Goal: Task Accomplishment & Management: Manage account settings

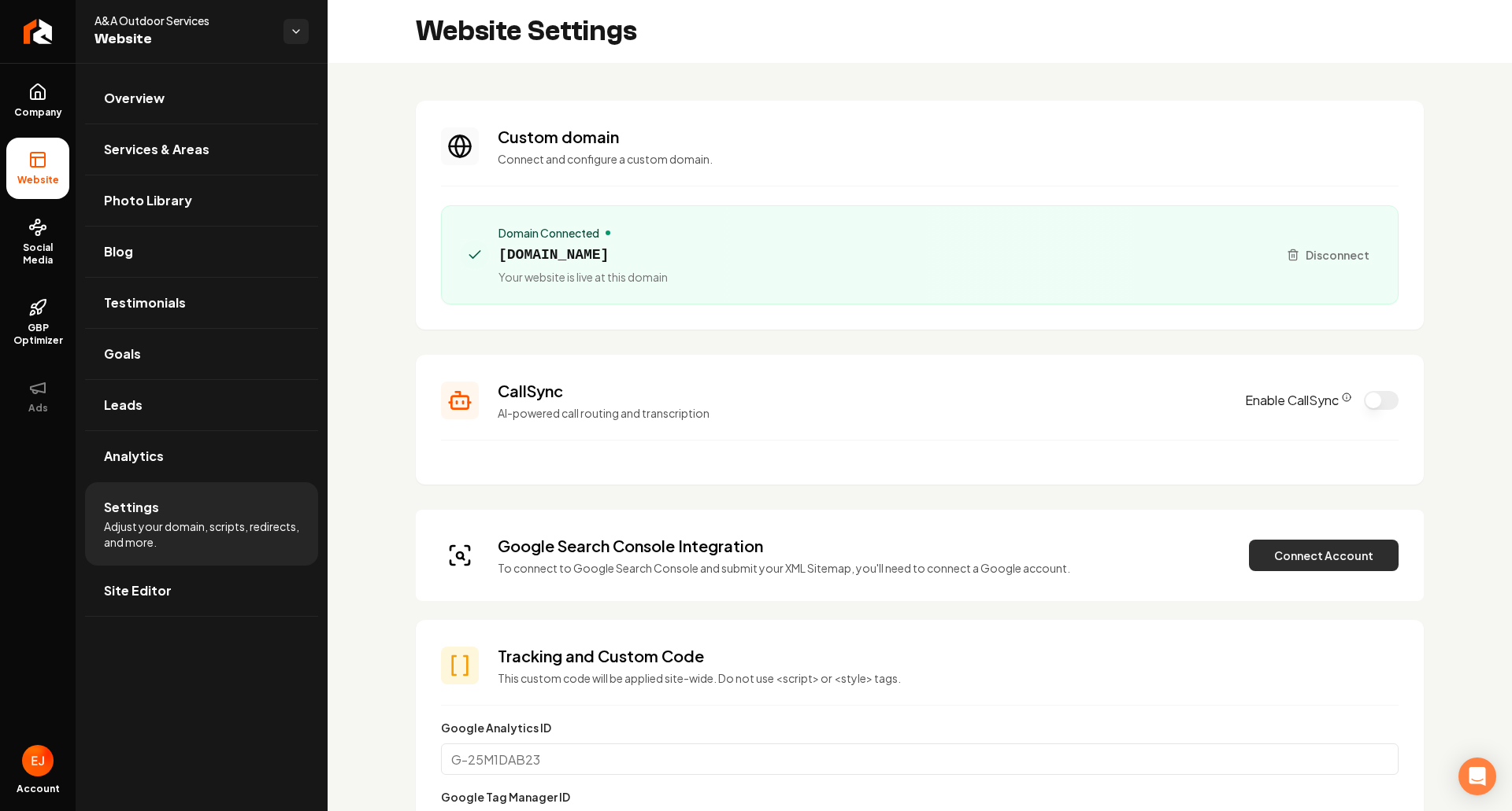
click at [1279, 557] on button "Connect Account" at bounding box center [1324, 556] width 150 height 32
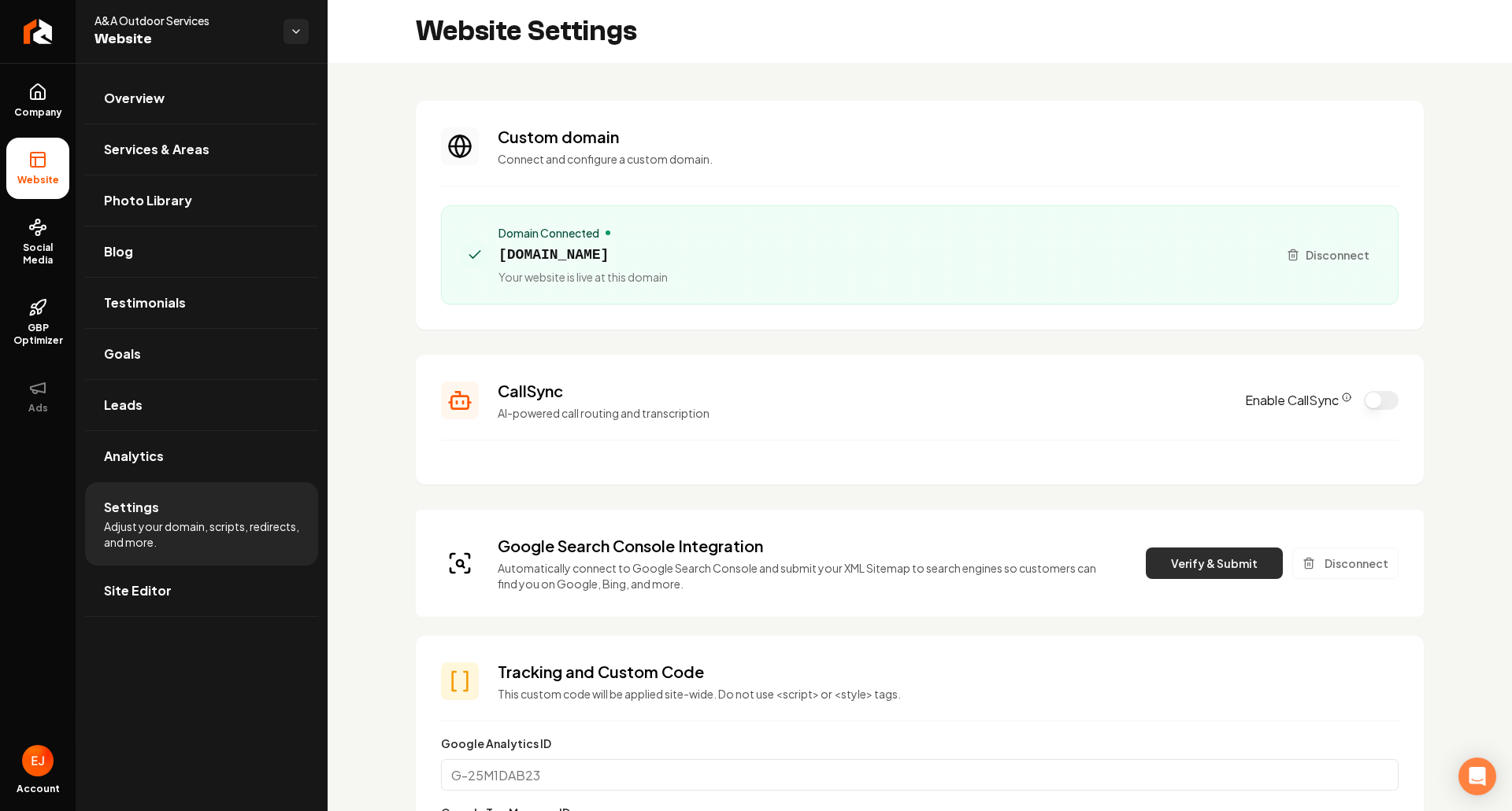
click at [1186, 553] on button "Verify & Submit" at bounding box center [1213, 564] width 137 height 32
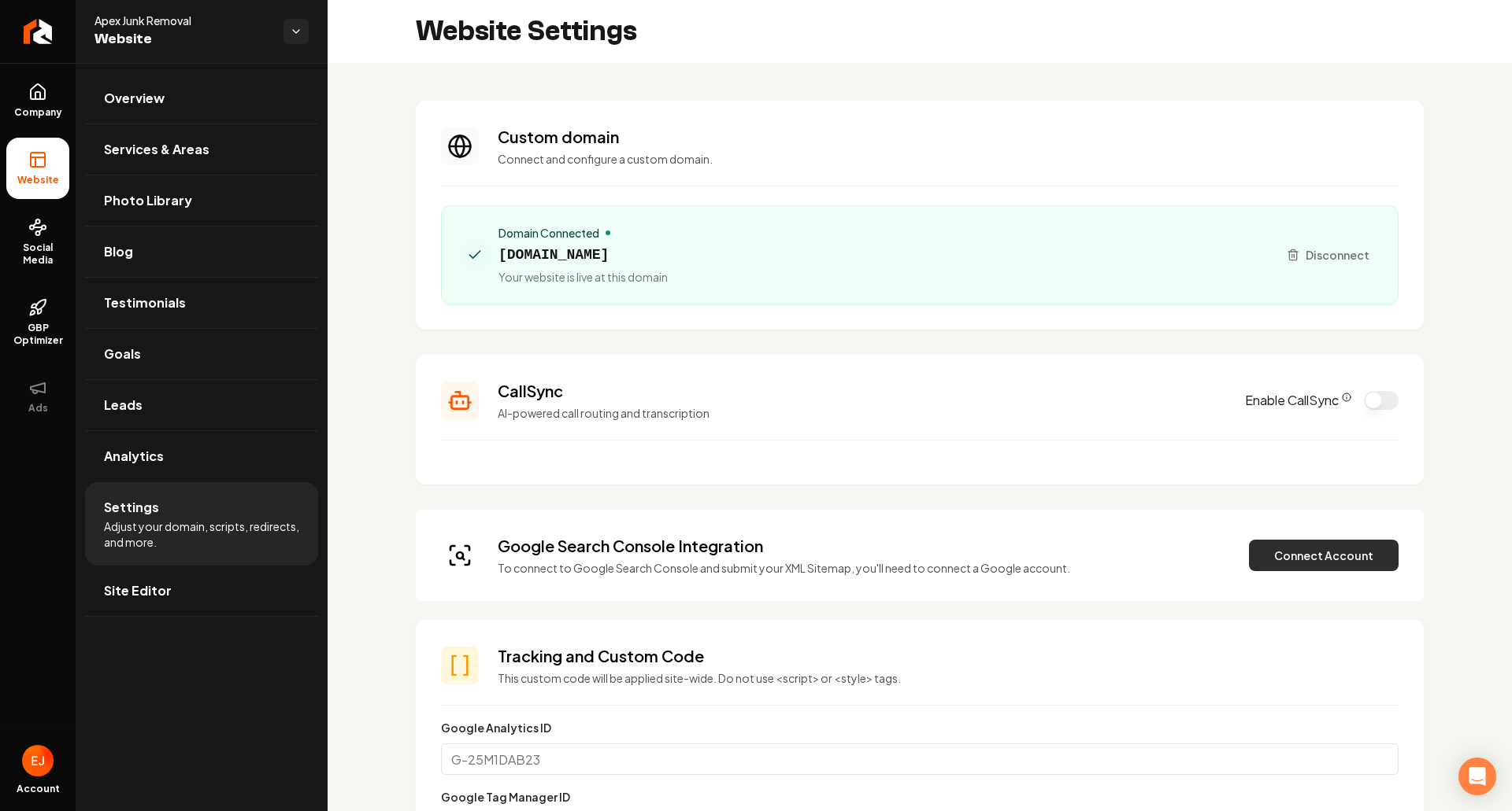
click at [1305, 545] on button "Connect Account" at bounding box center [1324, 556] width 150 height 32
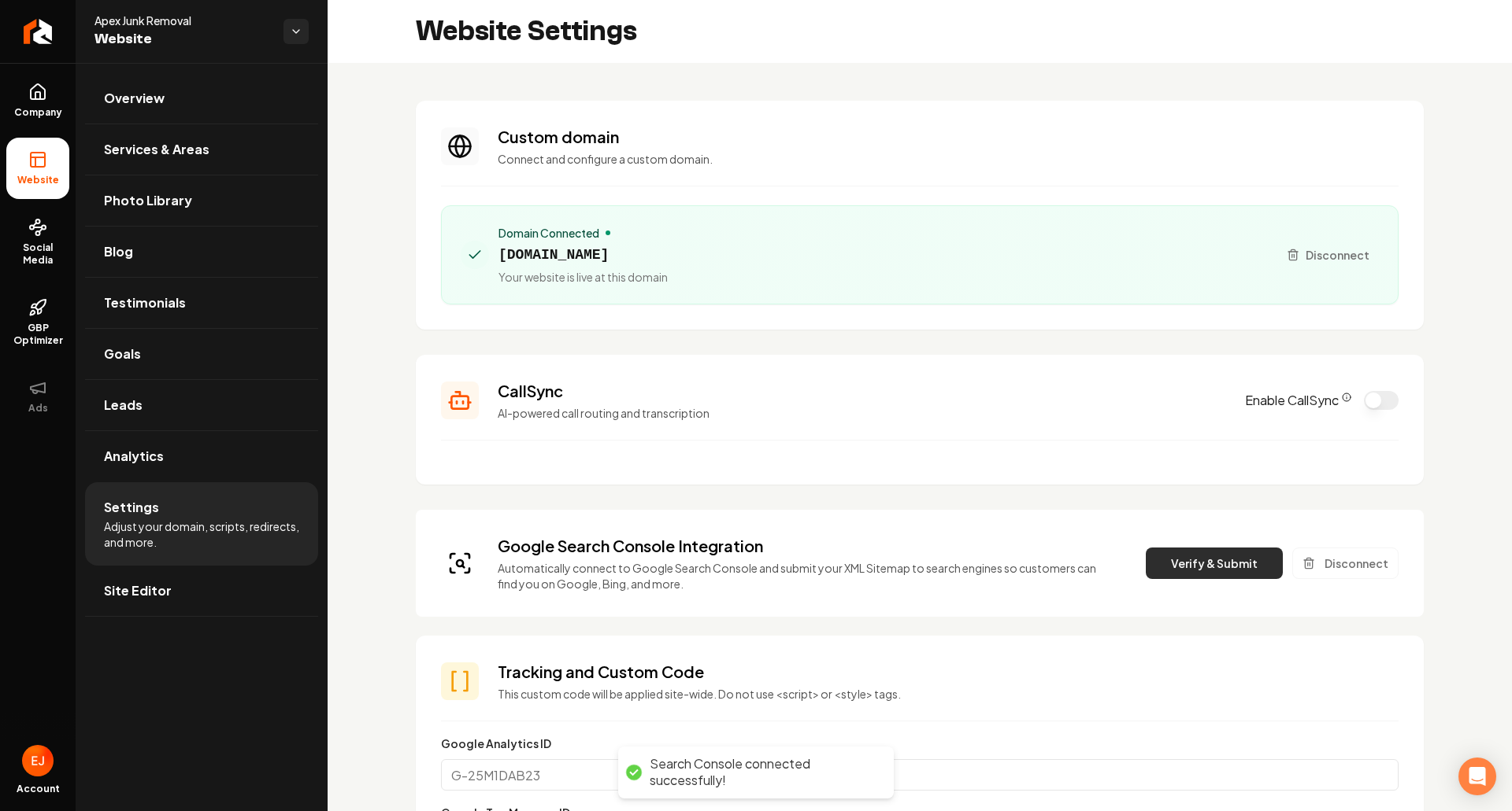
click at [1184, 567] on button "Verify & Submit" at bounding box center [1213, 564] width 137 height 32
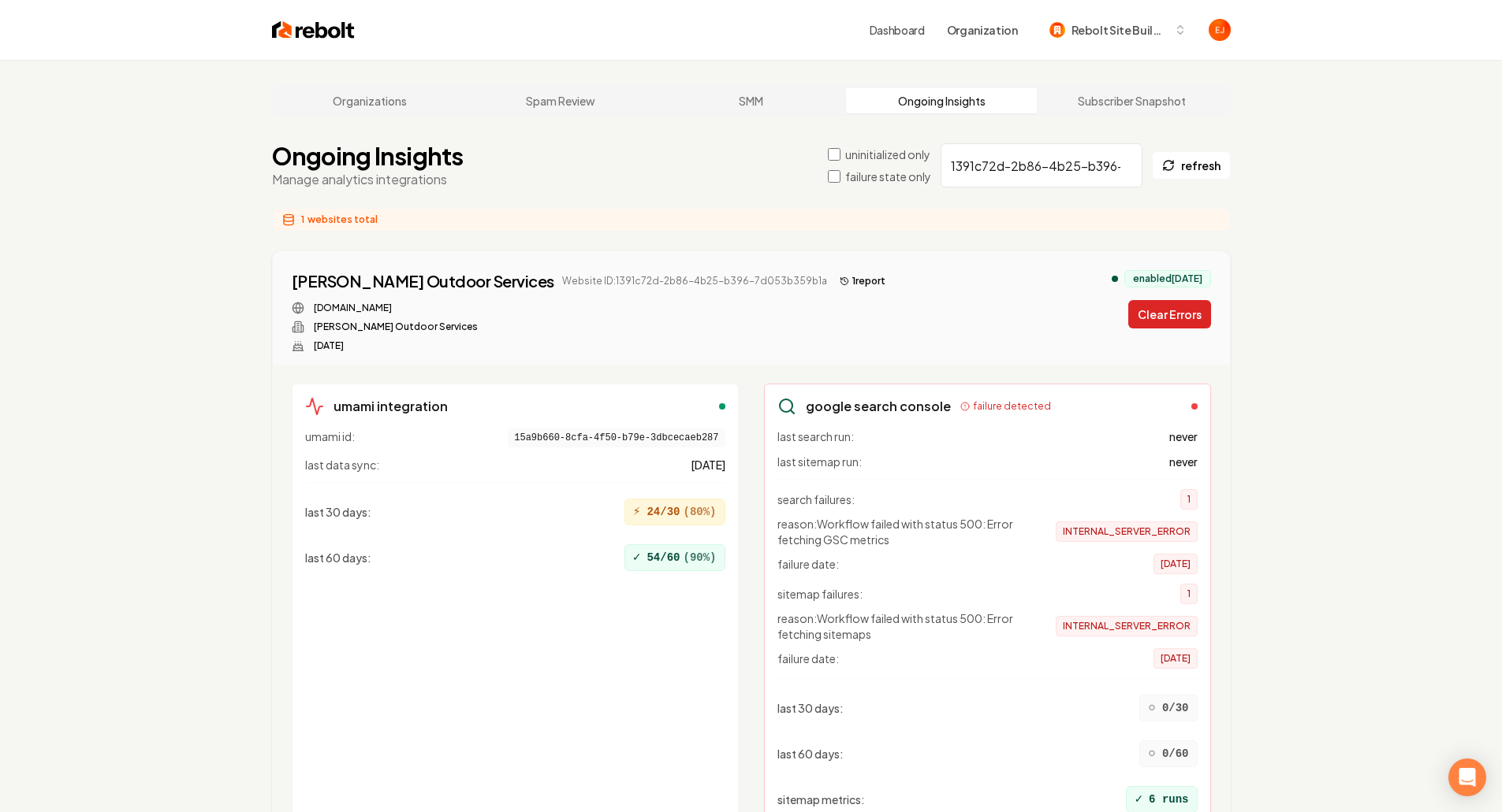
click at [1163, 317] on button "Clear Errors" at bounding box center [1169, 314] width 83 height 28
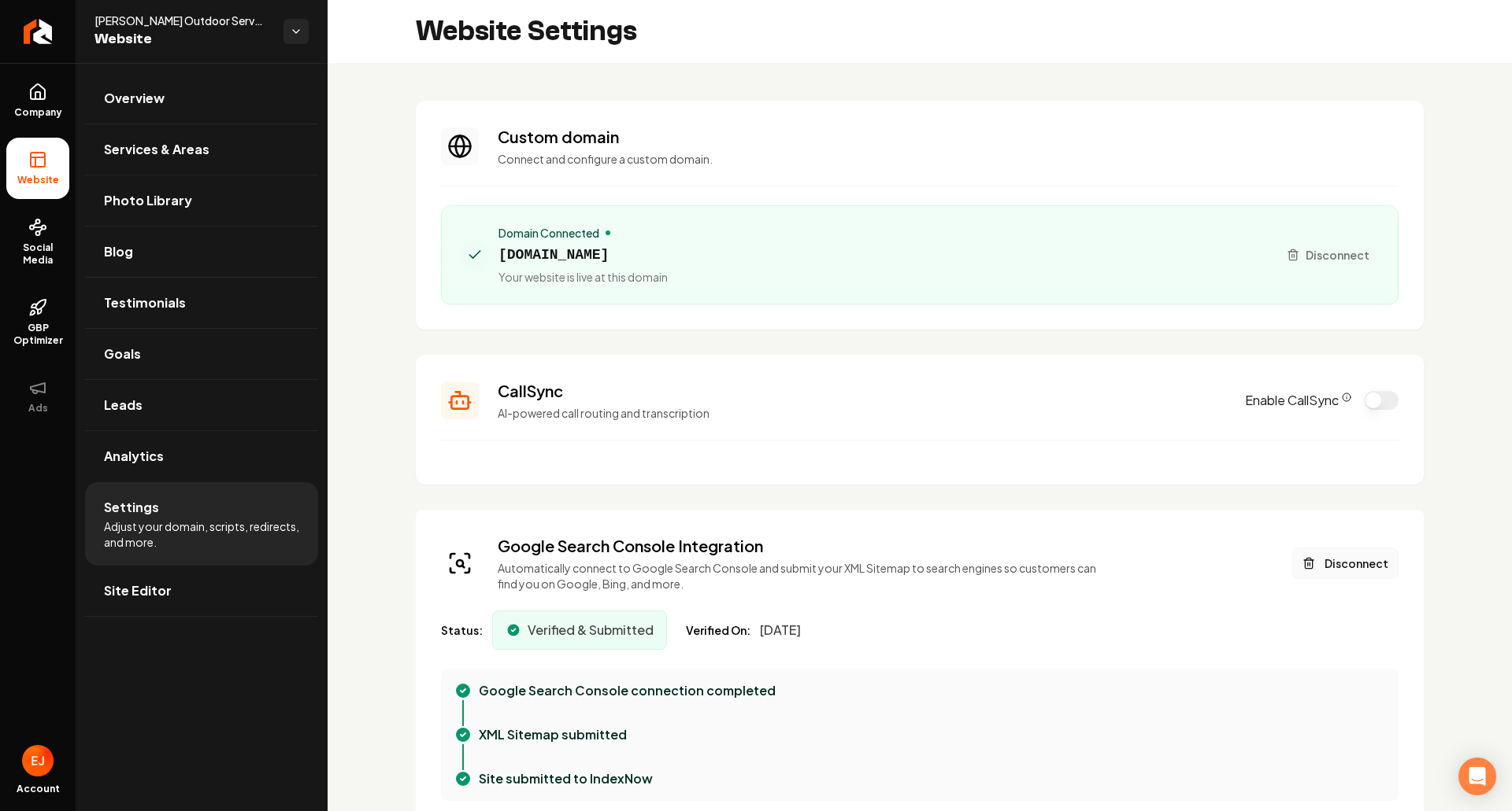
click at [1331, 561] on button "Disconnect" at bounding box center [1345, 564] width 107 height 32
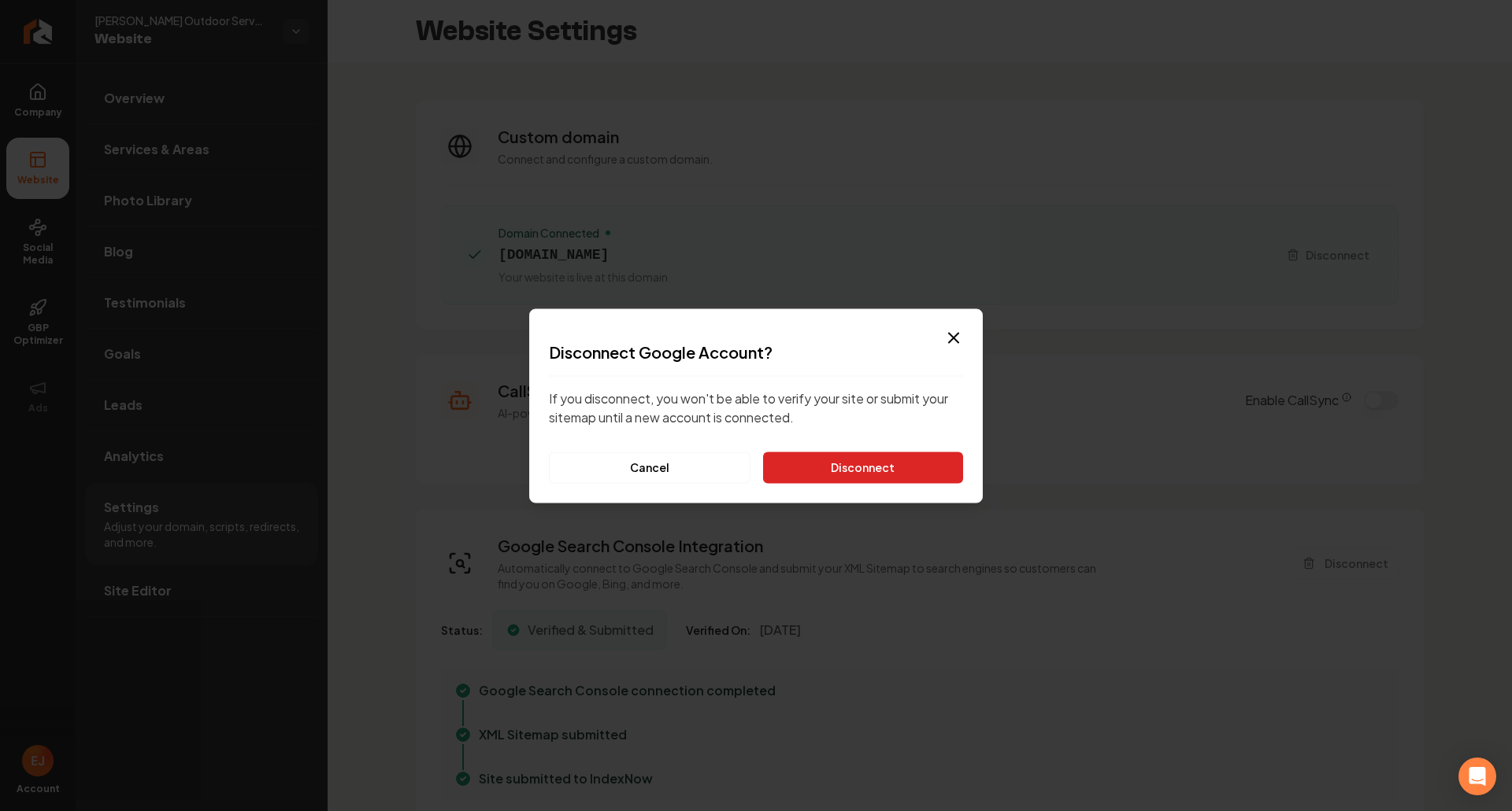
click at [852, 477] on button "Disconnect" at bounding box center [863, 467] width 200 height 32
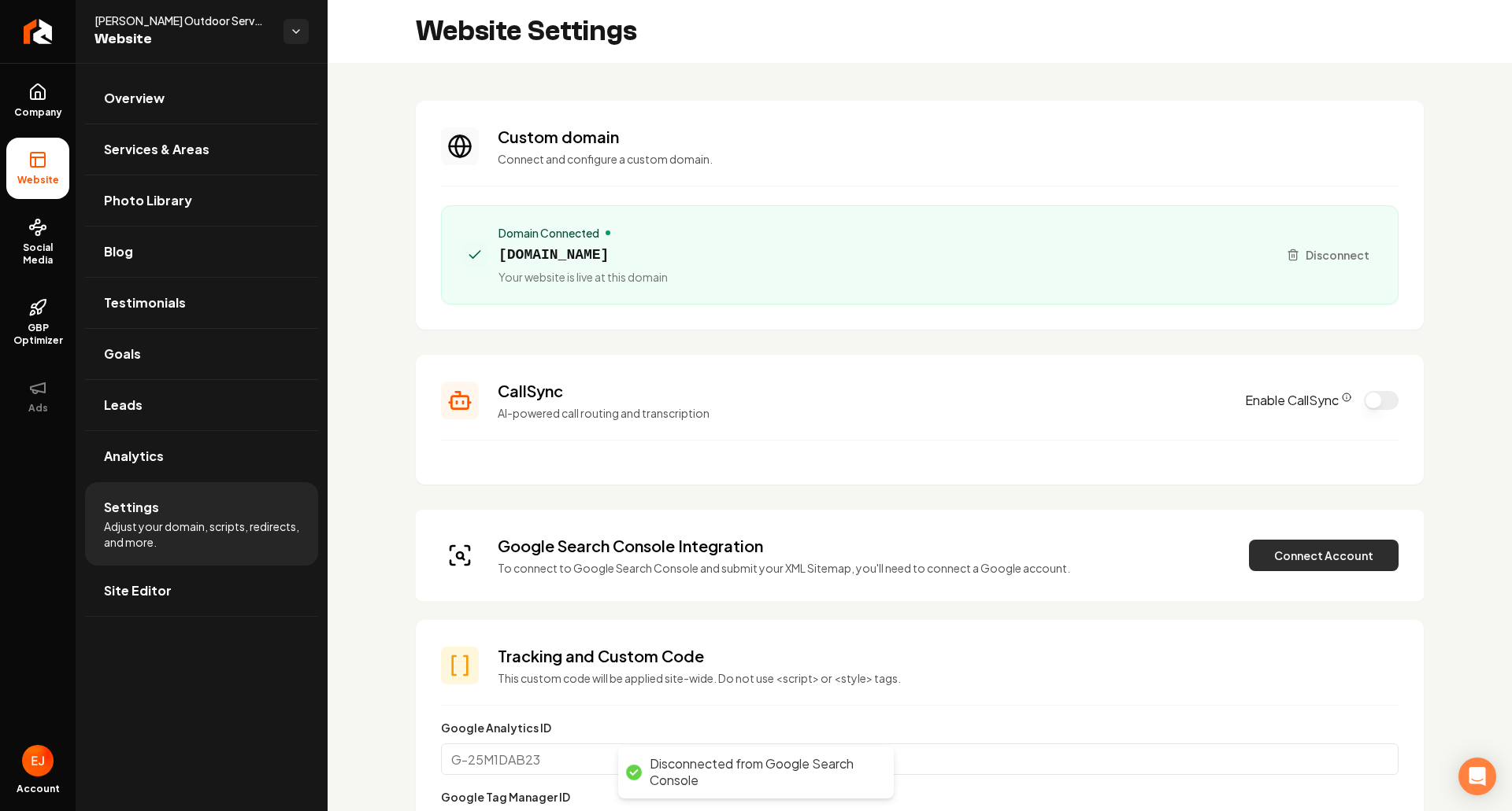
click at [1311, 564] on button "Connect Account" at bounding box center [1324, 556] width 150 height 32
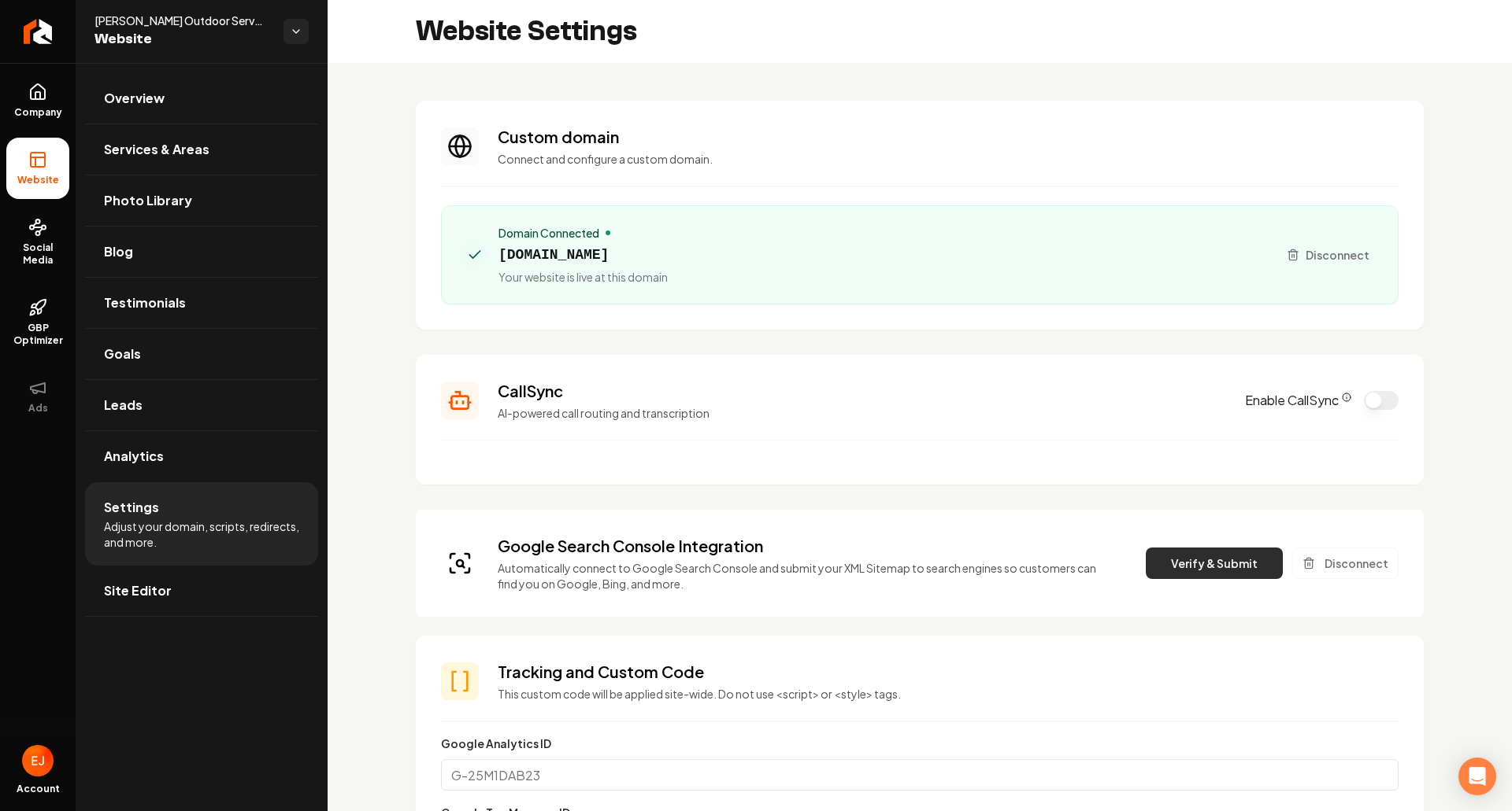
click at [1197, 561] on button "Verify & Submit" at bounding box center [1213, 564] width 137 height 32
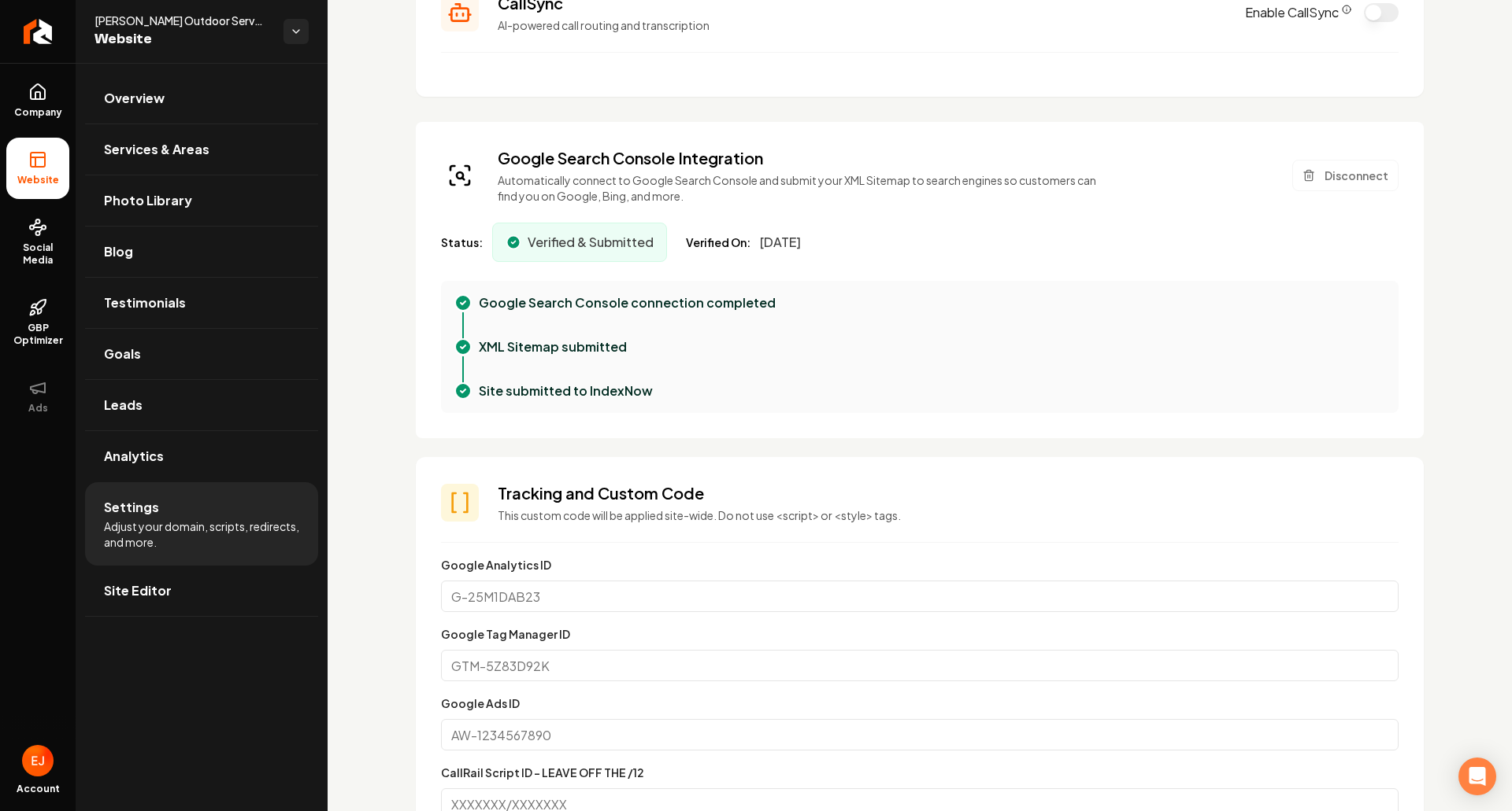
scroll to position [394, 0]
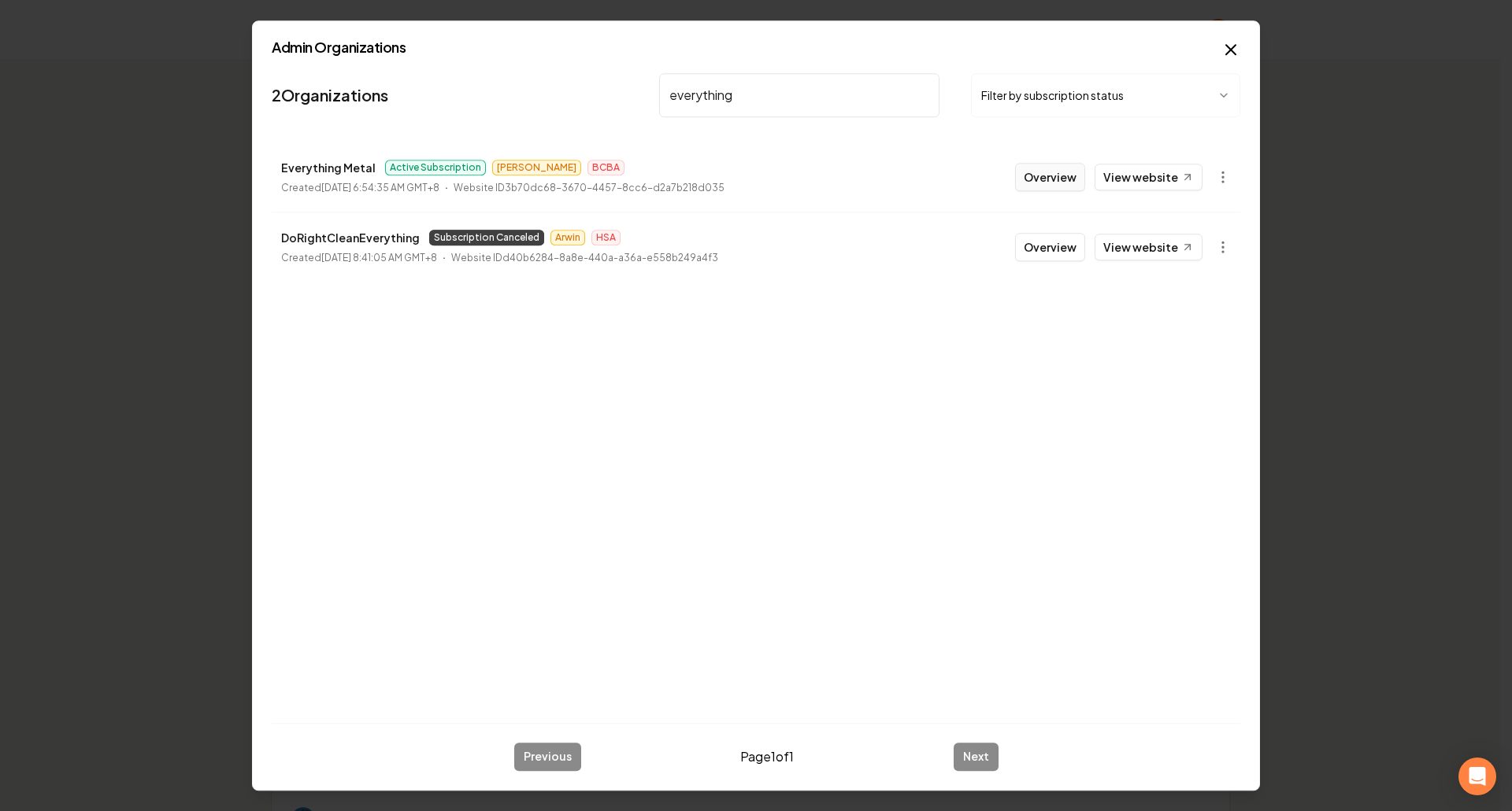
click at [1062, 181] on button "Overview" at bounding box center [1050, 177] width 70 height 28
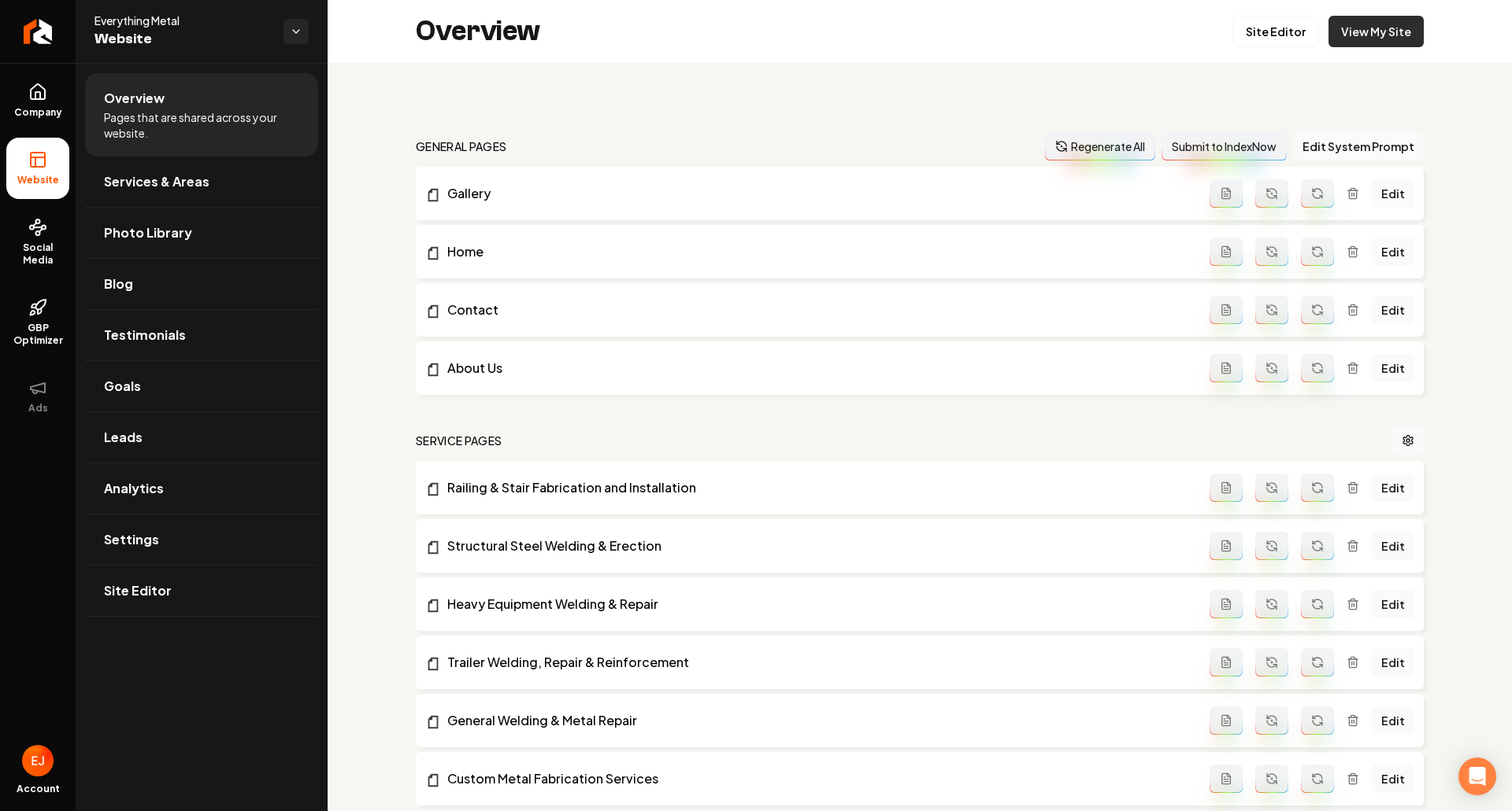
click at [1374, 23] on link "View My Site" at bounding box center [1376, 32] width 96 height 32
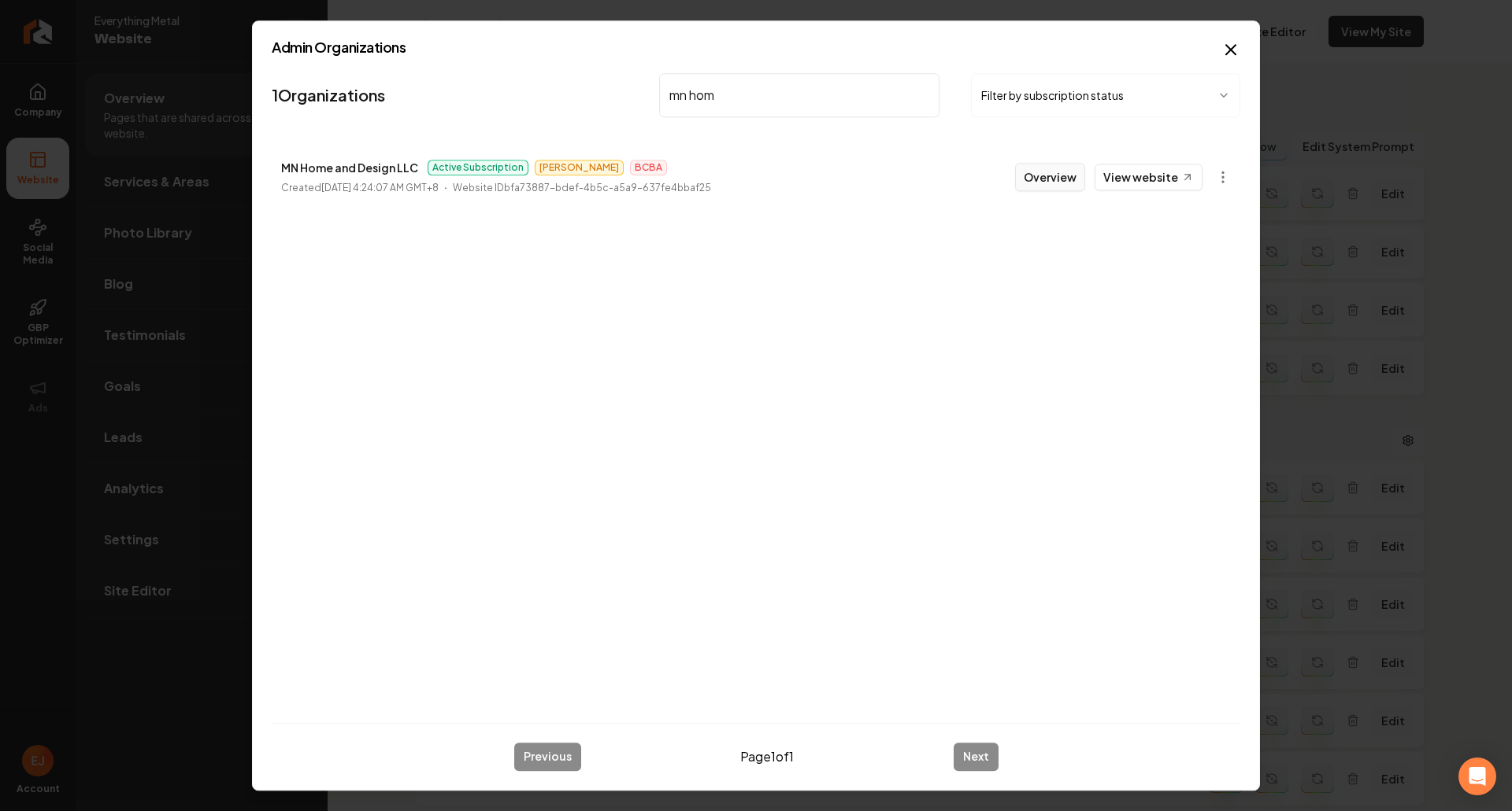
type input "mn hom"
click at [1034, 184] on button "Overview" at bounding box center [1050, 177] width 70 height 28
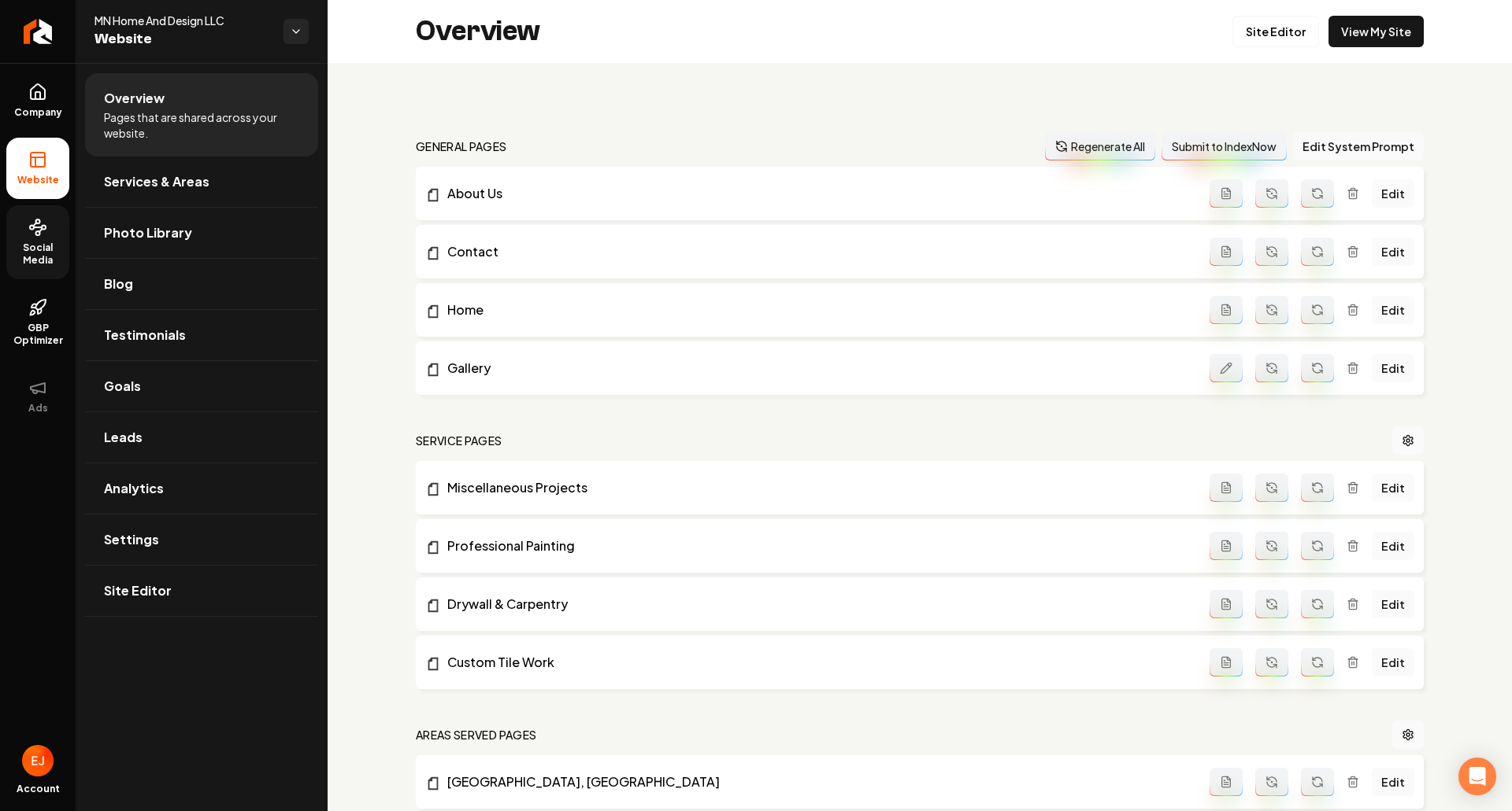
click at [45, 244] on span "Social Media" at bounding box center [37, 254] width 63 height 25
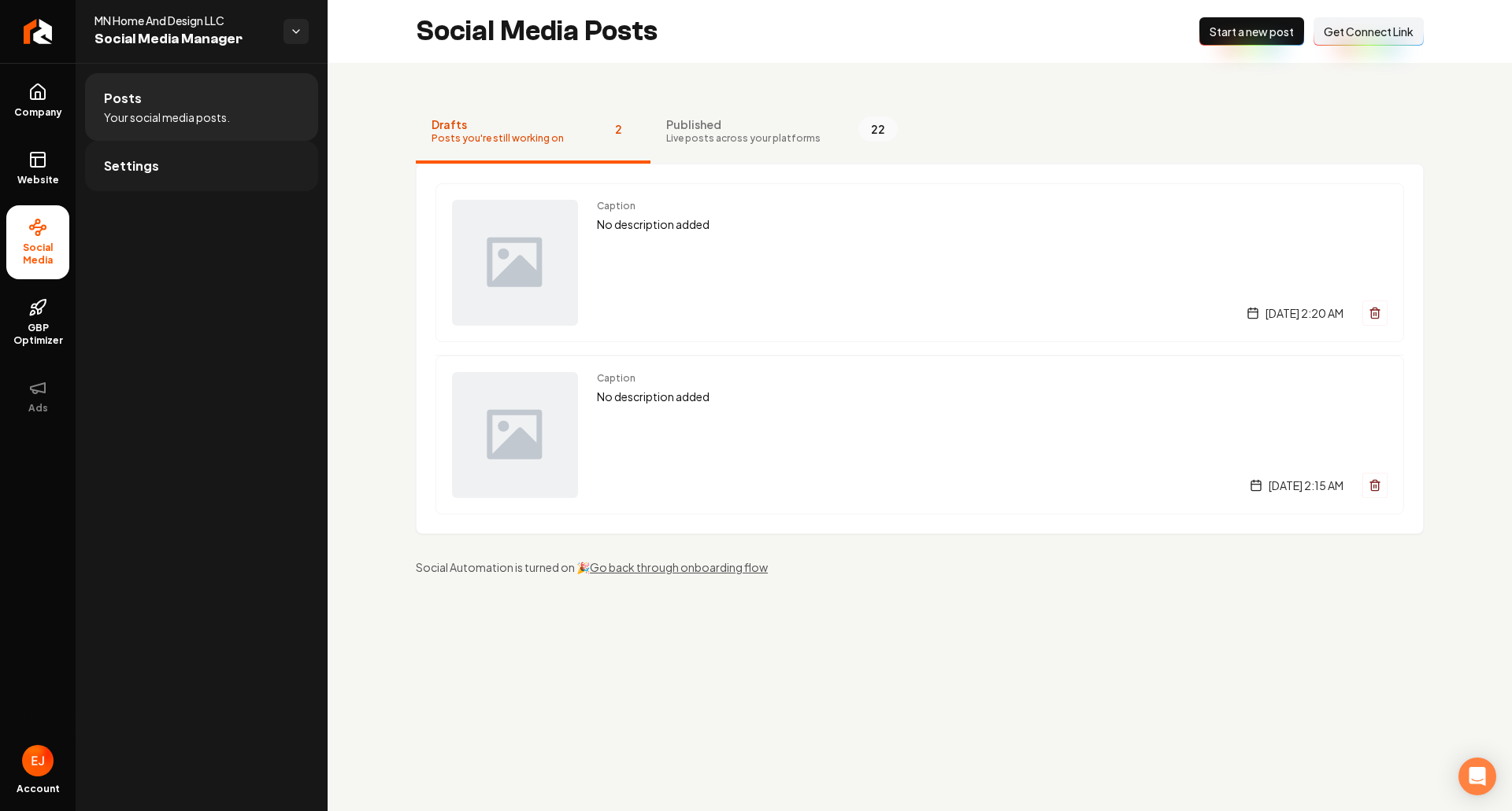
click at [197, 180] on link "Settings" at bounding box center [201, 165] width 233 height 51
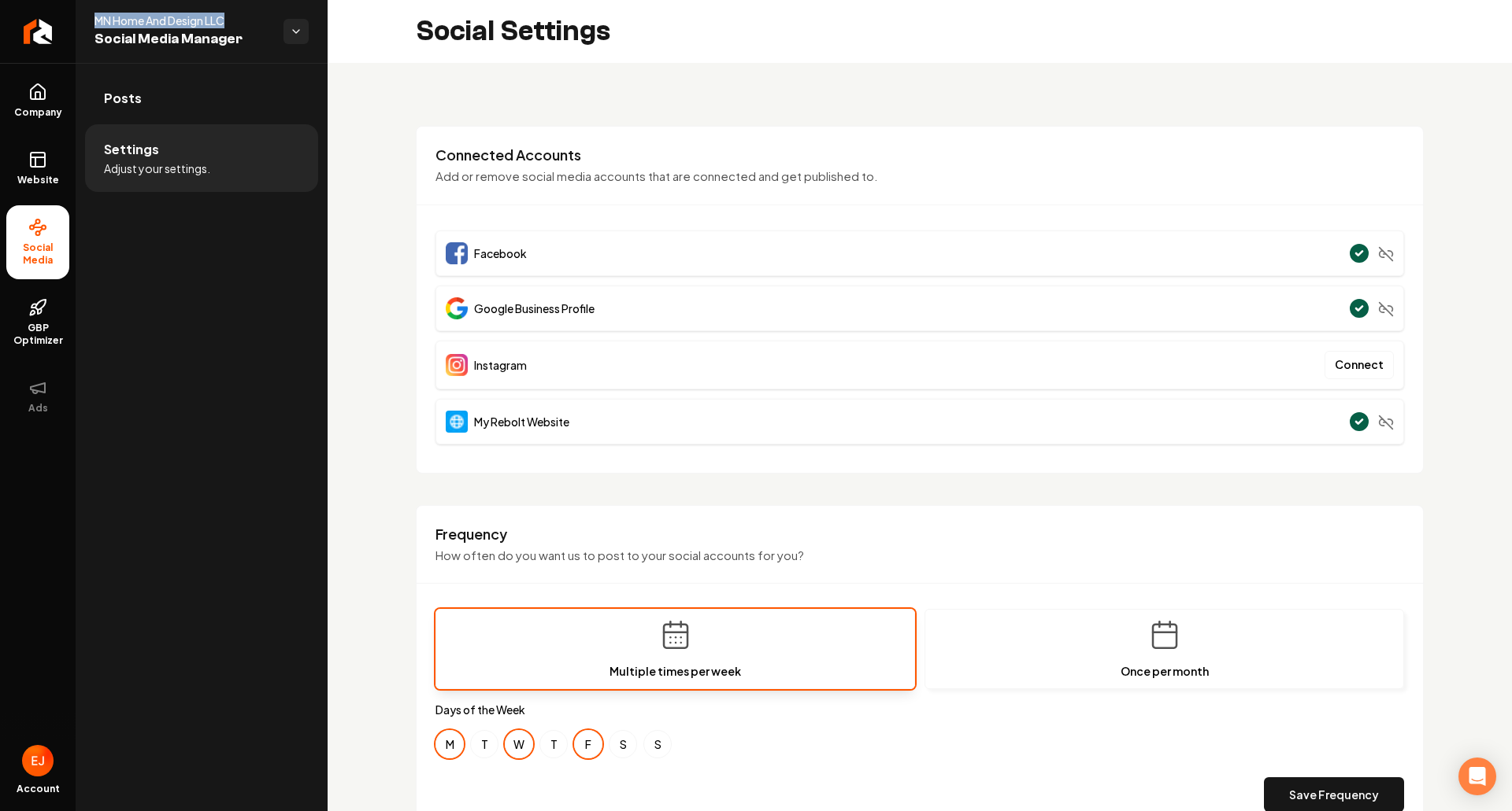
drag, startPoint x: 242, startPoint y: 21, endPoint x: 95, endPoint y: 28, distance: 147.2
click at [95, 28] on span "MN Home And Design LLC" at bounding box center [182, 21] width 176 height 16
copy span "MN Home And Design LLC"
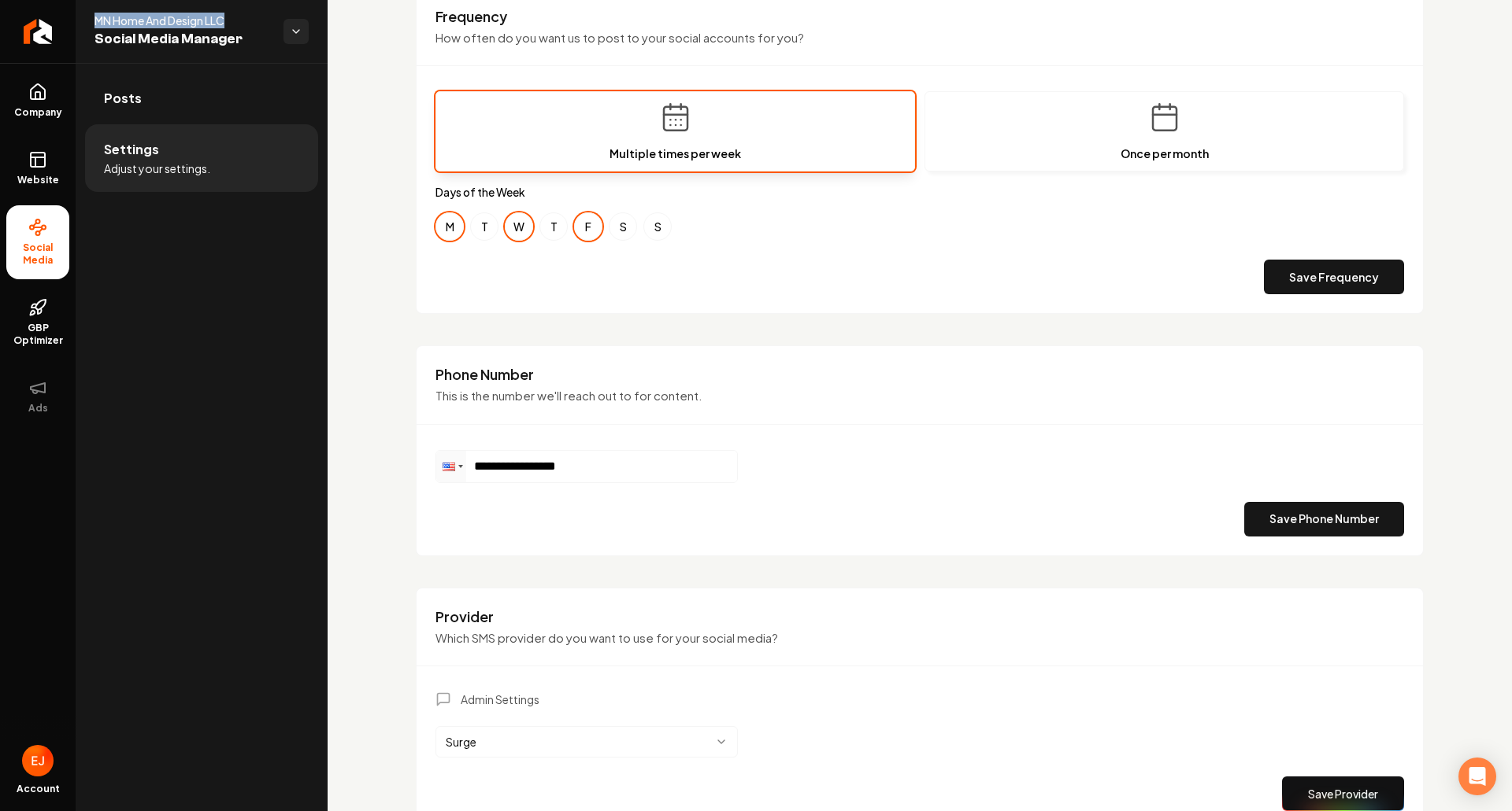
scroll to position [601, 0]
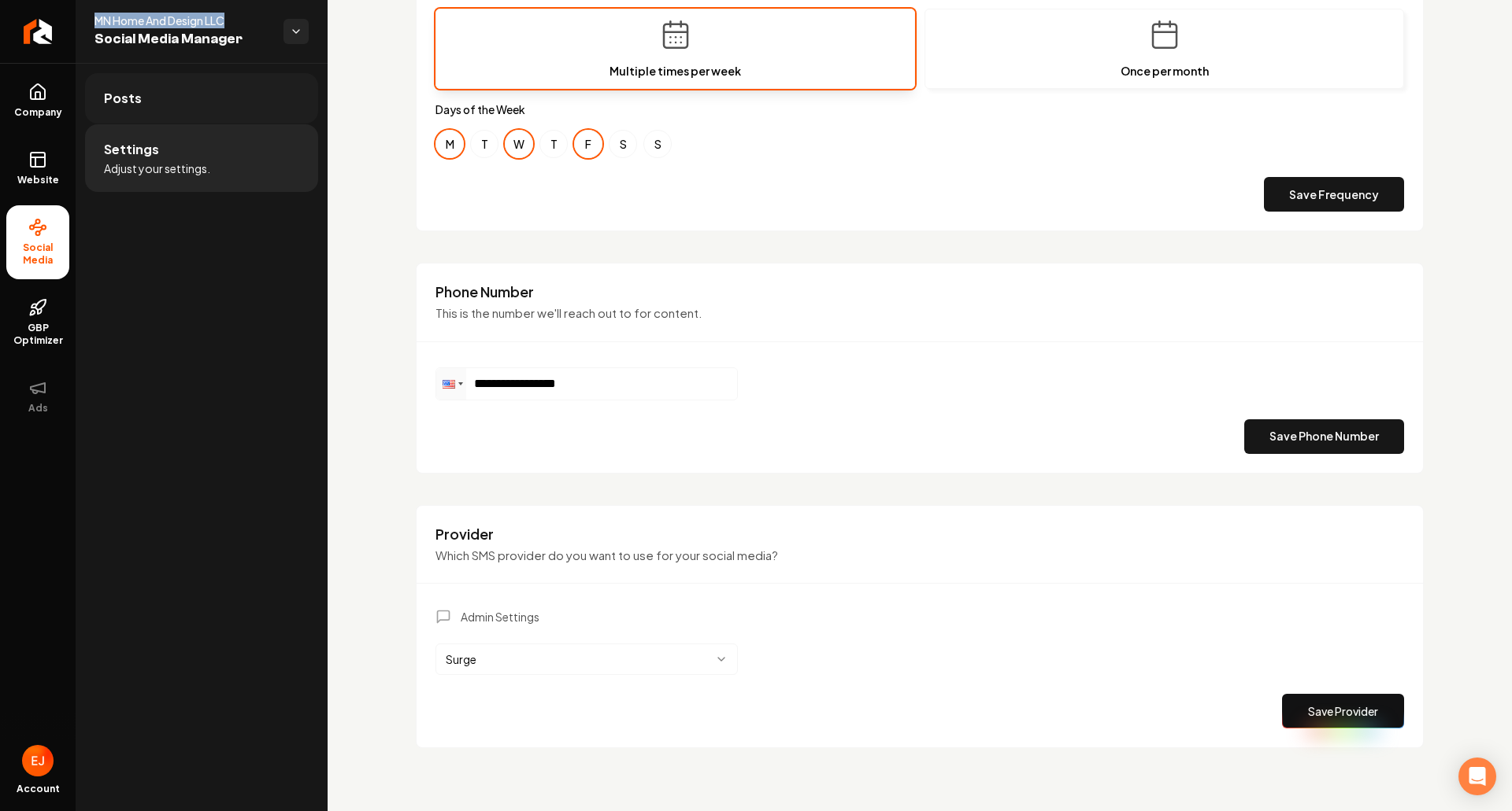
click at [153, 105] on link "Posts" at bounding box center [201, 98] width 233 height 51
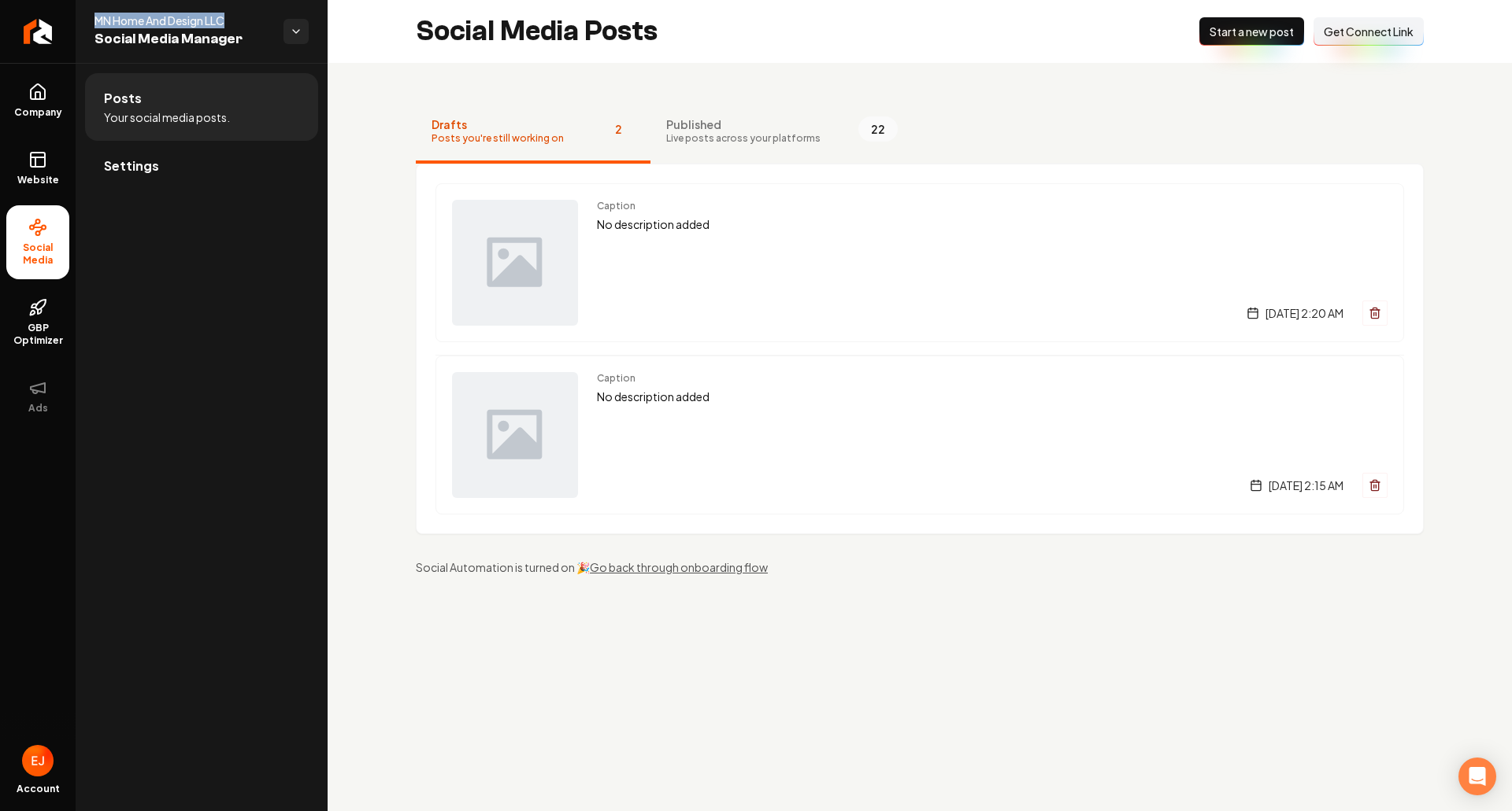
click at [1374, 41] on button "Connect Link Get Connect Link" at bounding box center [1368, 31] width 111 height 28
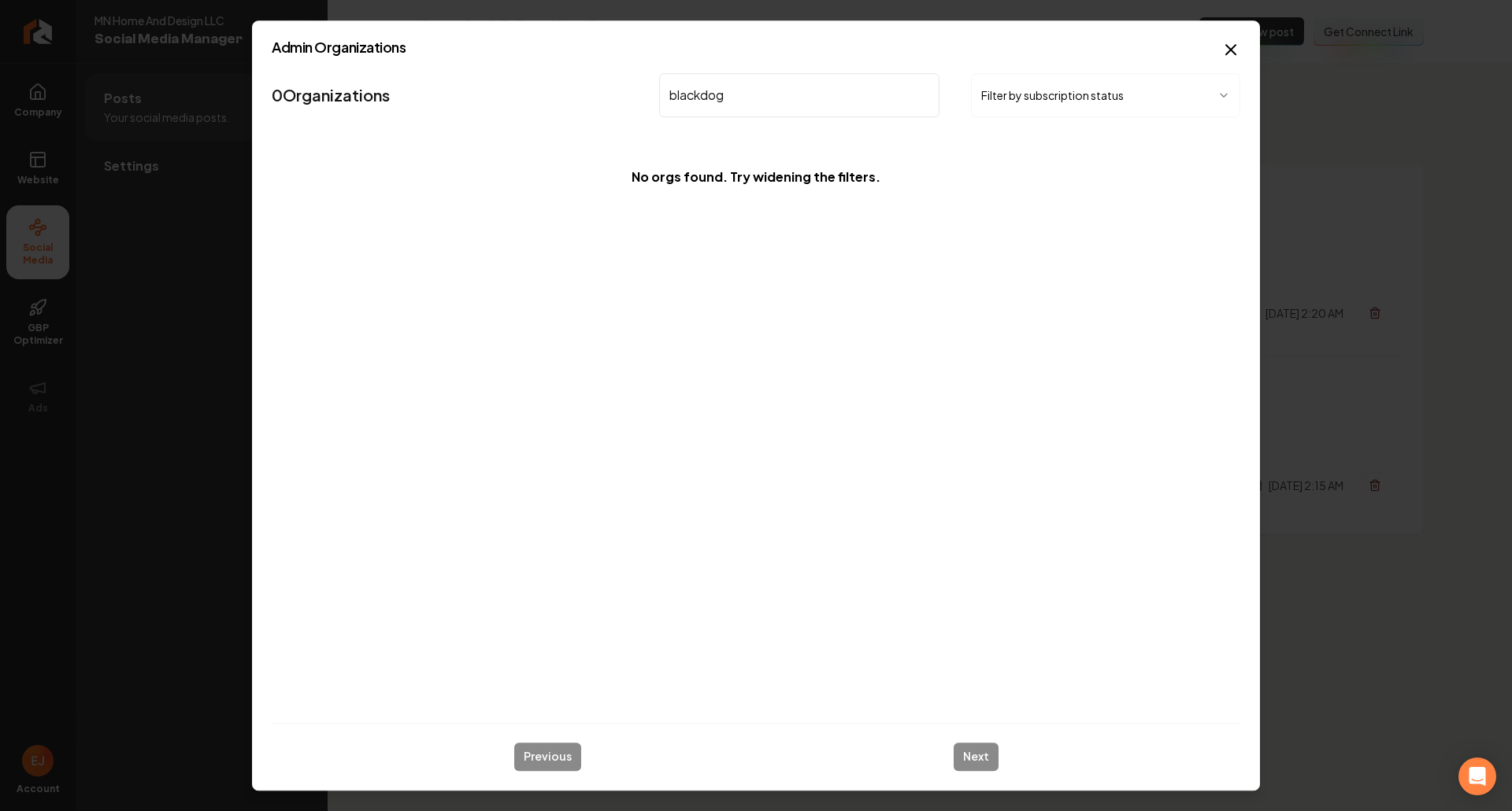
click at [700, 96] on input "blackdog" at bounding box center [798, 95] width 280 height 44
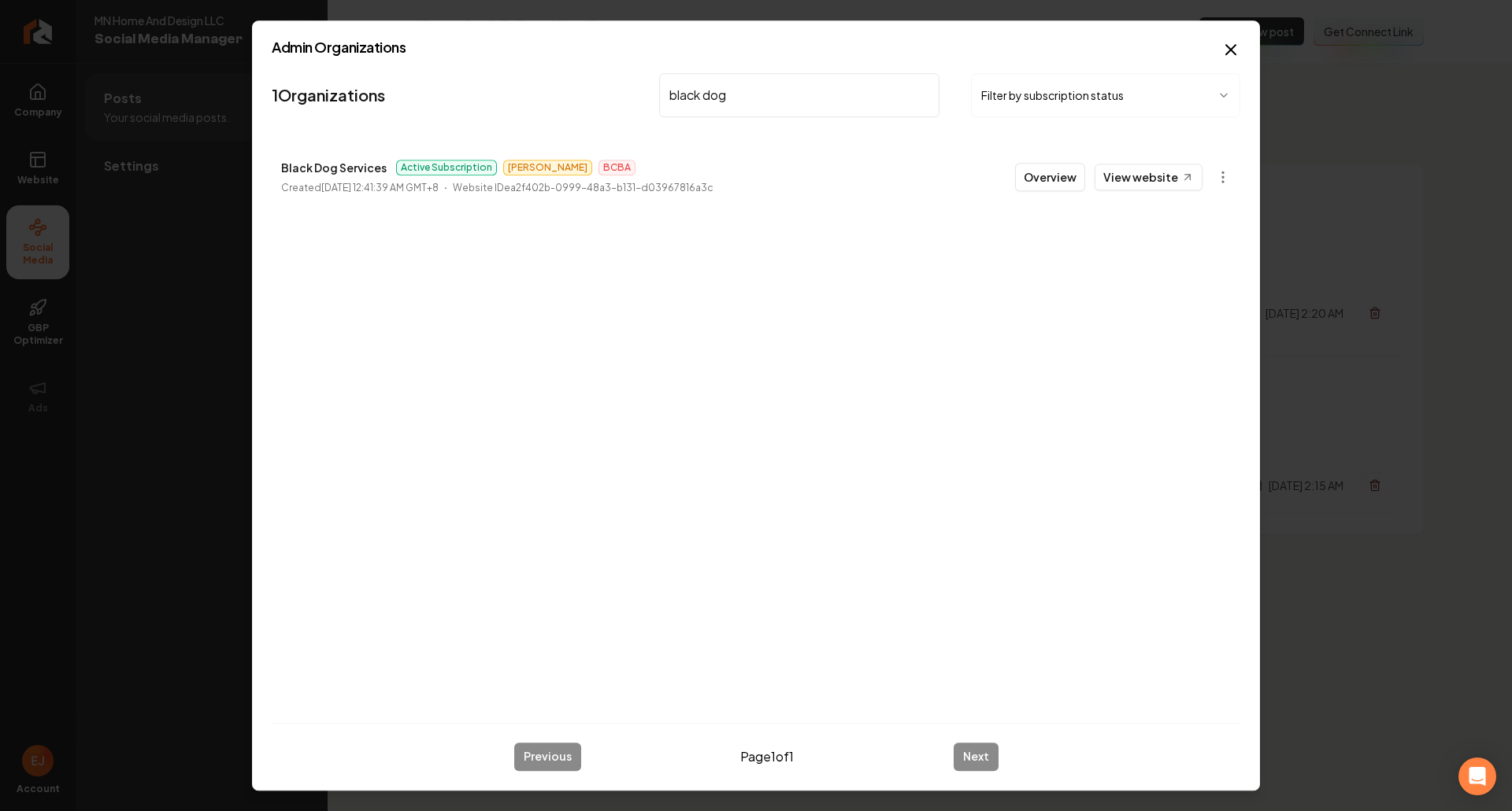
type input "black dog"
click at [1072, 178] on button "Overview" at bounding box center [1050, 177] width 70 height 28
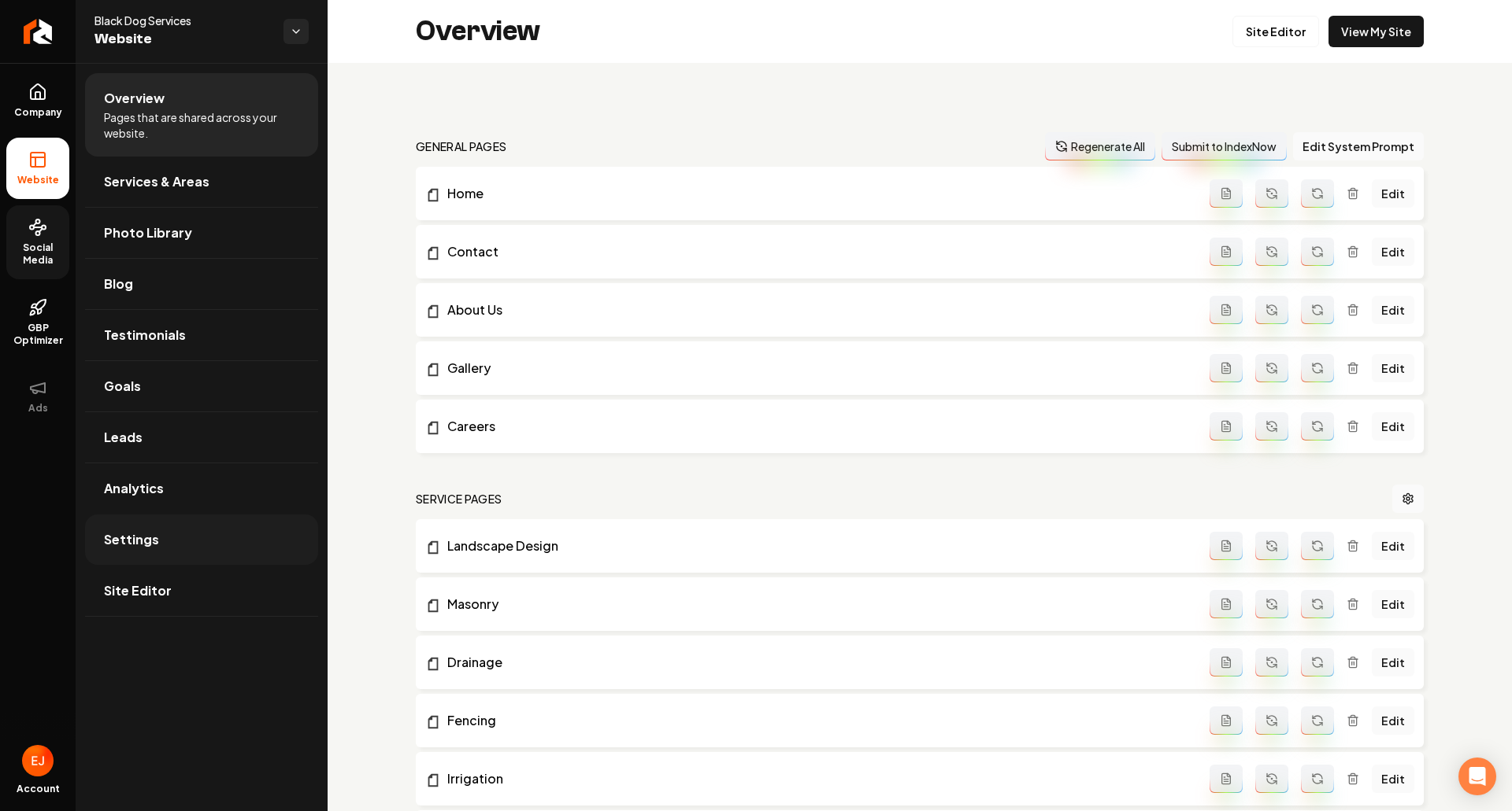
click at [220, 557] on link "Settings" at bounding box center [201, 540] width 233 height 51
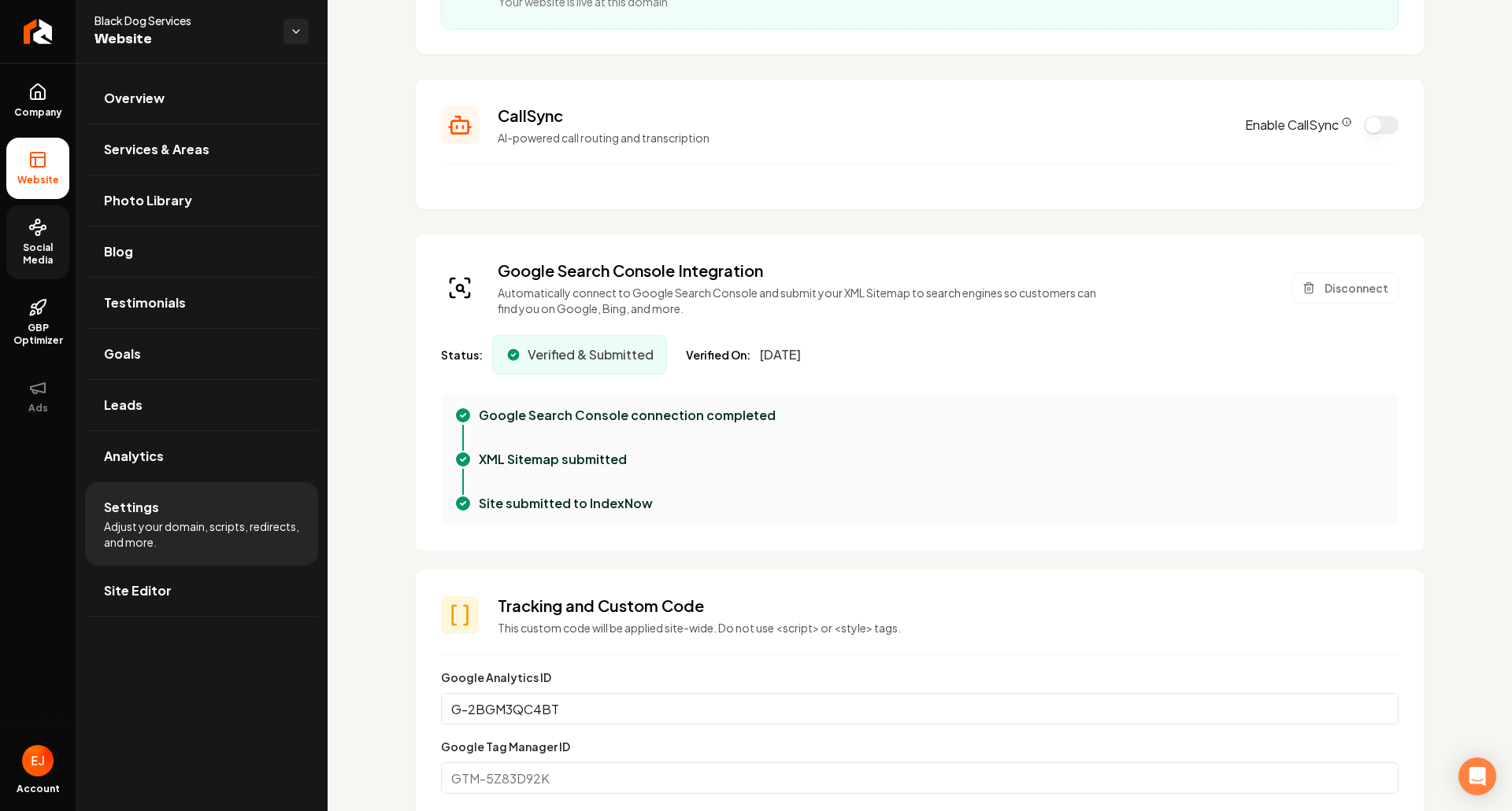
scroll to position [315, 0]
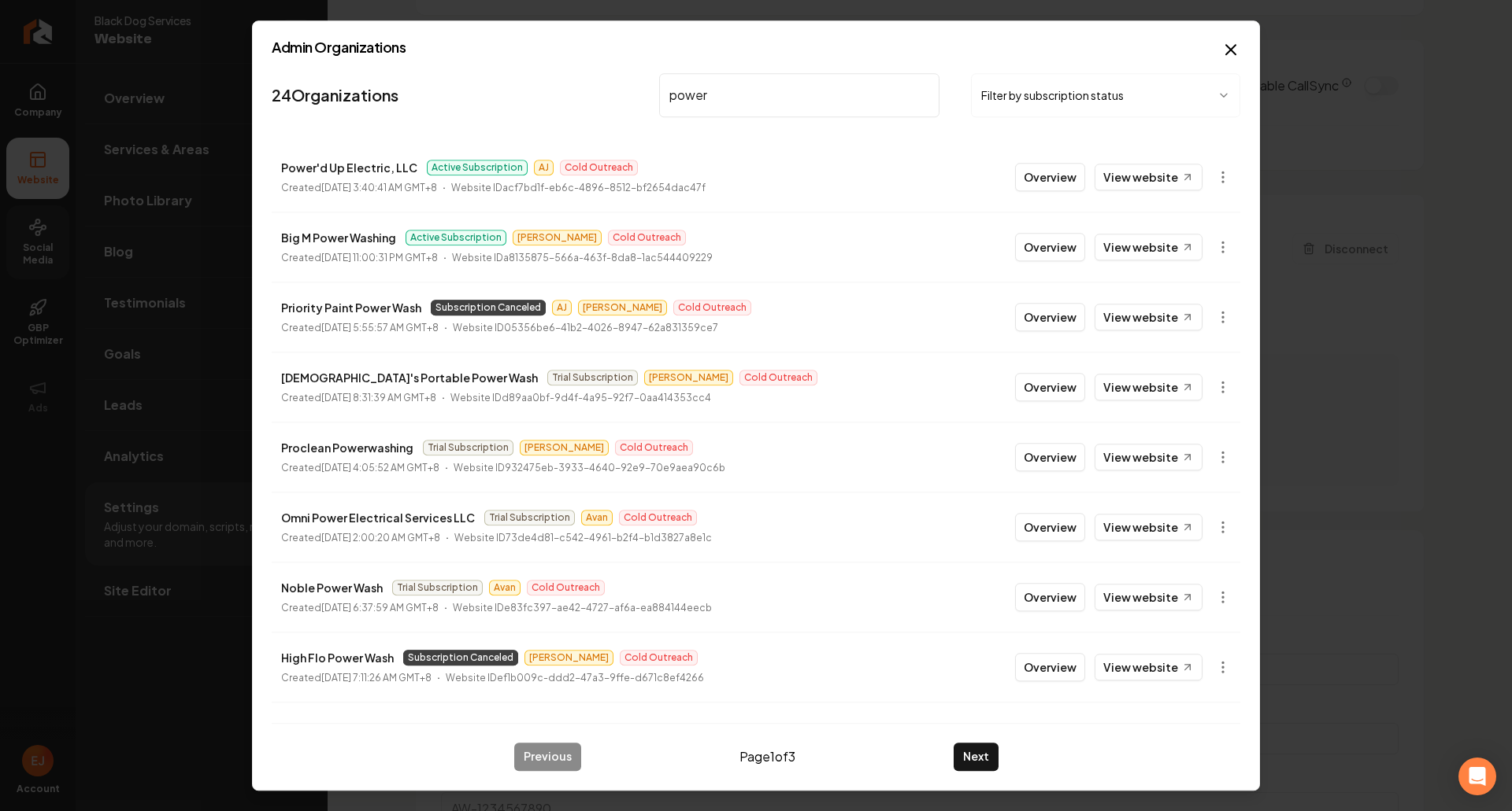
type input "power"
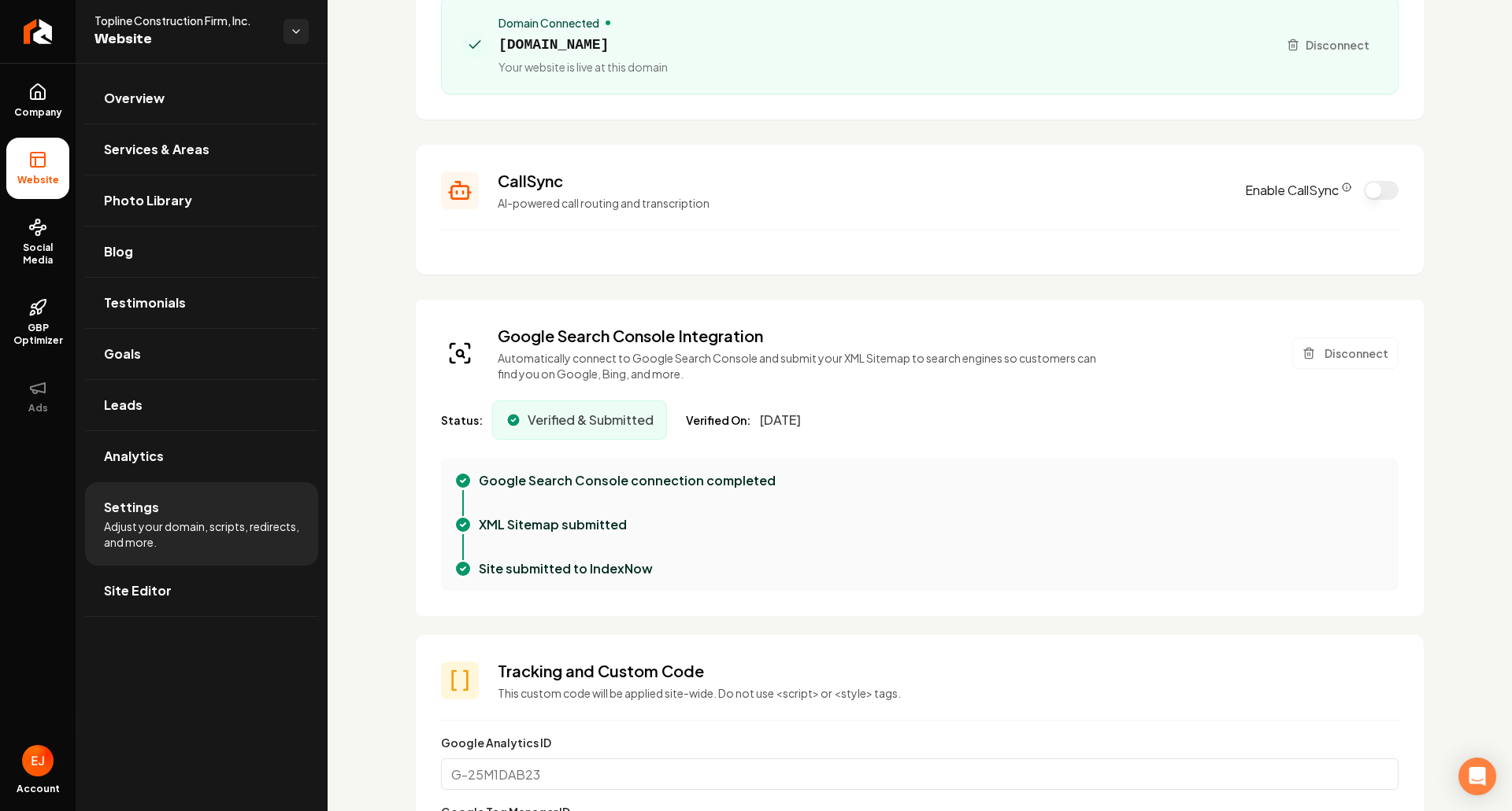
scroll to position [315, 0]
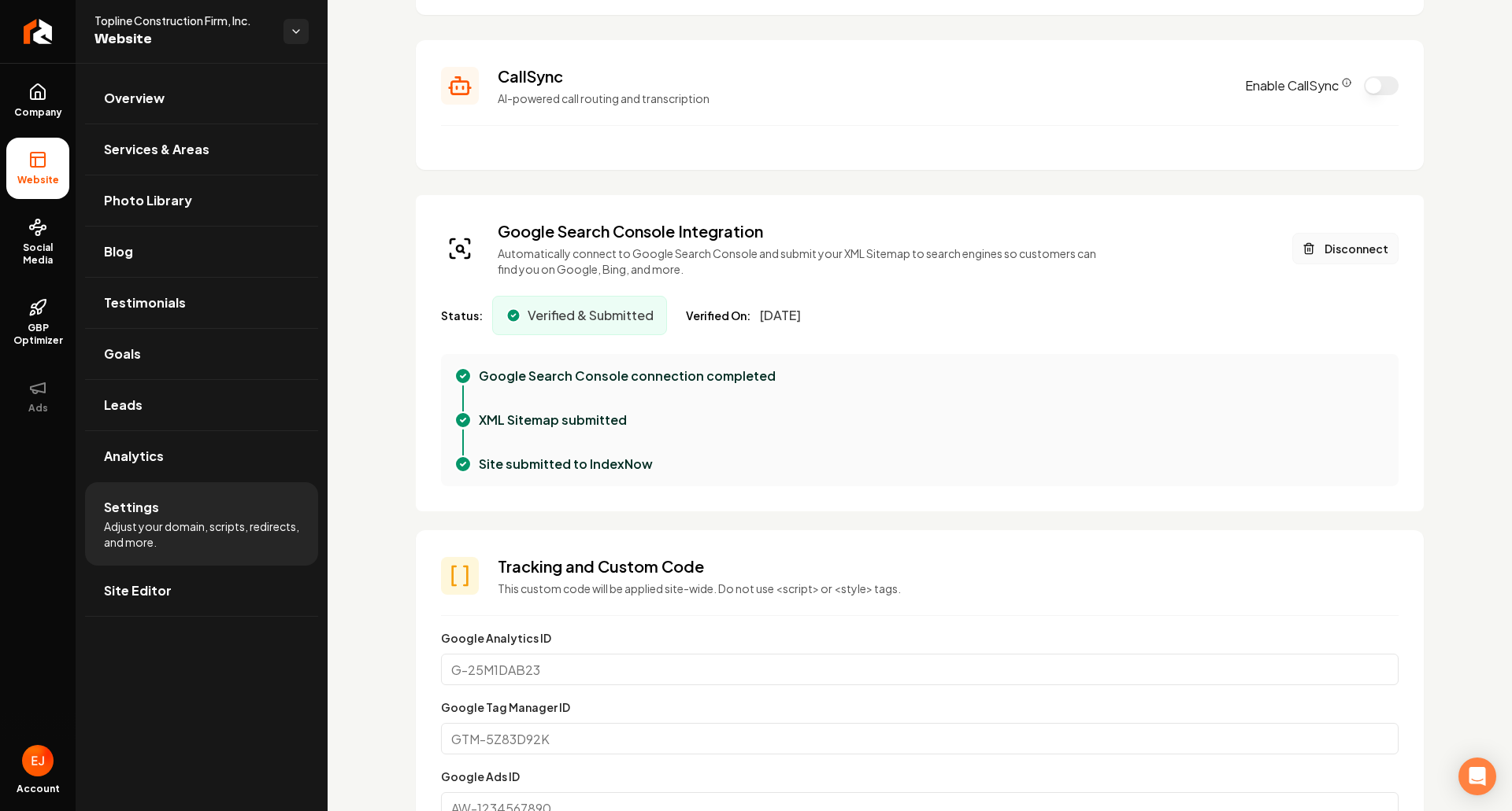
click at [1315, 257] on button "Disconnect" at bounding box center [1345, 249] width 107 height 32
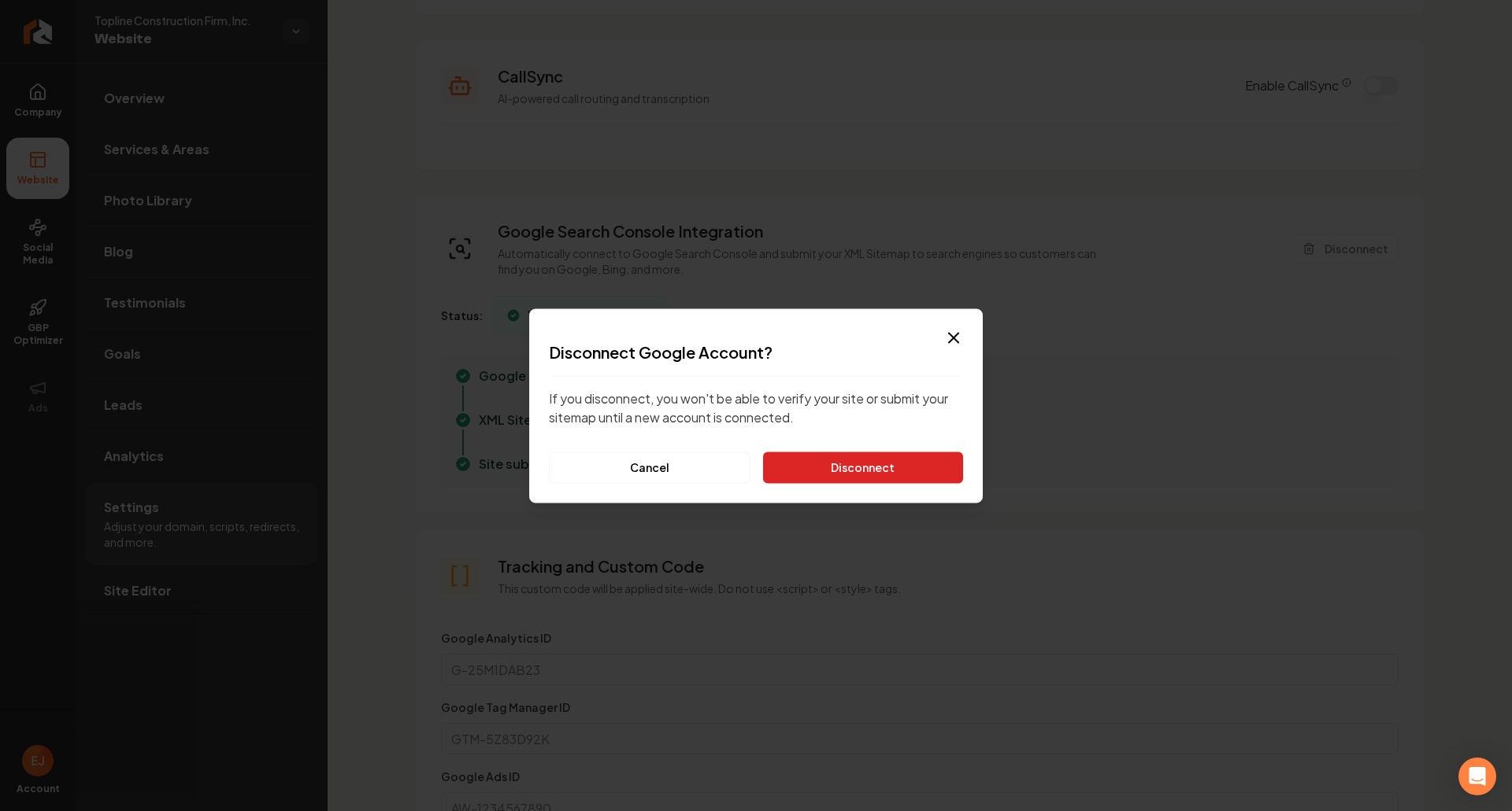
click at [890, 473] on button "Disconnect" at bounding box center [863, 467] width 200 height 32
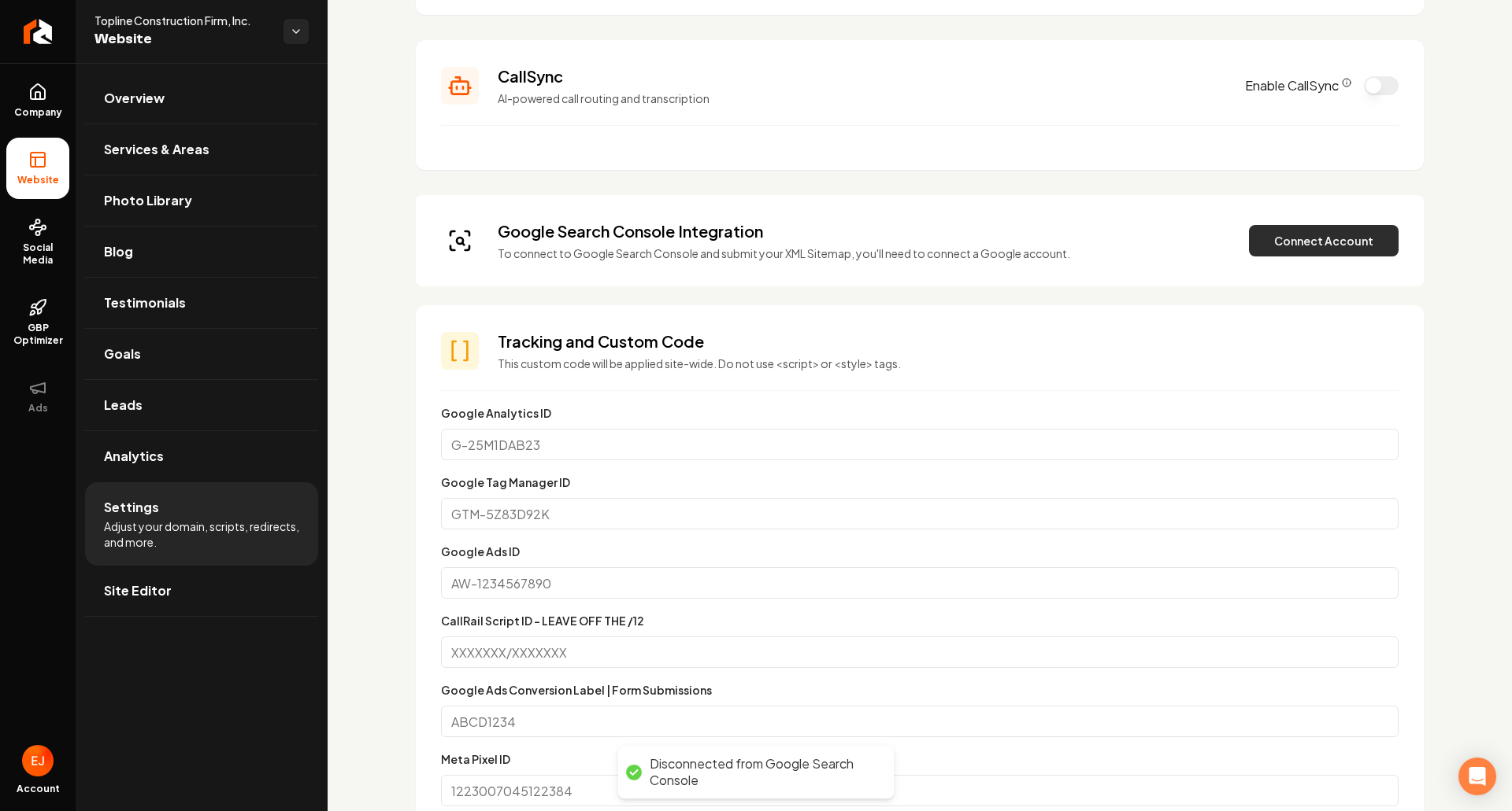
click at [1322, 251] on button "Connect Account" at bounding box center [1324, 241] width 150 height 32
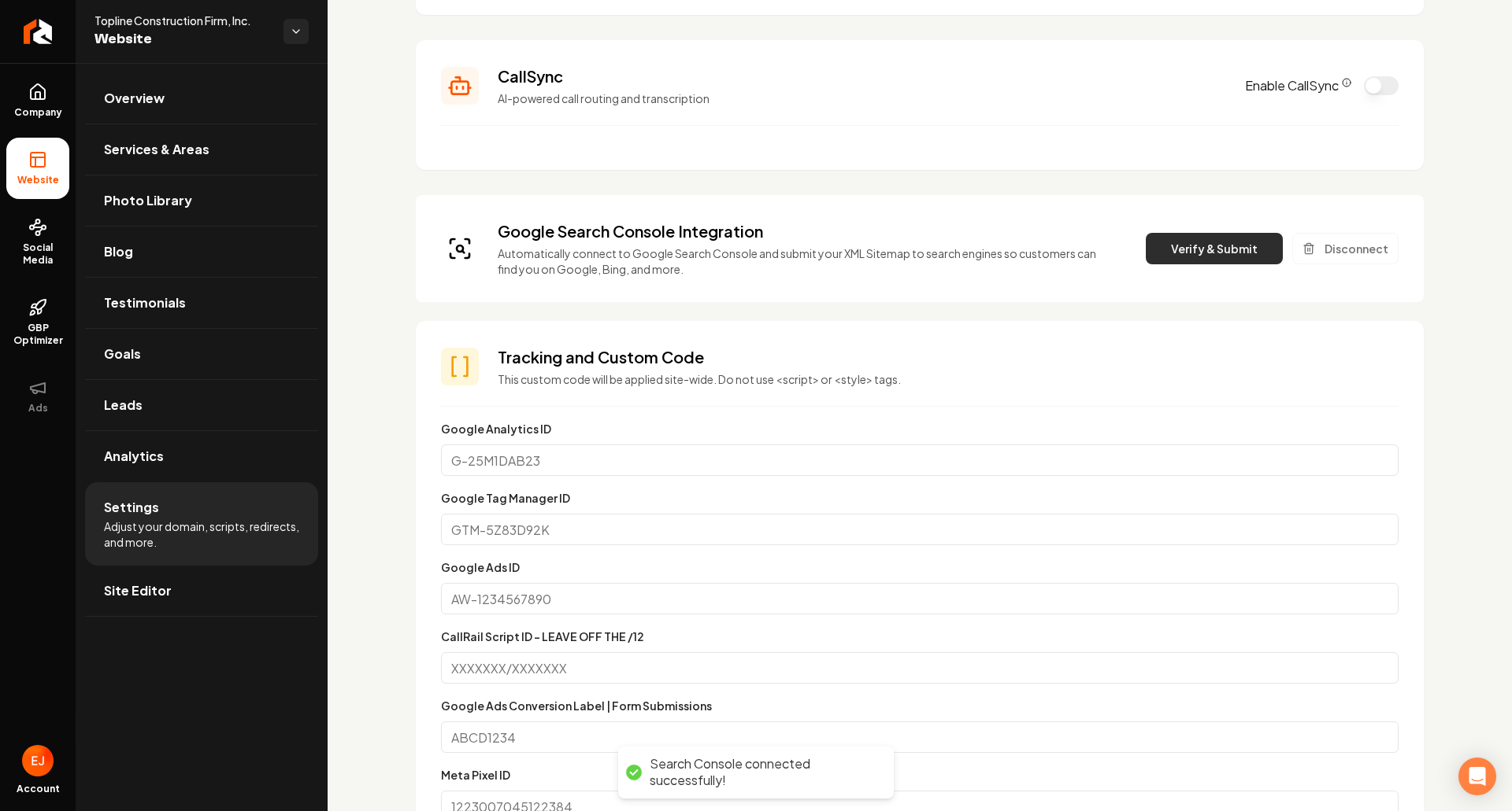
click at [1164, 253] on button "Verify & Submit" at bounding box center [1213, 249] width 137 height 32
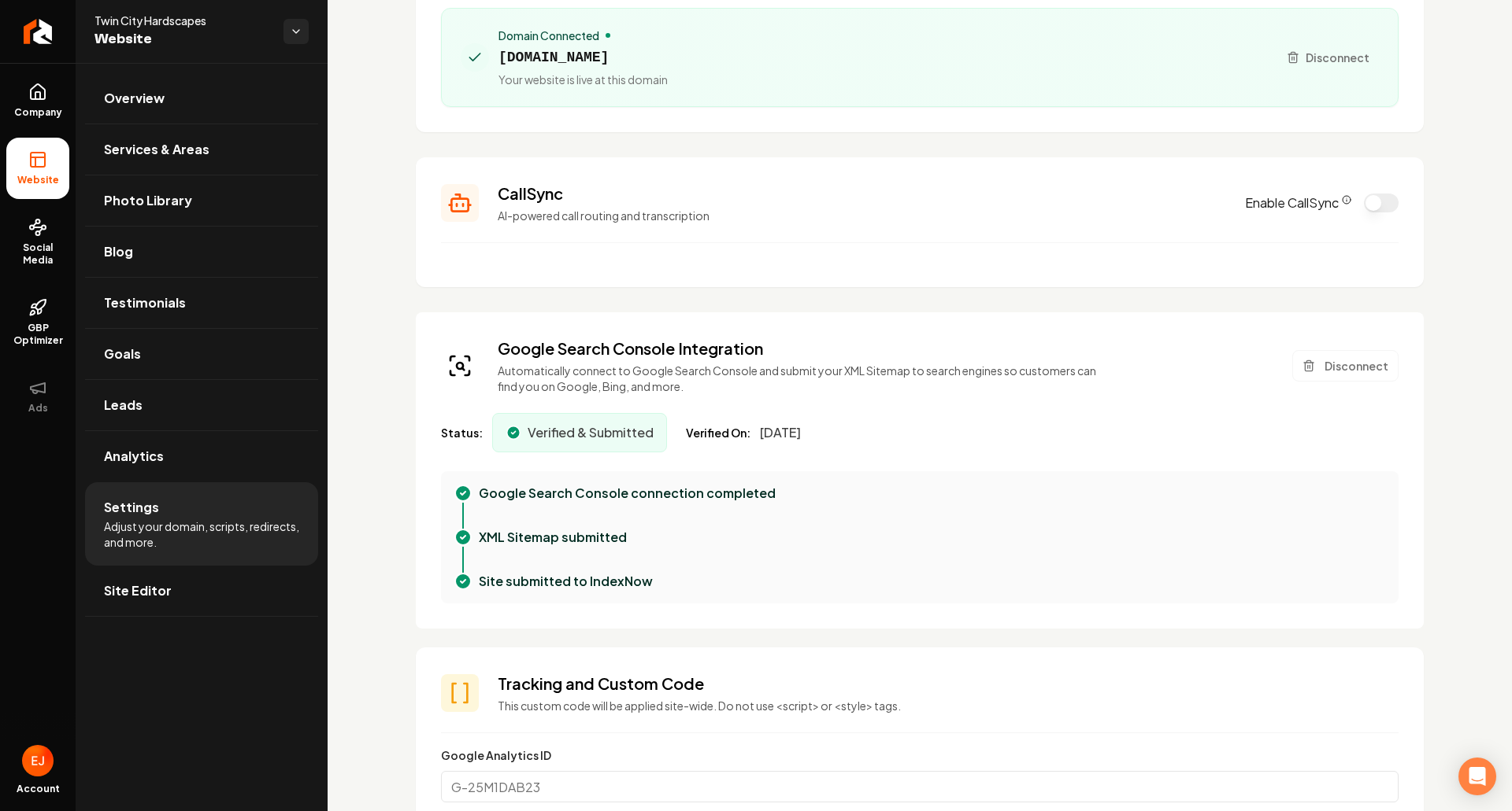
scroll to position [236, 0]
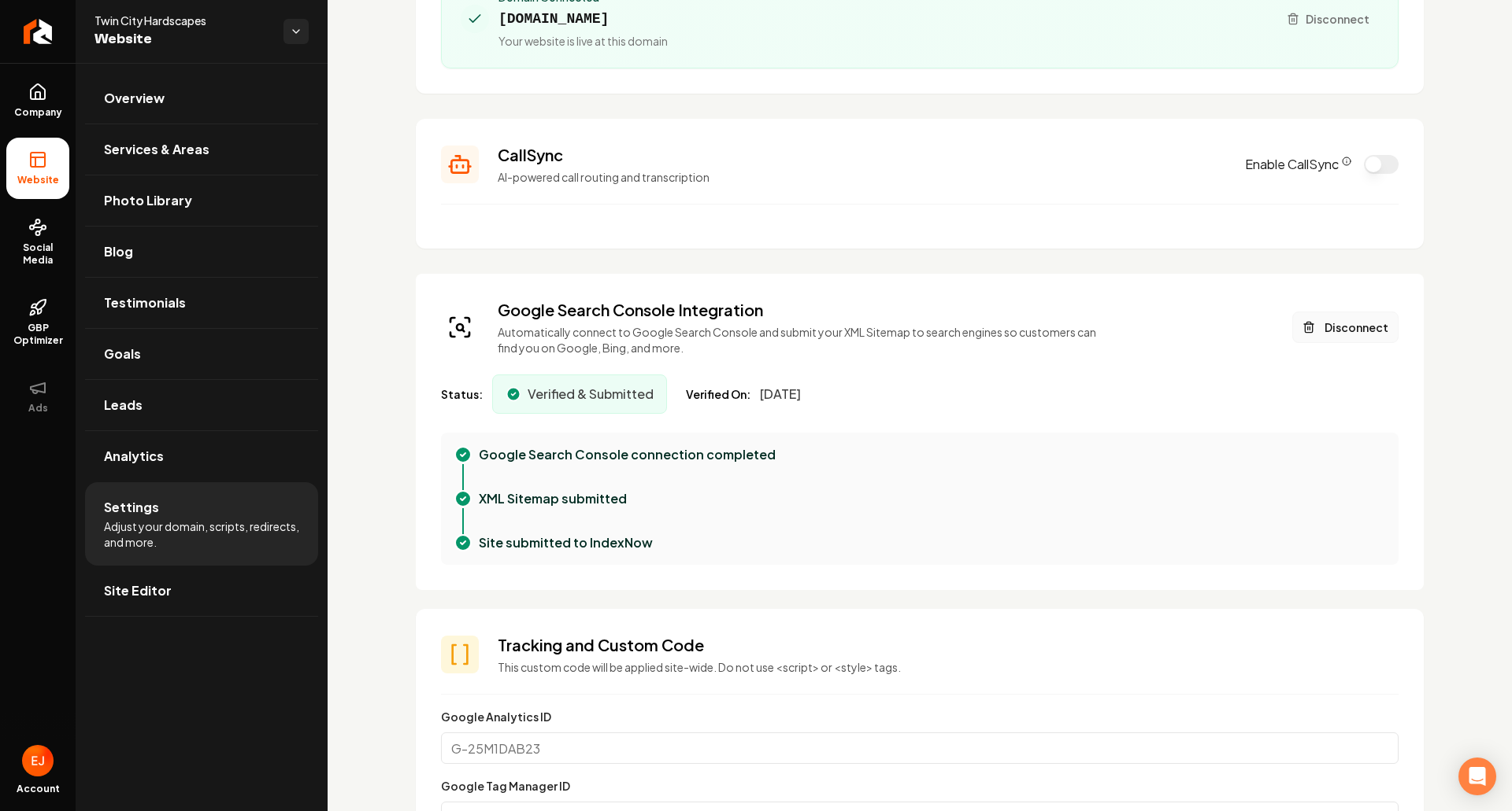
click at [1337, 332] on button "Disconnect" at bounding box center [1345, 328] width 107 height 32
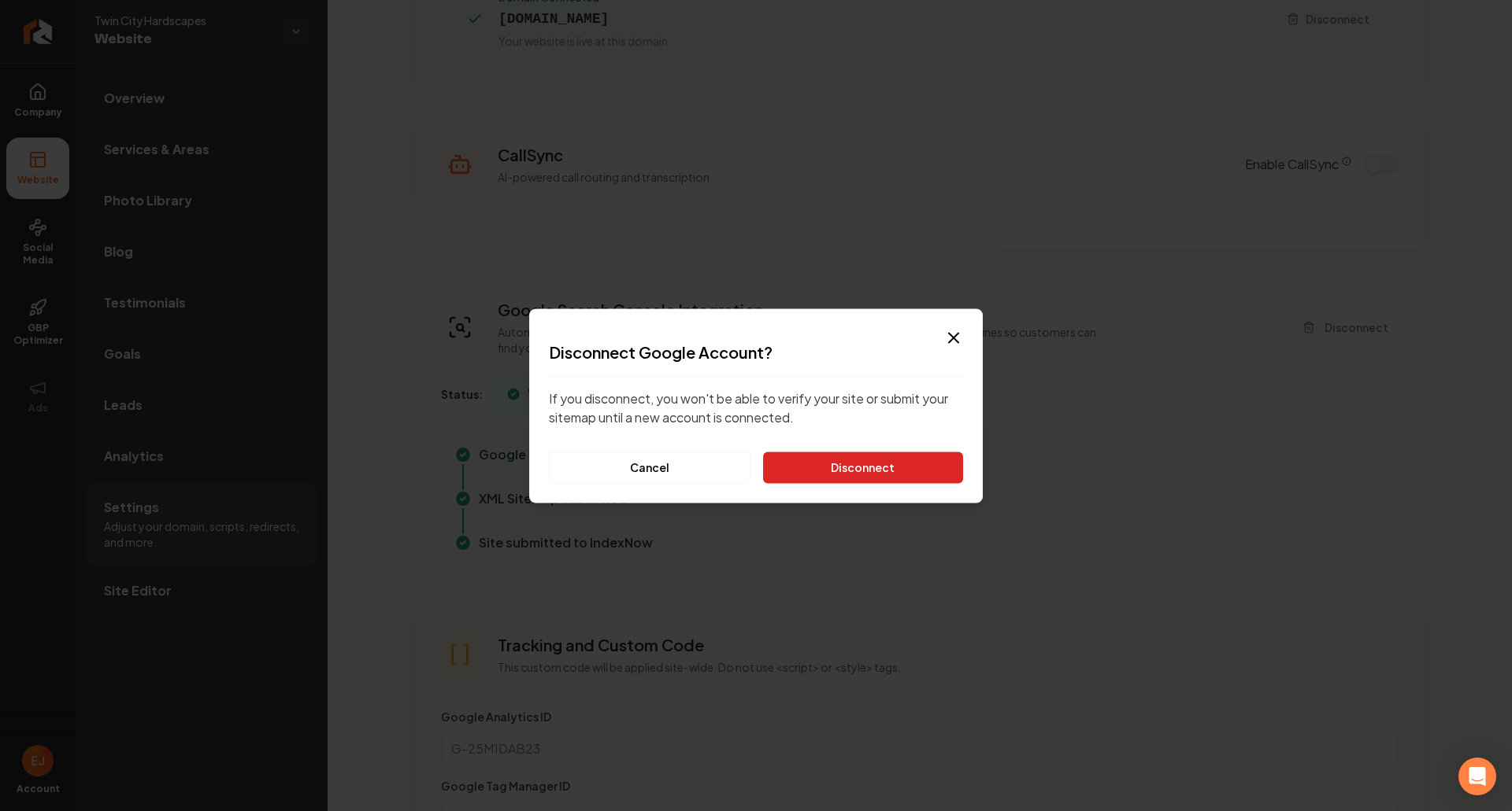
click at [902, 473] on button "Disconnect" at bounding box center [863, 467] width 200 height 32
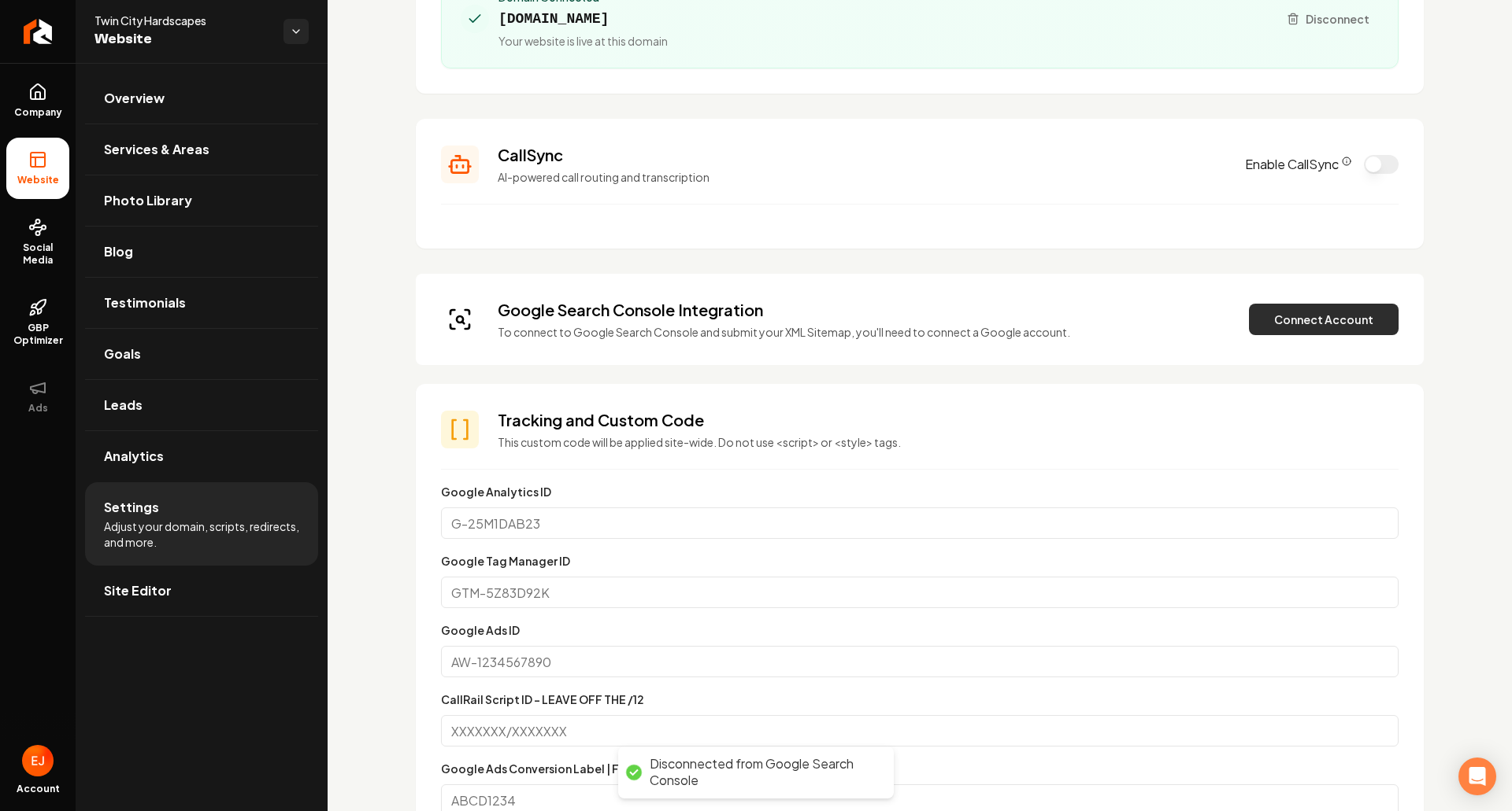
click at [1304, 324] on button "Connect Account" at bounding box center [1324, 320] width 150 height 32
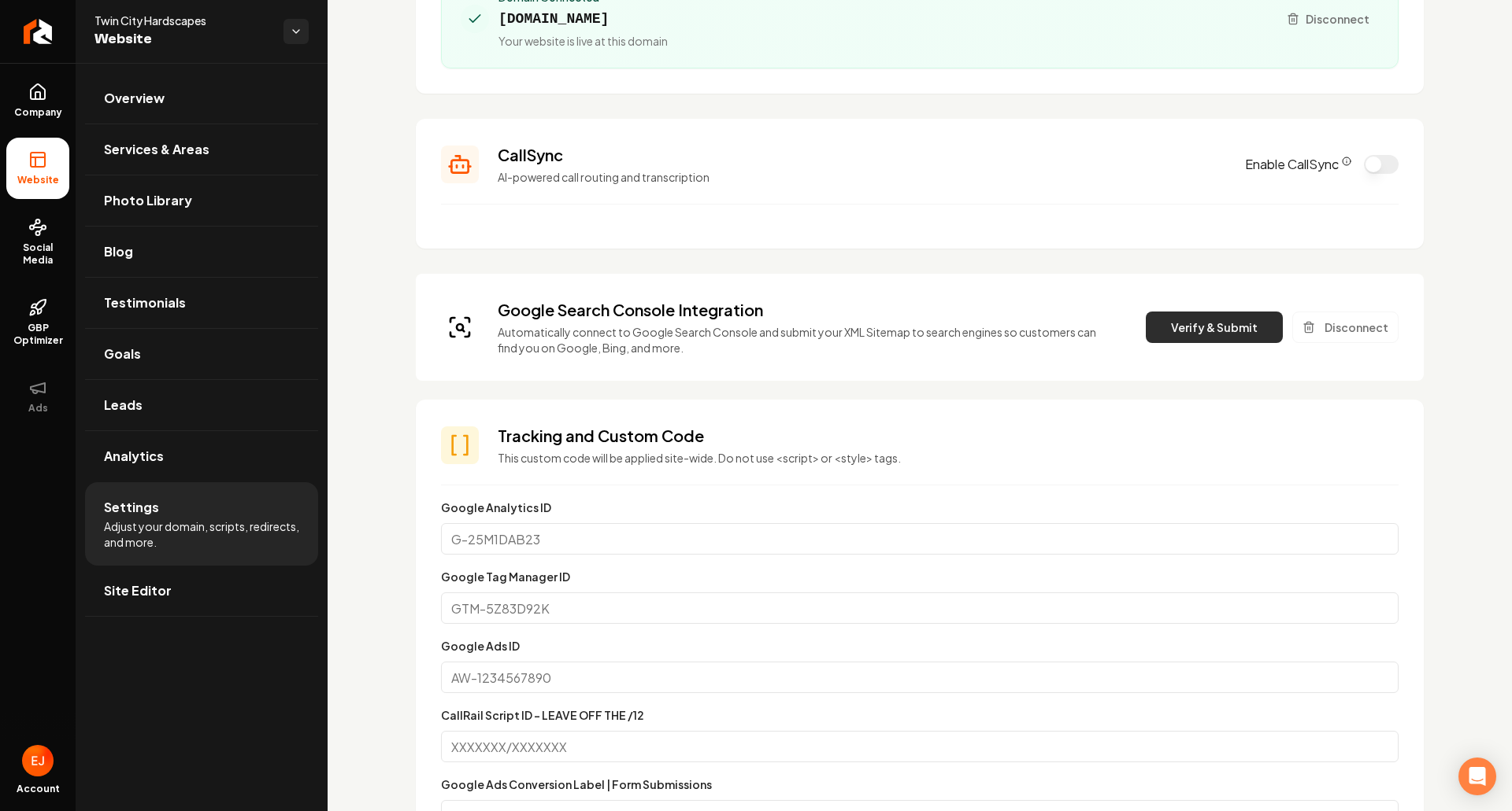
click at [1188, 323] on button "Verify & Submit" at bounding box center [1213, 328] width 137 height 32
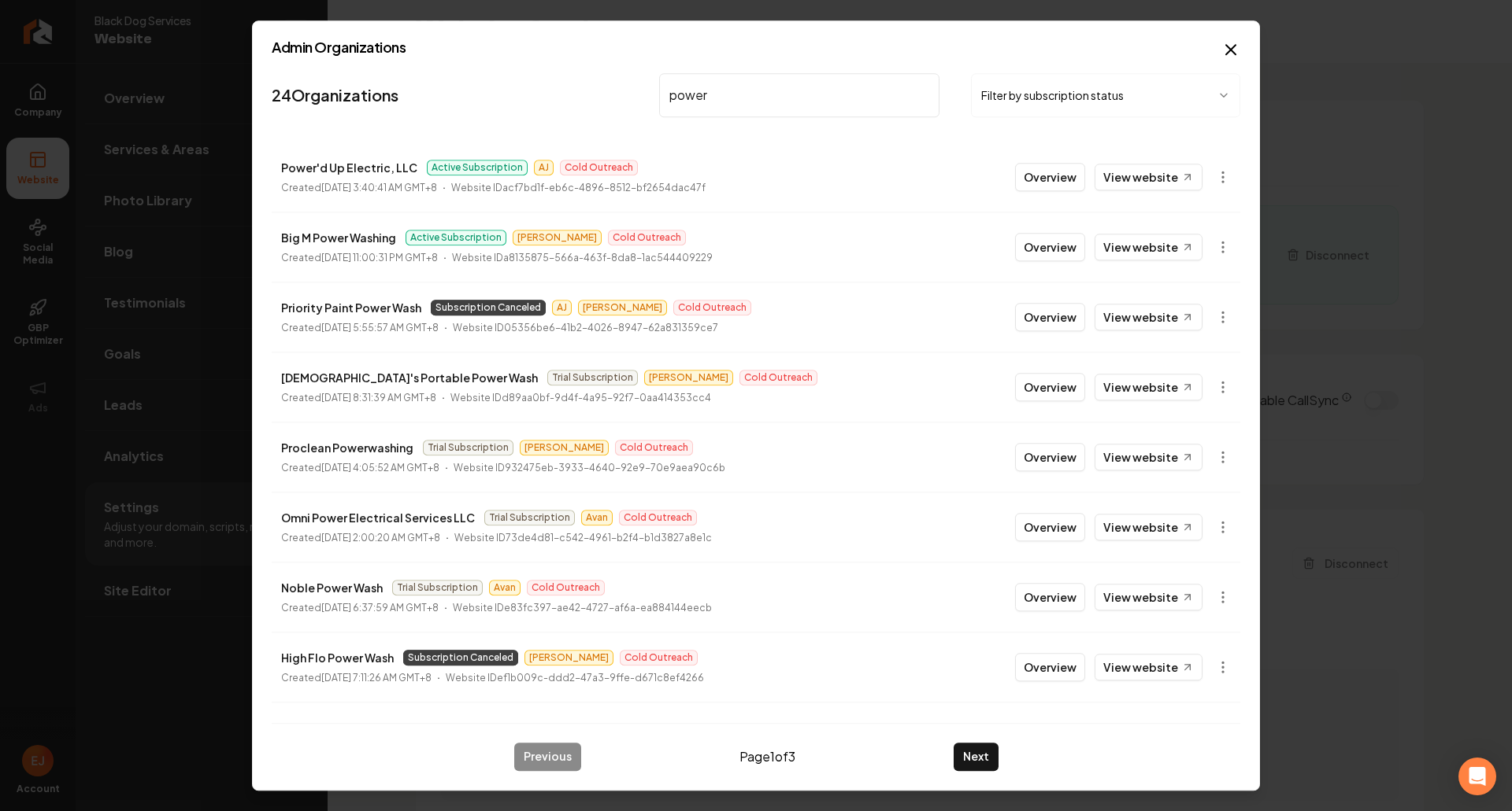
scroll to position [315, 0]
click at [489, 73] on nav "24 Organizations power Filter by subscription status" at bounding box center [756, 102] width 969 height 70
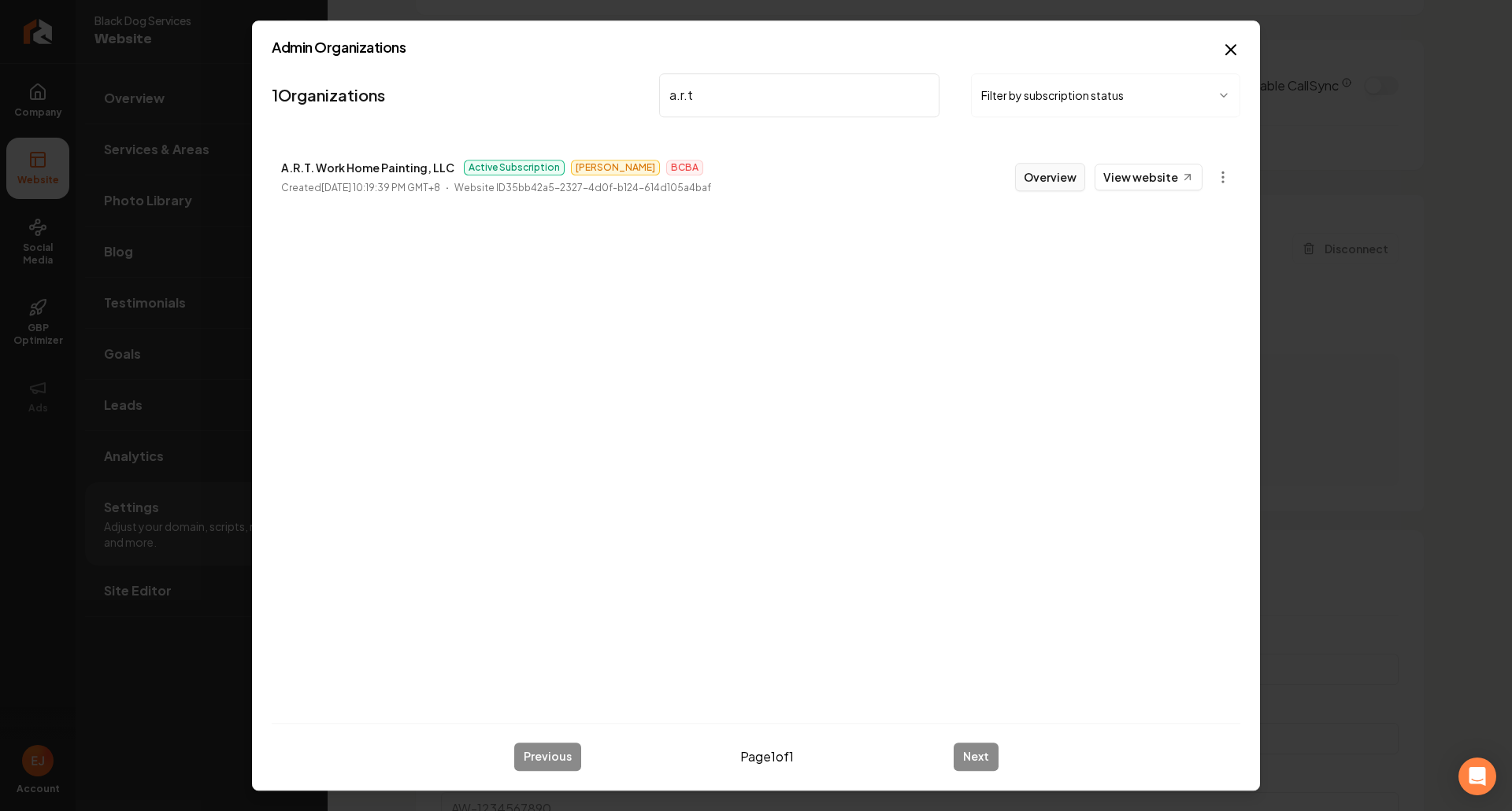
type input "a.r.t"
click at [1052, 180] on button "Overview" at bounding box center [1050, 177] width 70 height 28
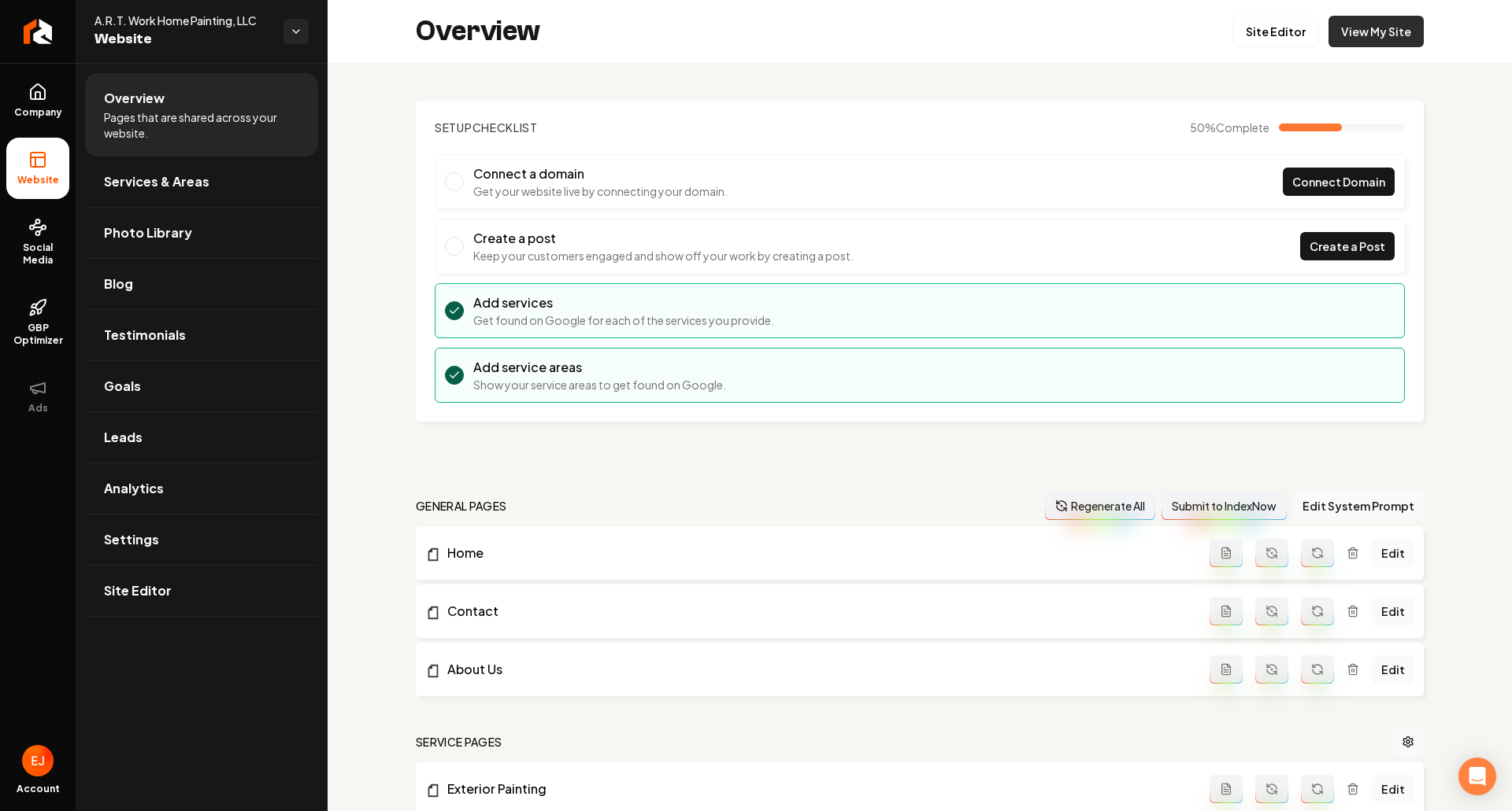
click at [1341, 41] on link "View My Site" at bounding box center [1376, 32] width 96 height 32
click at [45, 258] on span "Social Media" at bounding box center [37, 254] width 63 height 25
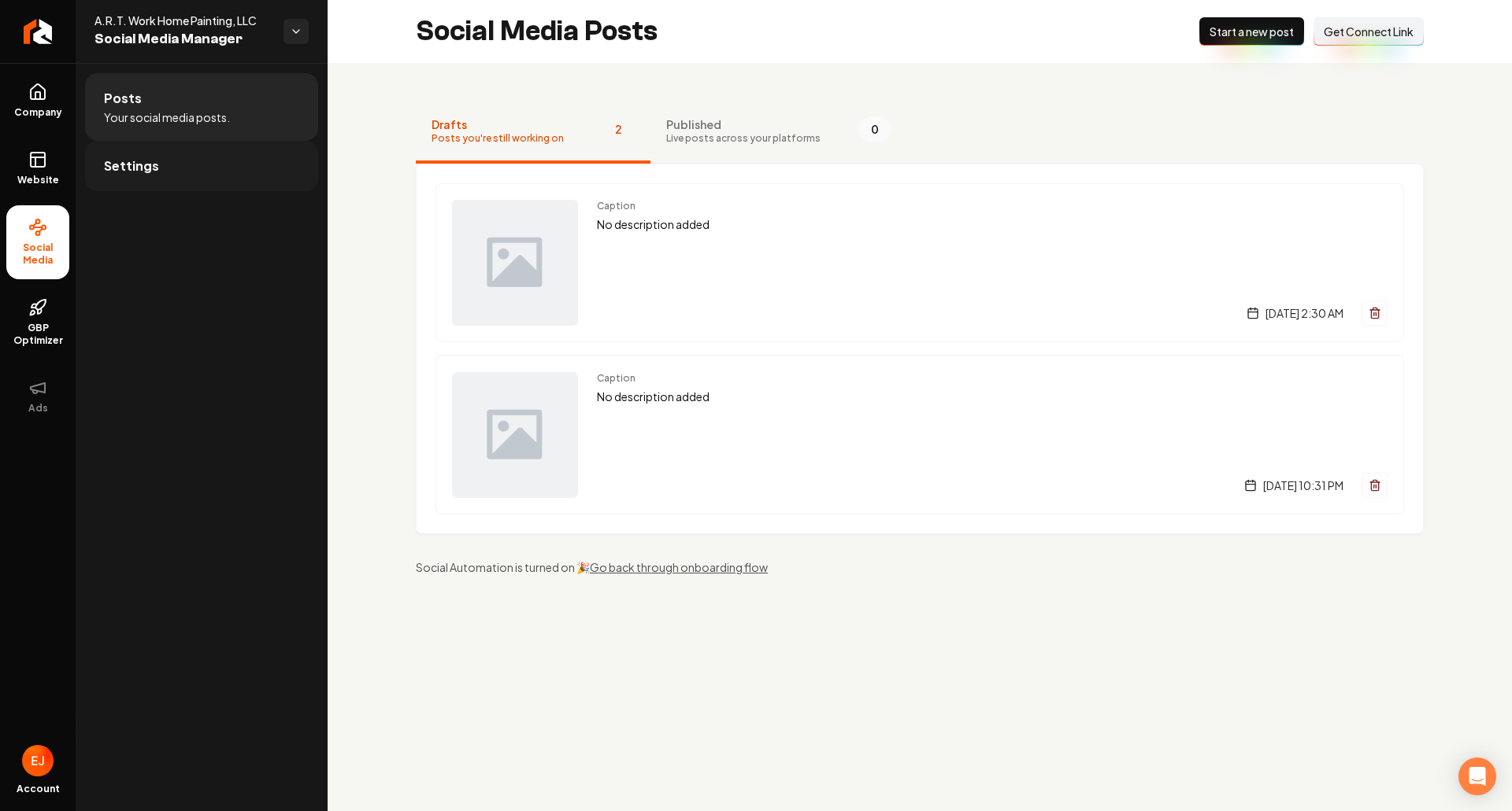
click at [162, 164] on link "Settings" at bounding box center [201, 165] width 233 height 51
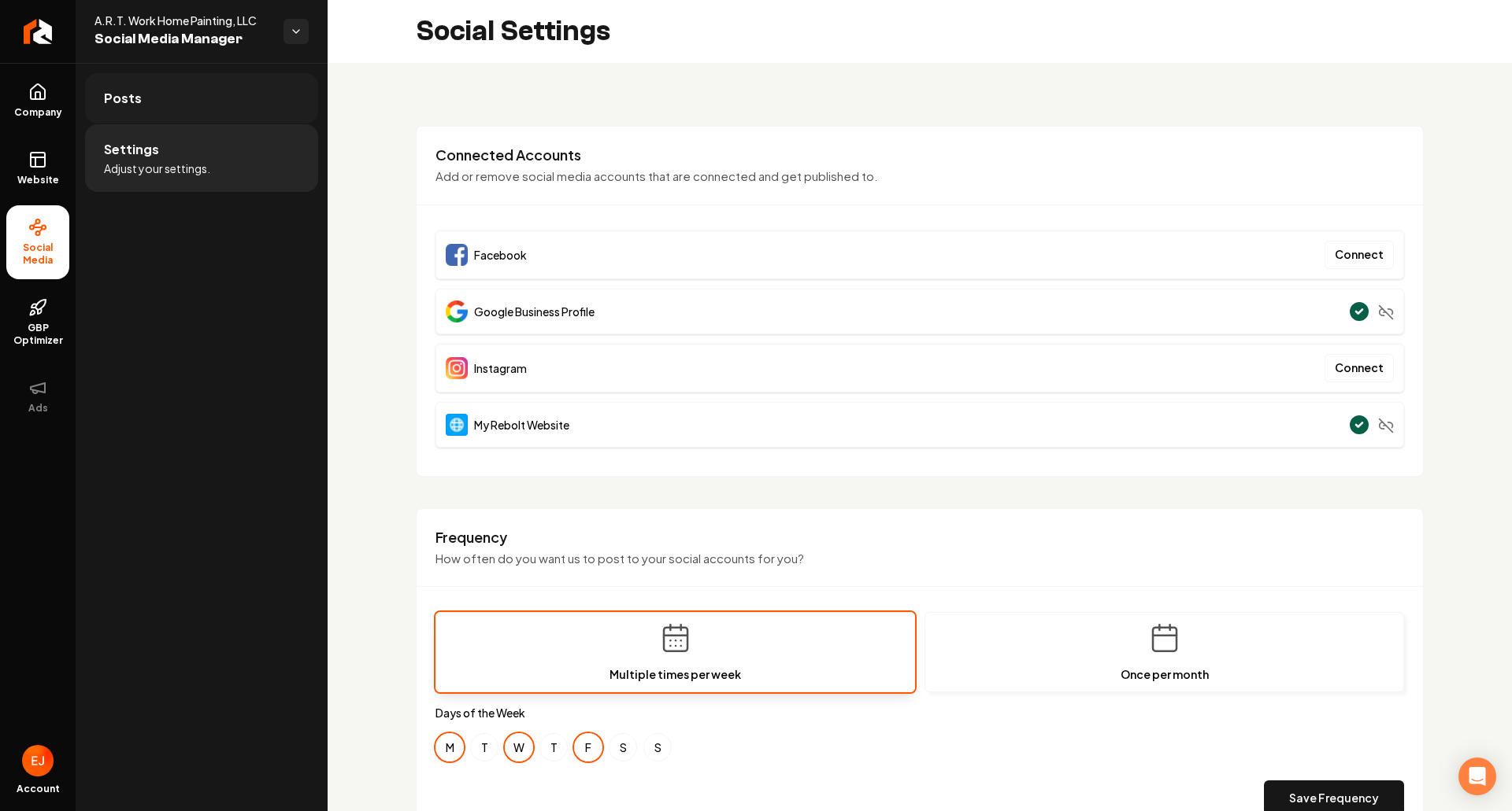
click at [224, 95] on link "Posts" at bounding box center [201, 98] width 233 height 51
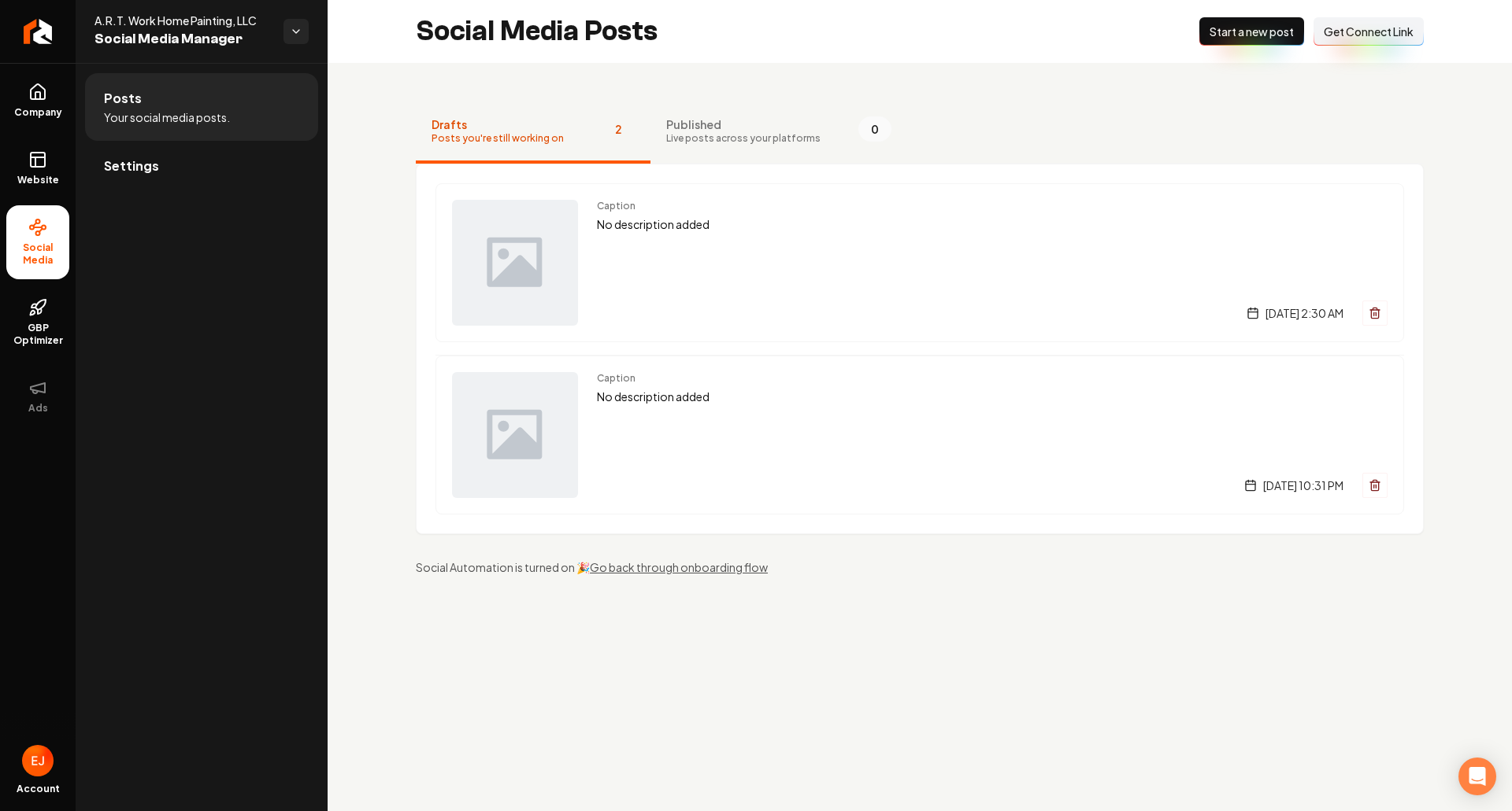
click at [1361, 33] on span "Get Connect Link" at bounding box center [1368, 32] width 90 height 16
click at [181, 169] on link "Settings" at bounding box center [201, 165] width 233 height 51
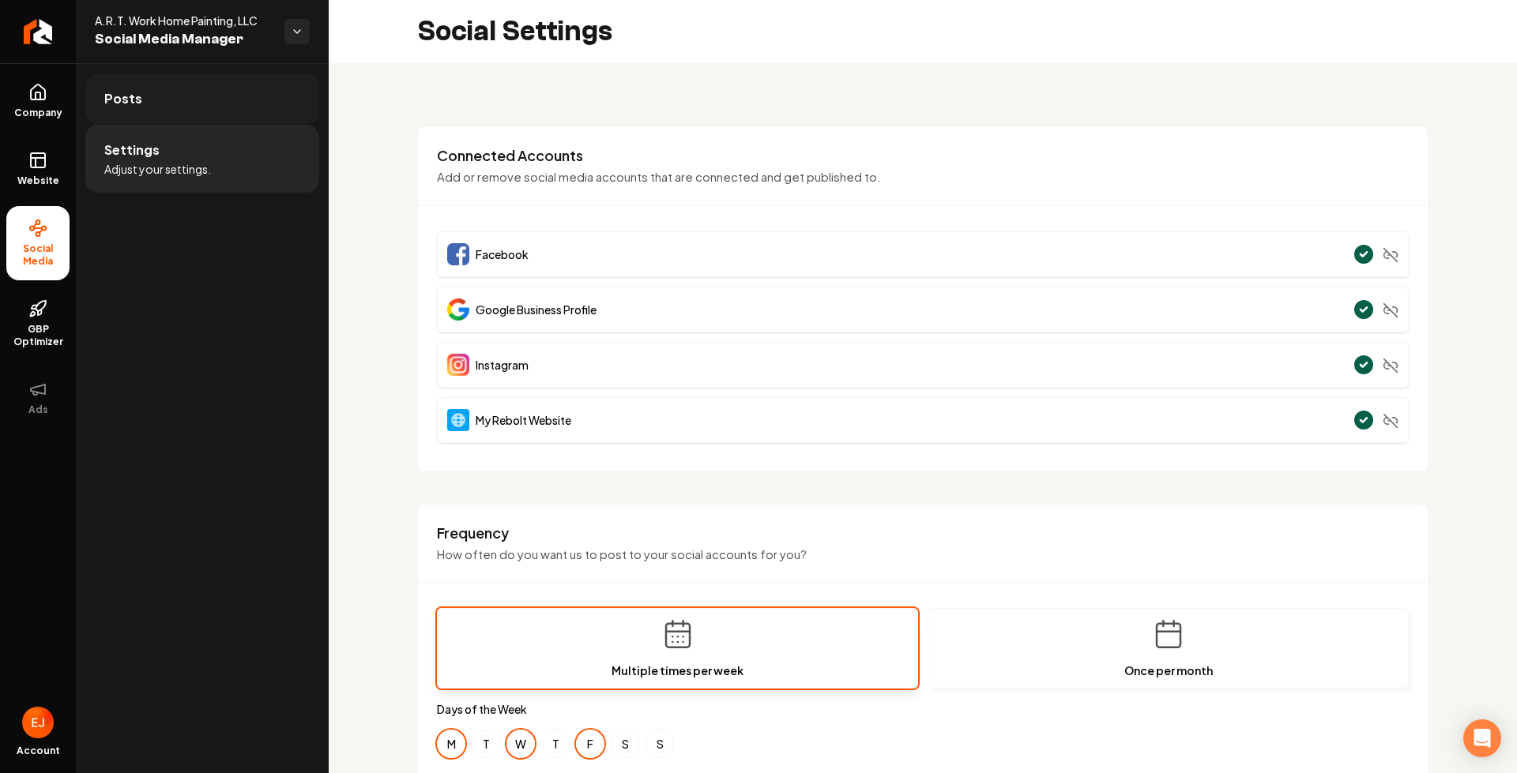
click at [123, 96] on span "Posts" at bounding box center [123, 98] width 38 height 19
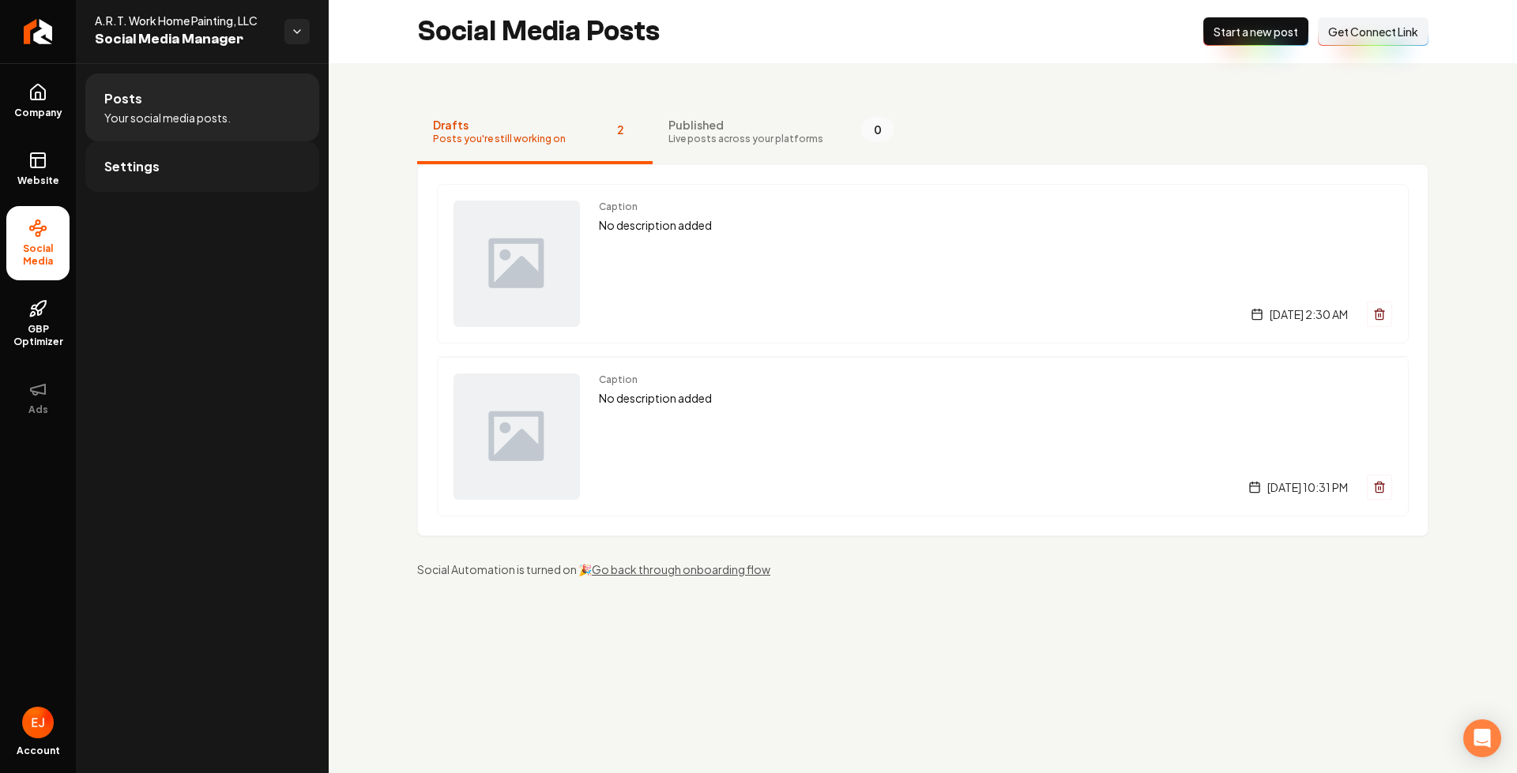
click at [199, 173] on link "Settings" at bounding box center [202, 166] width 234 height 51
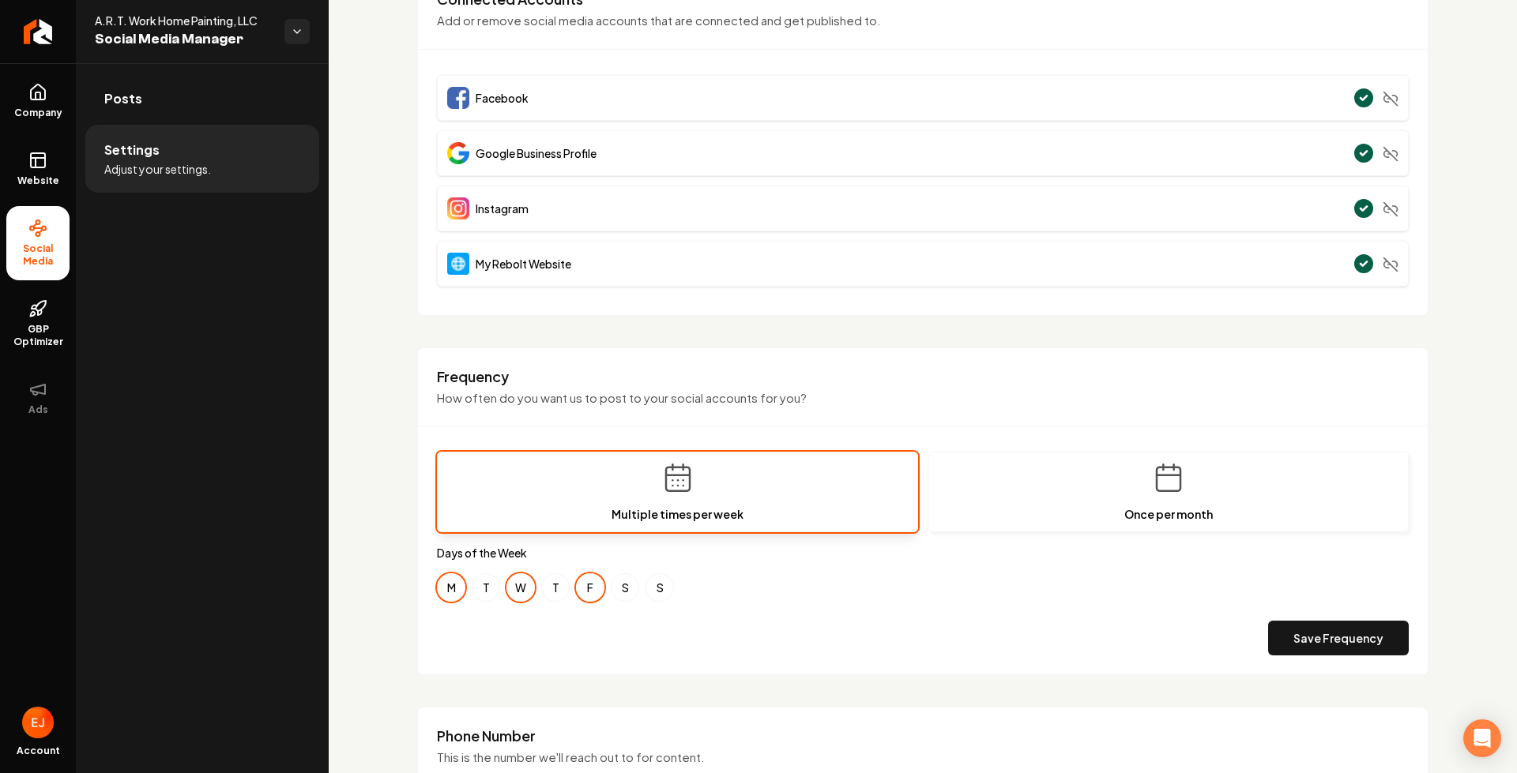
scroll to position [158, 0]
drag, startPoint x: 49, startPoint y: 325, endPoint x: 71, endPoint y: 310, distance: 27.2
click at [49, 325] on span "GBP Optimizer" at bounding box center [37, 335] width 63 height 25
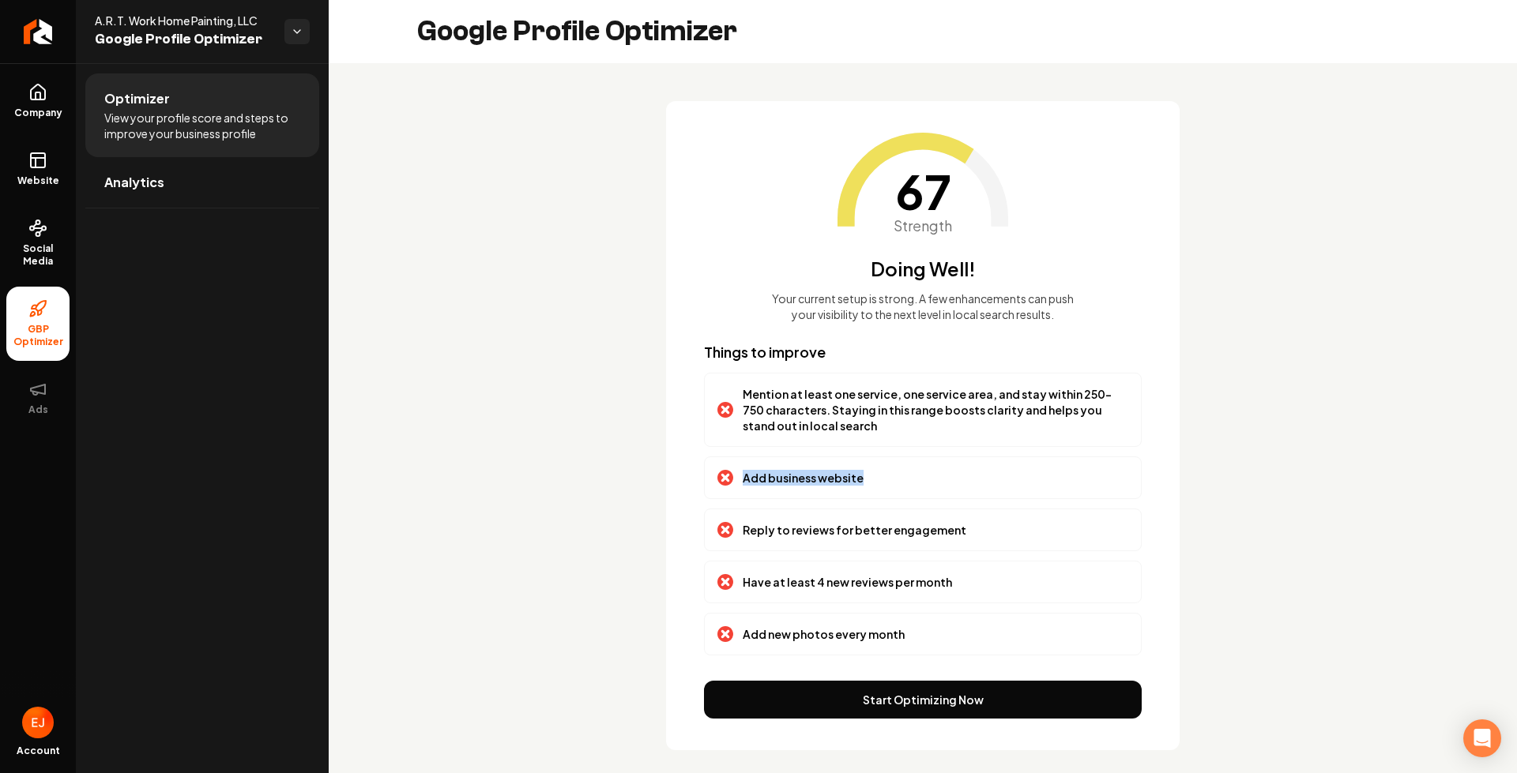
drag, startPoint x: 868, startPoint y: 484, endPoint x: 712, endPoint y: 490, distance: 156.5
click at [712, 490] on div "Add business website" at bounding box center [923, 478] width 438 height 43
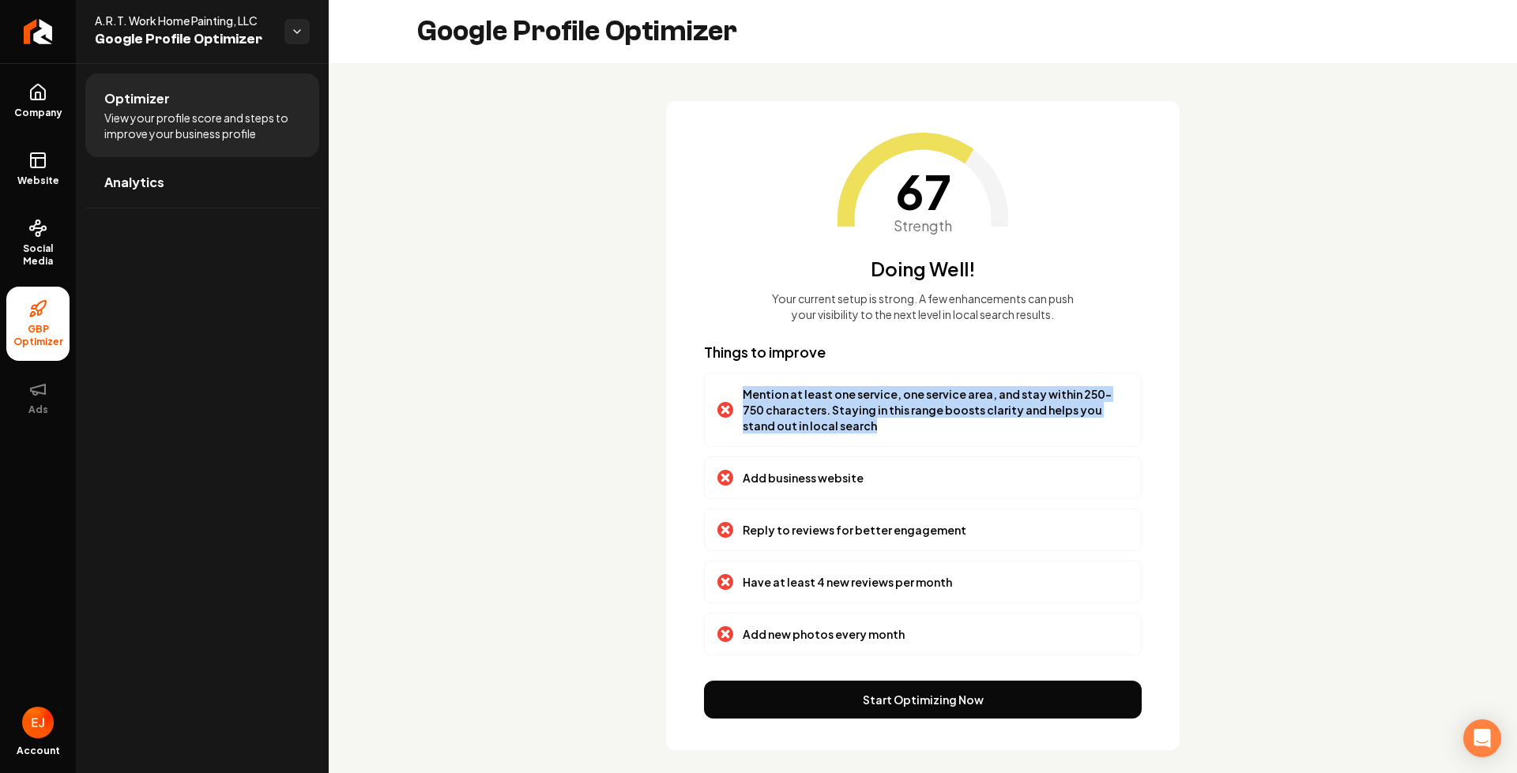
drag, startPoint x: 821, startPoint y: 431, endPoint x: 732, endPoint y: 392, distance: 96.6
click at [732, 392] on div "Mention at least one service, one service area, and stay within 250-750 charact…" at bounding box center [922, 409] width 411 height 47
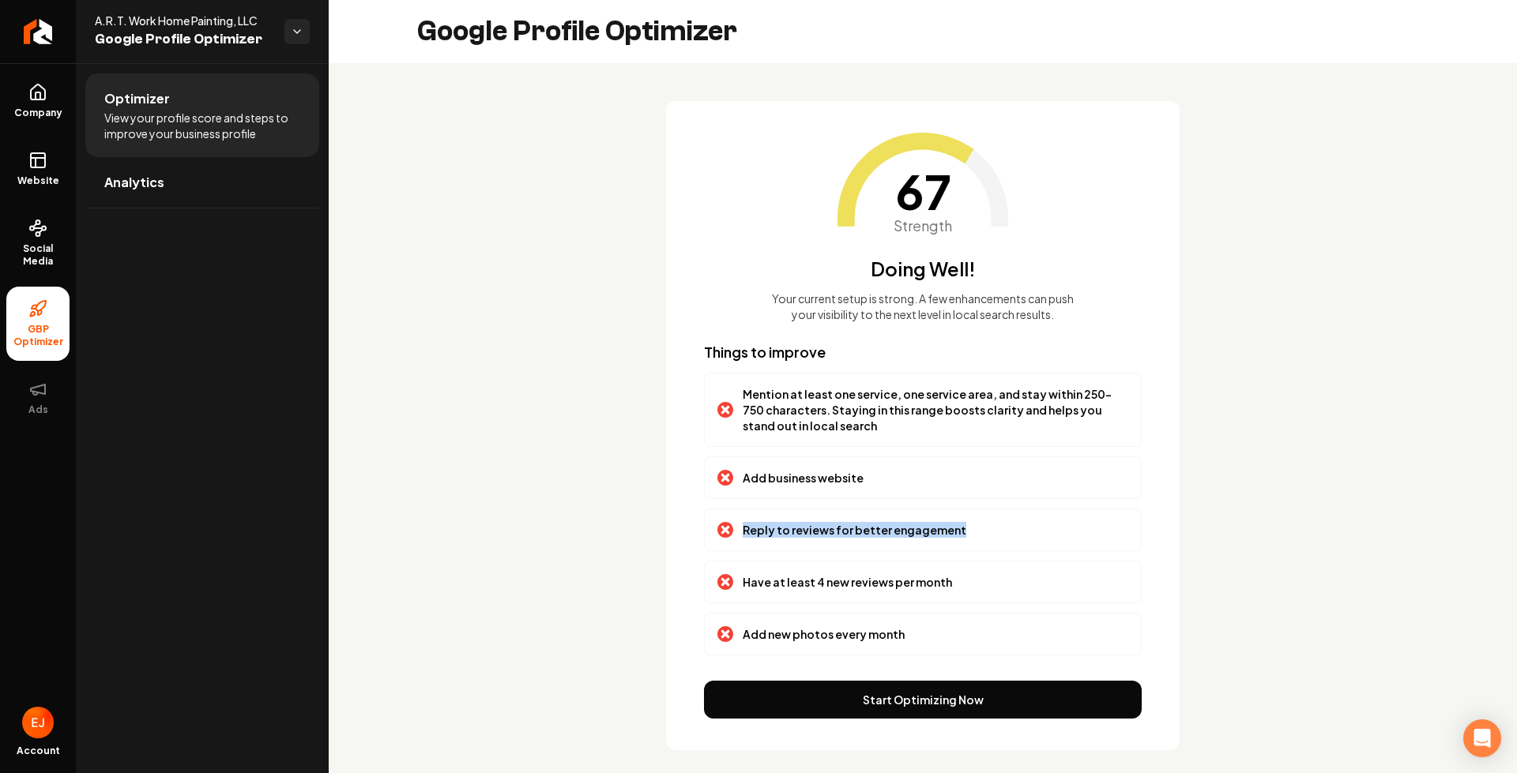
drag, startPoint x: 974, startPoint y: 527, endPoint x: 735, endPoint y: 519, distance: 239.5
click at [735, 519] on div "Reply to reviews for better engagement" at bounding box center [923, 530] width 438 height 43
drag, startPoint x: 931, startPoint y: 583, endPoint x: 766, endPoint y: 587, distance: 165.9
click at [766, 587] on p "Have at least 4 new reviews per month" at bounding box center [847, 582] width 209 height 16
drag, startPoint x: 930, startPoint y: 635, endPoint x: 732, endPoint y: 638, distance: 197.5
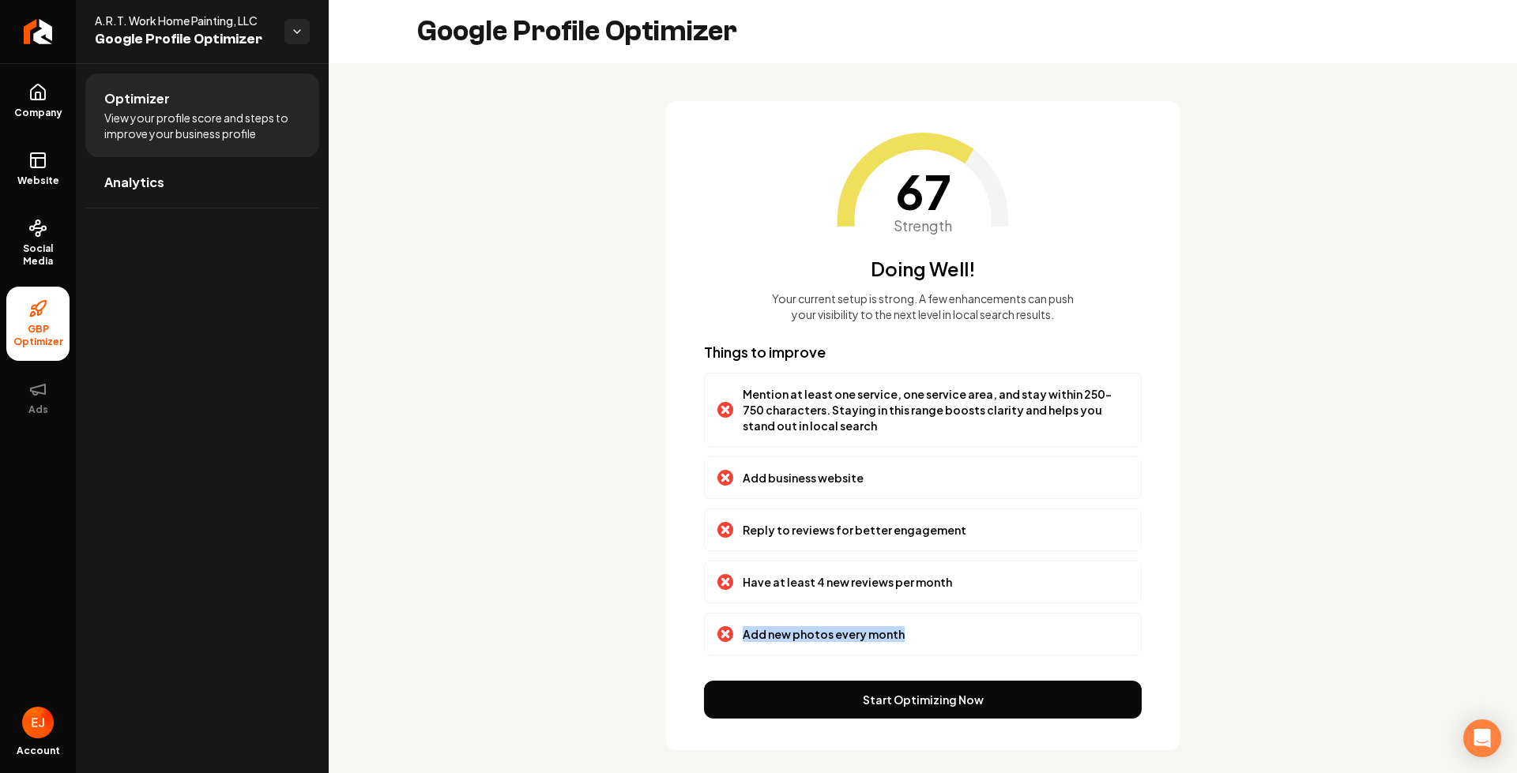
click at [732, 638] on div "Add new photos every month" at bounding box center [922, 634] width 411 height 16
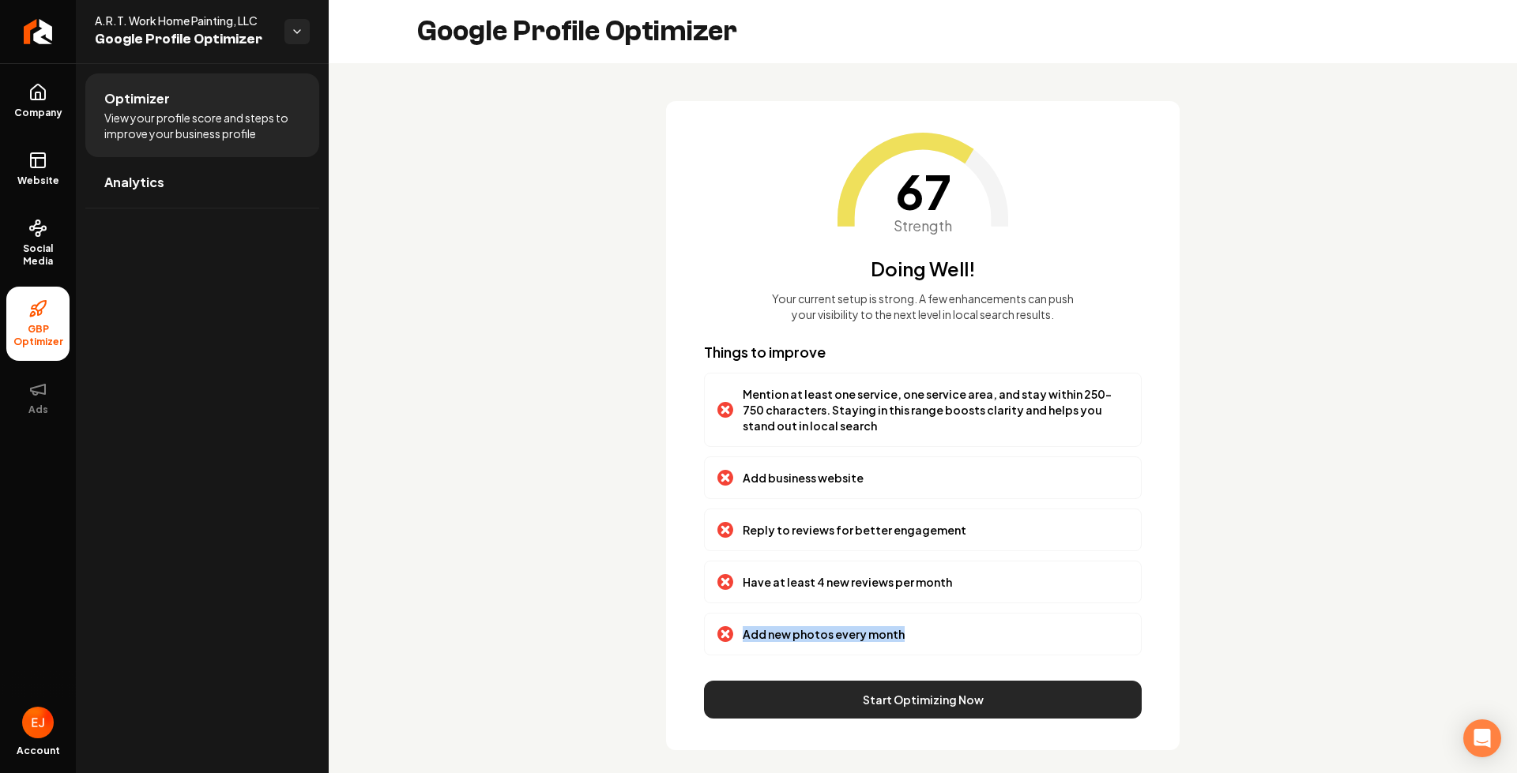
click at [916, 709] on button "Start Optimizing Now" at bounding box center [923, 700] width 438 height 38
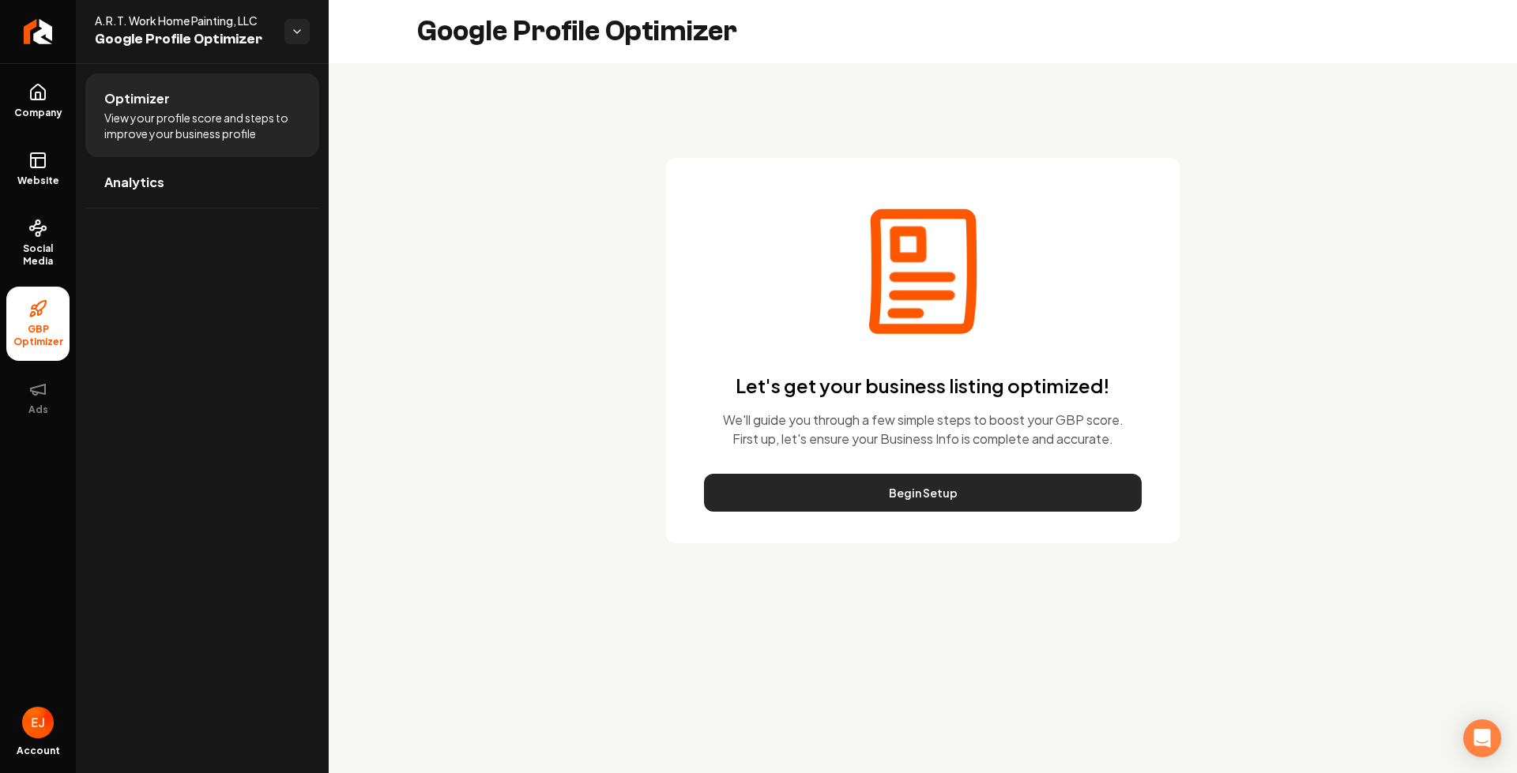
click at [904, 491] on button "Begin Setup" at bounding box center [923, 493] width 438 height 38
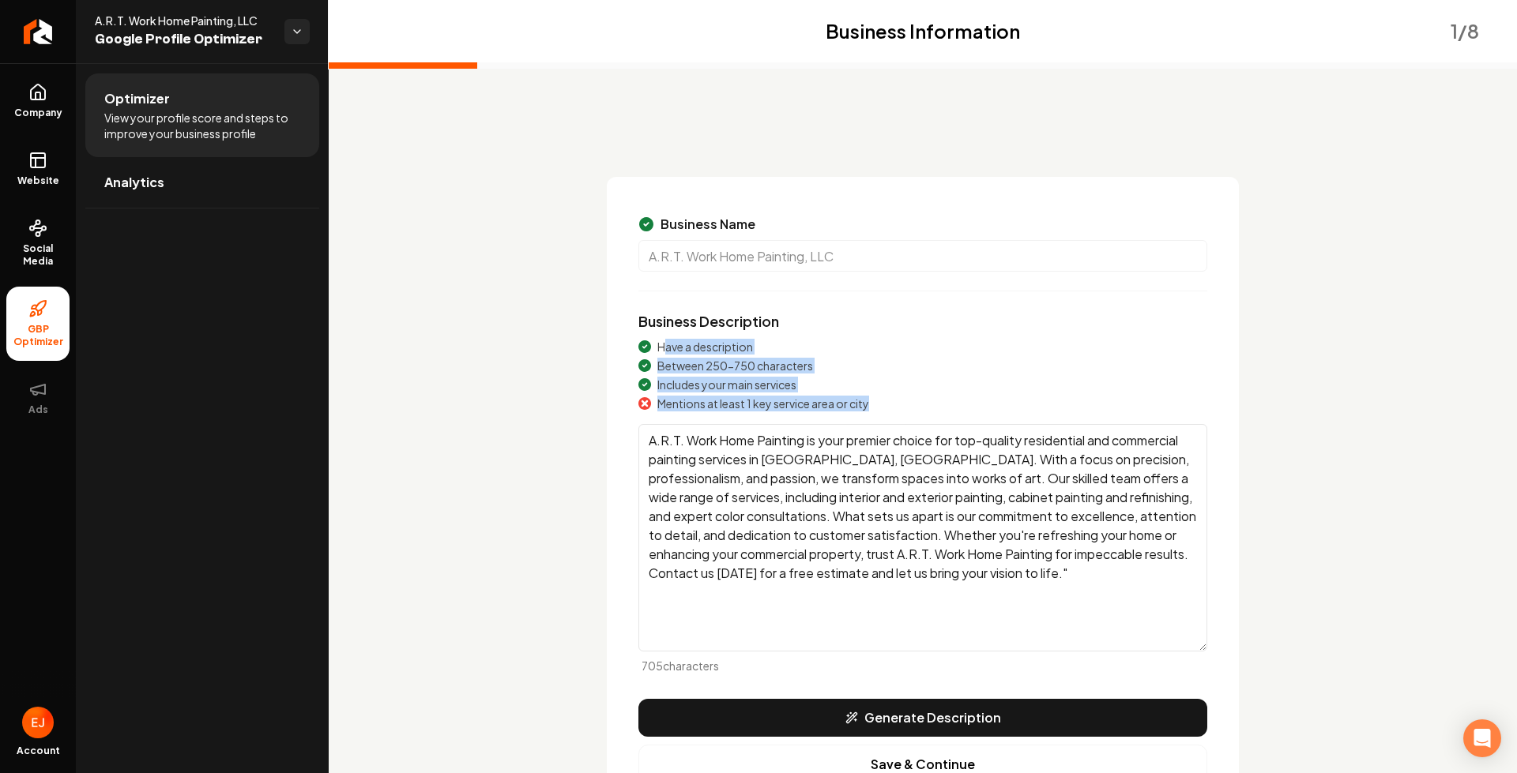
drag, startPoint x: 656, startPoint y: 348, endPoint x: 855, endPoint y: 412, distance: 209.4
click at [855, 412] on div "Have a description Between 250-750 characters Includes your main services Menti…" at bounding box center [922, 506] width 569 height 335
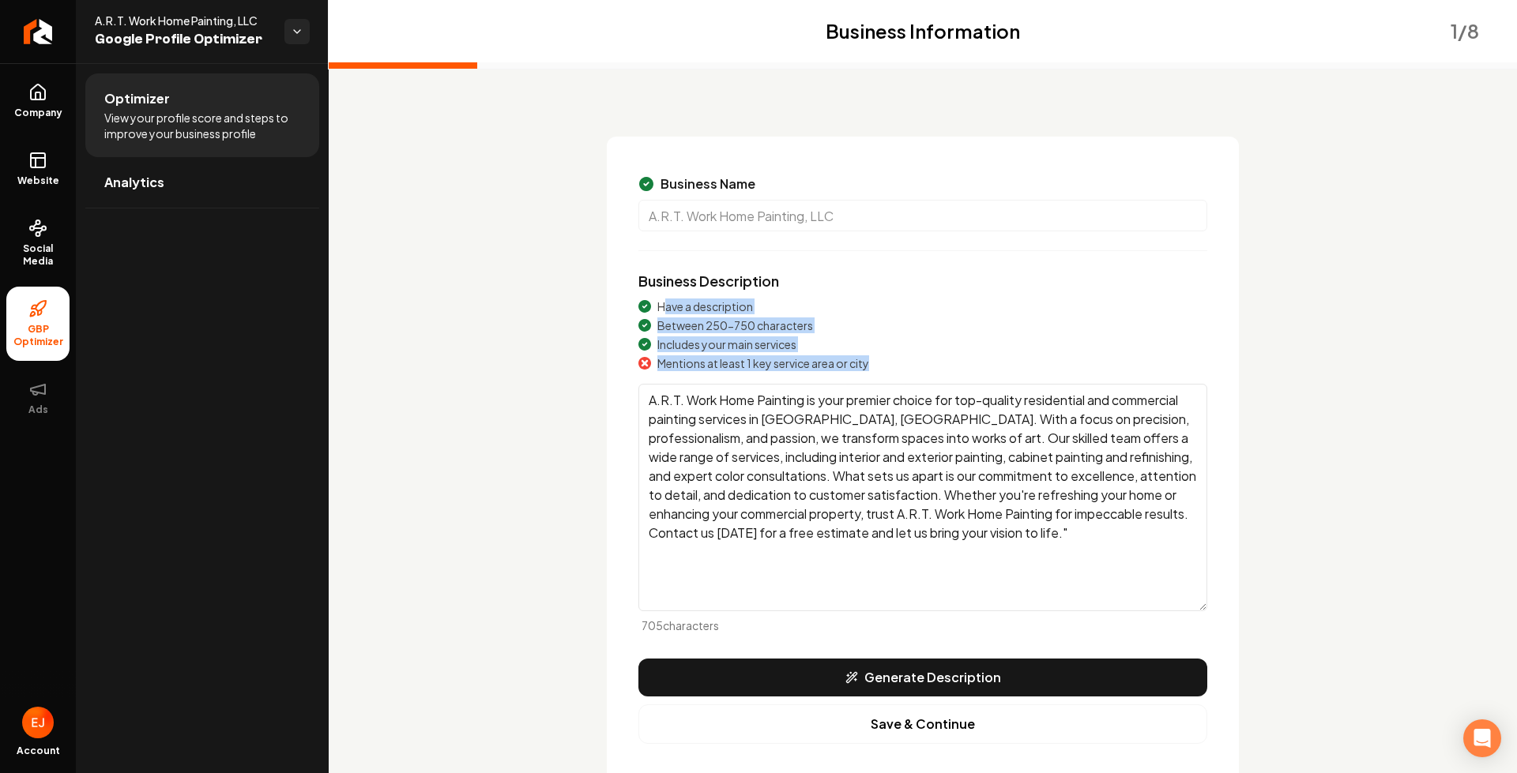
scroll to position [79, 0]
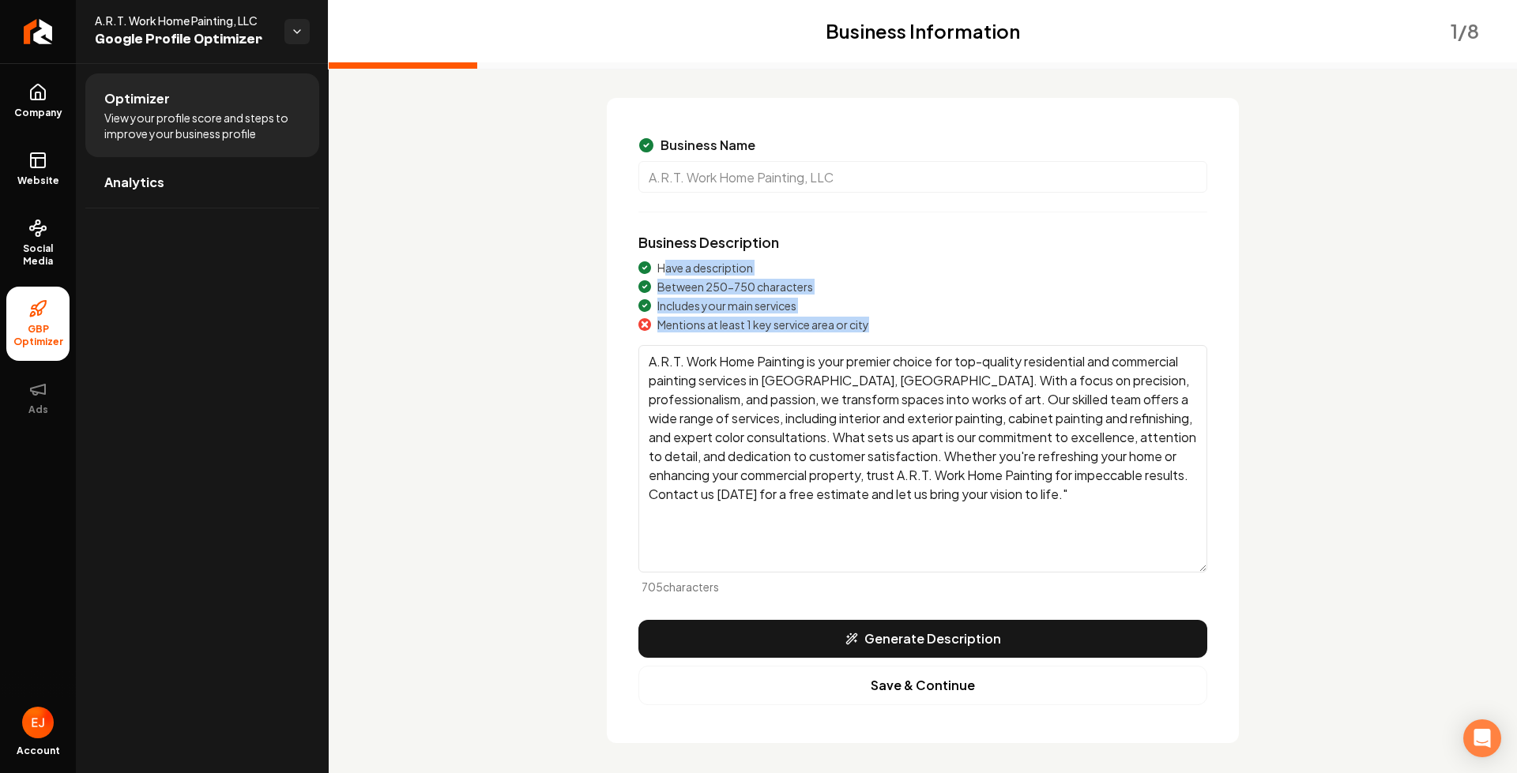
click at [709, 324] on span "Mentions at least 1 key service area or city" at bounding box center [763, 325] width 212 height 16
drag, startPoint x: 650, startPoint y: 325, endPoint x: 841, endPoint y: 337, distance: 191.5
click at [841, 337] on div "Have a description Between 250-750 characters Includes your main services Menti…" at bounding box center [922, 427] width 569 height 335
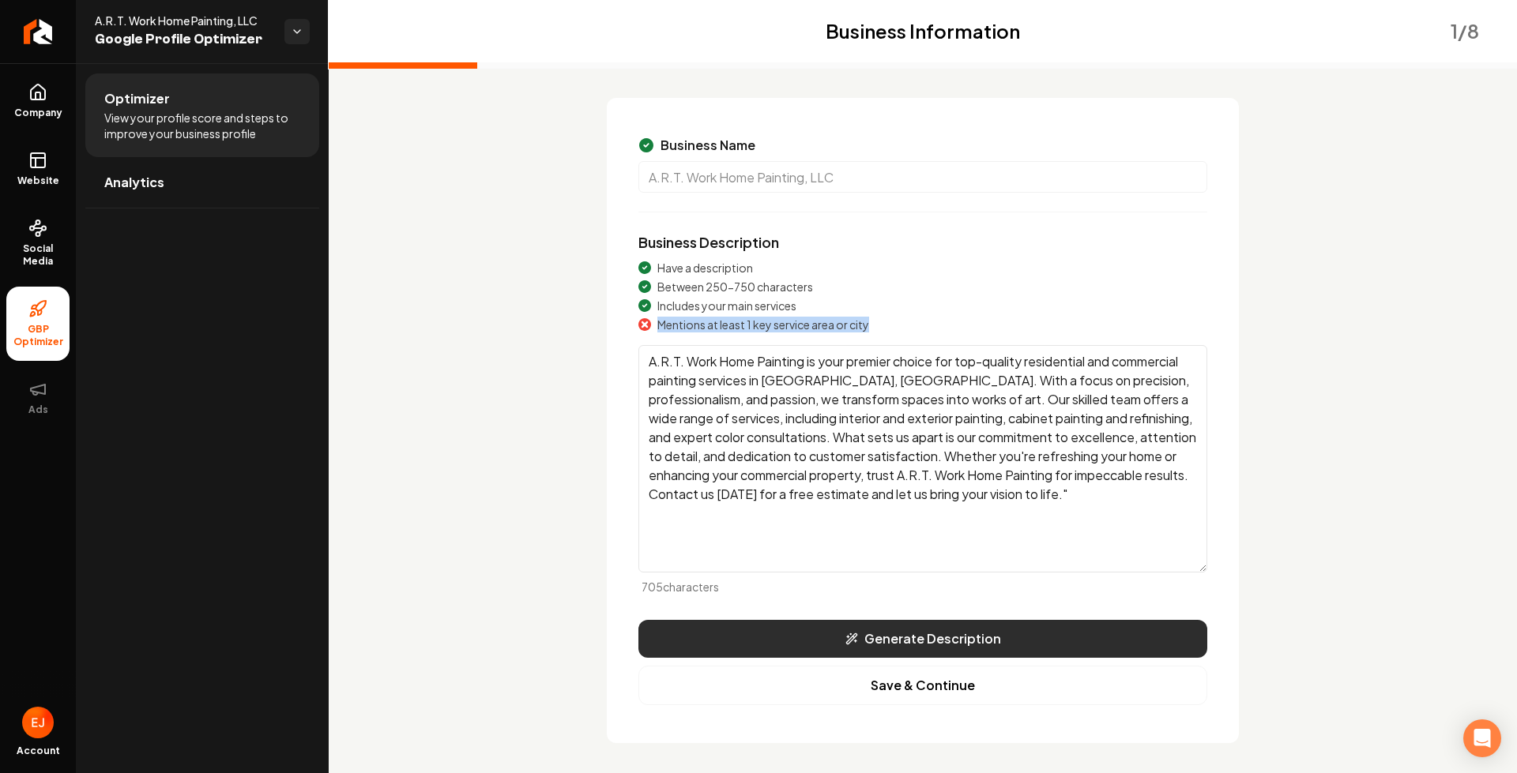
click at [934, 645] on button "Generate Description" at bounding box center [922, 639] width 569 height 38
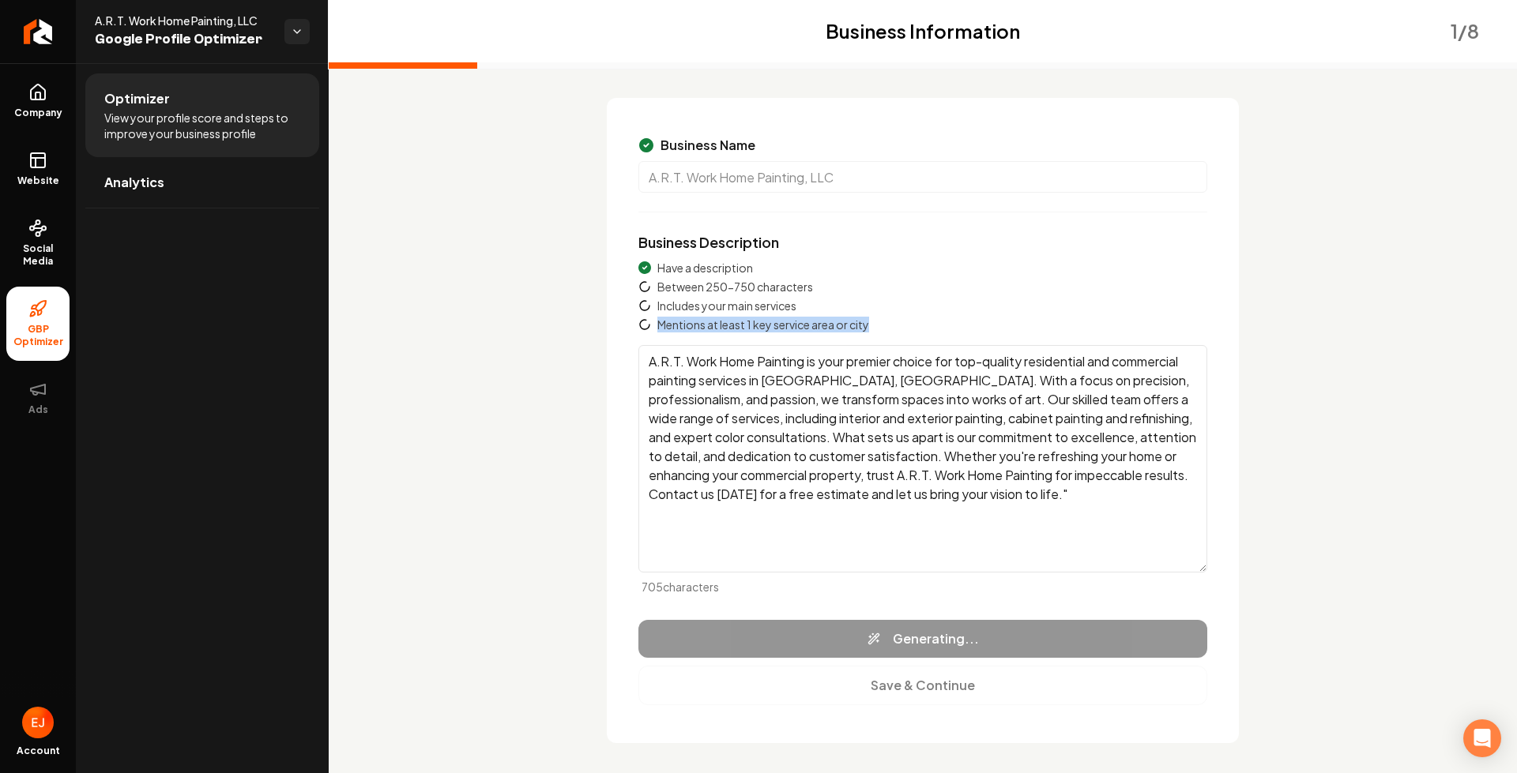
type textarea "A.R.T. Work Home Painting, LLC, specializes in transforming properties through …"
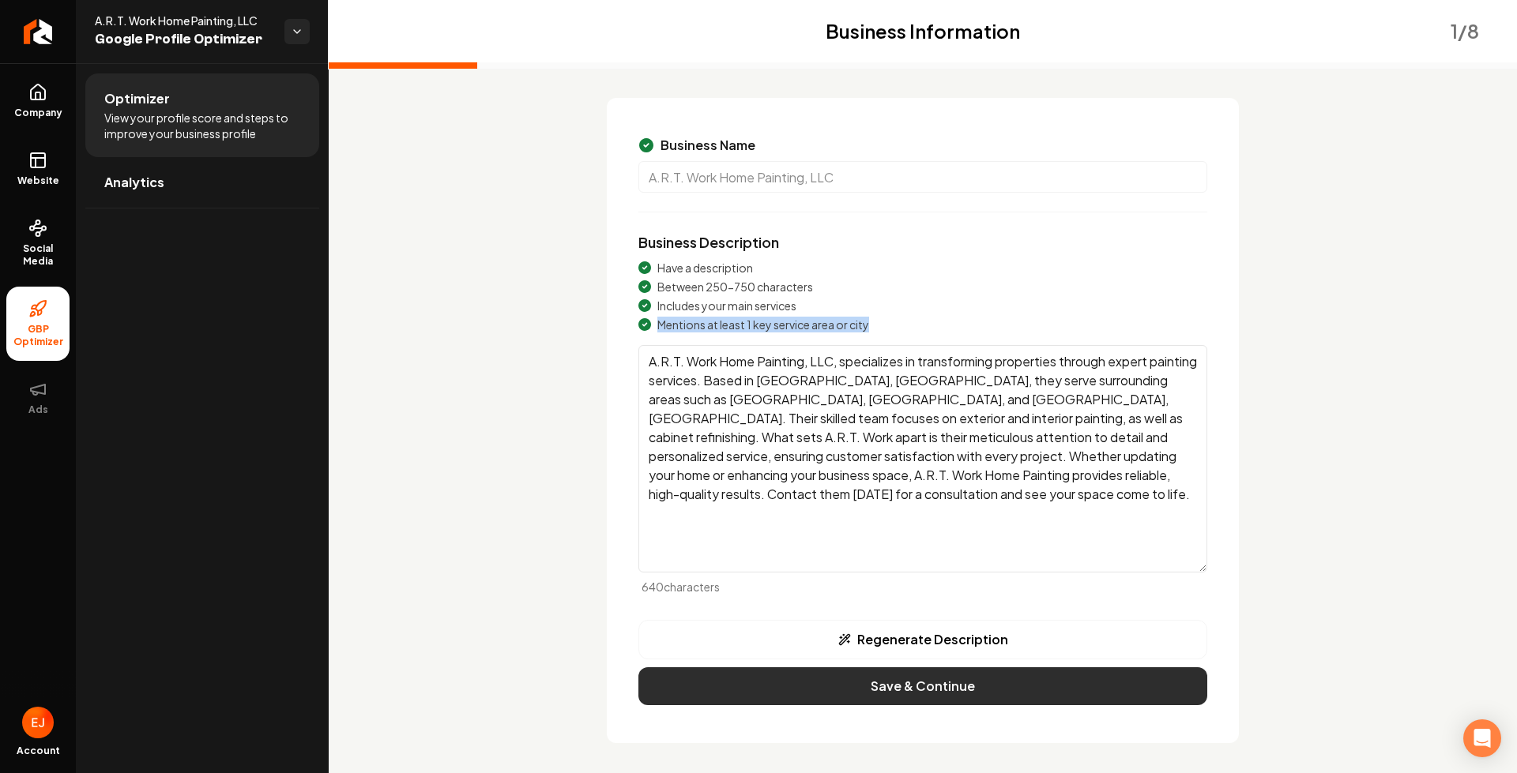
click at [938, 692] on button "Save & Continue" at bounding box center [922, 687] width 569 height 38
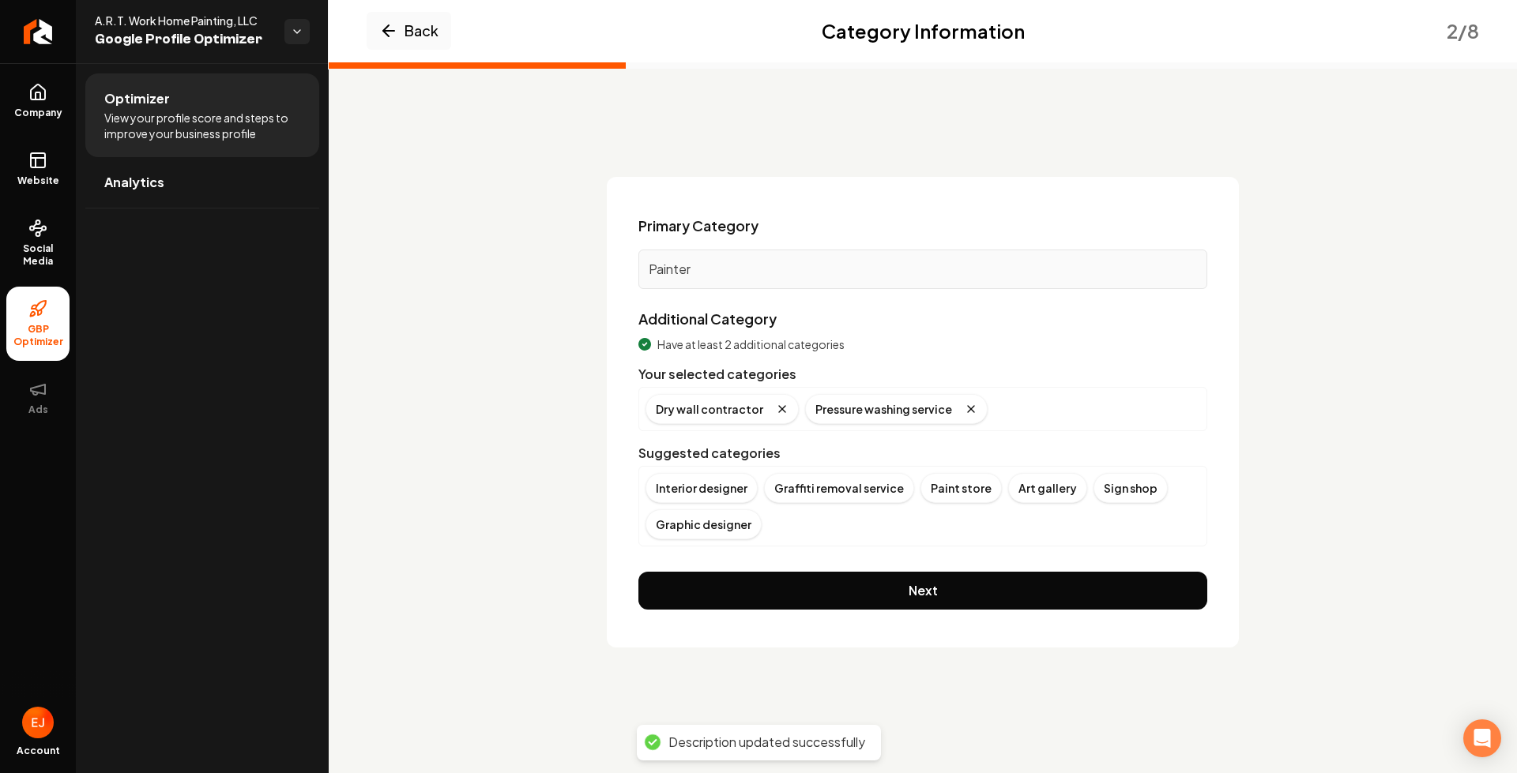
scroll to position [0, 0]
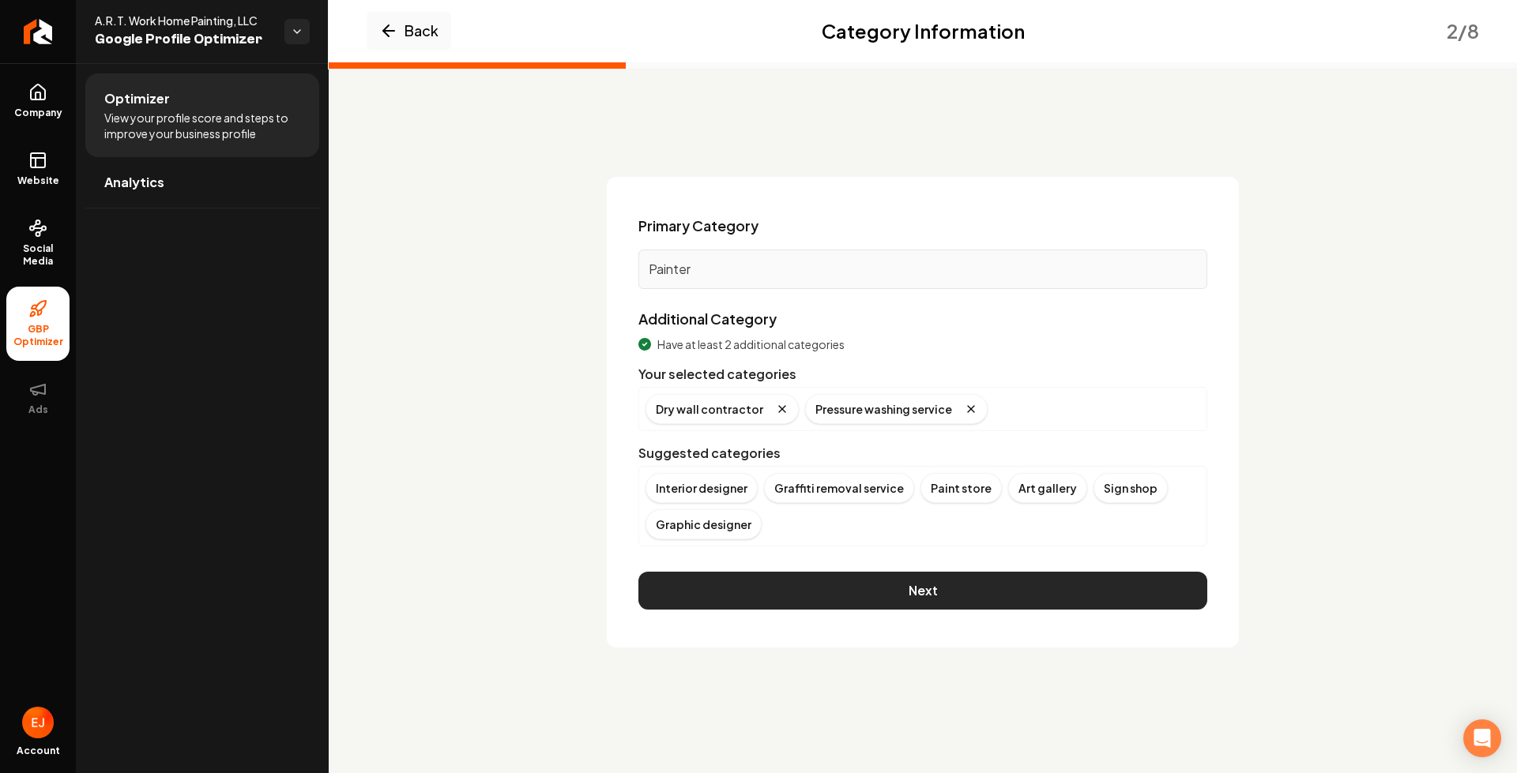
click at [905, 596] on button "Next" at bounding box center [922, 591] width 569 height 38
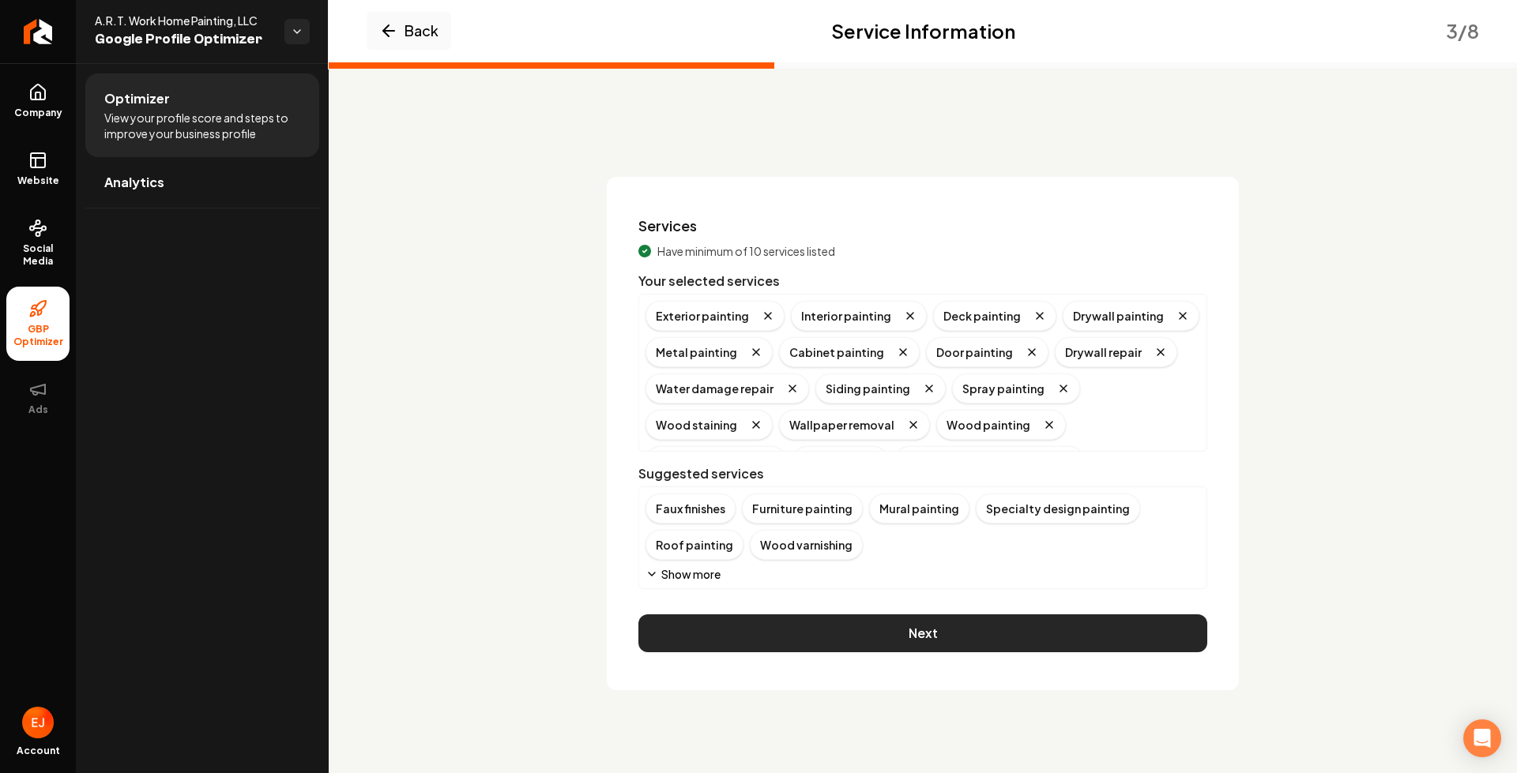
click at [916, 637] on button "Next" at bounding box center [922, 634] width 569 height 38
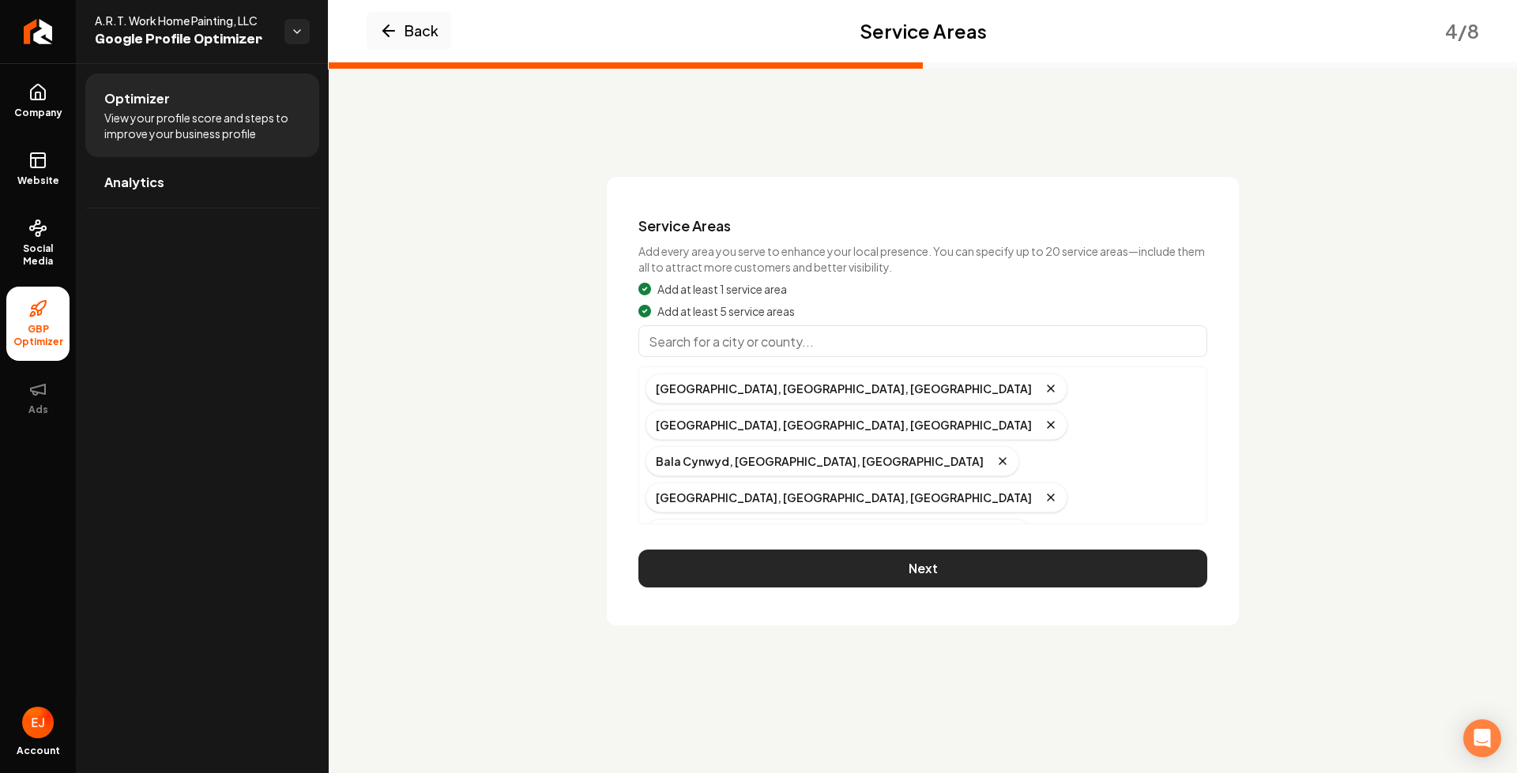
click at [916, 570] on button "Next" at bounding box center [922, 569] width 569 height 38
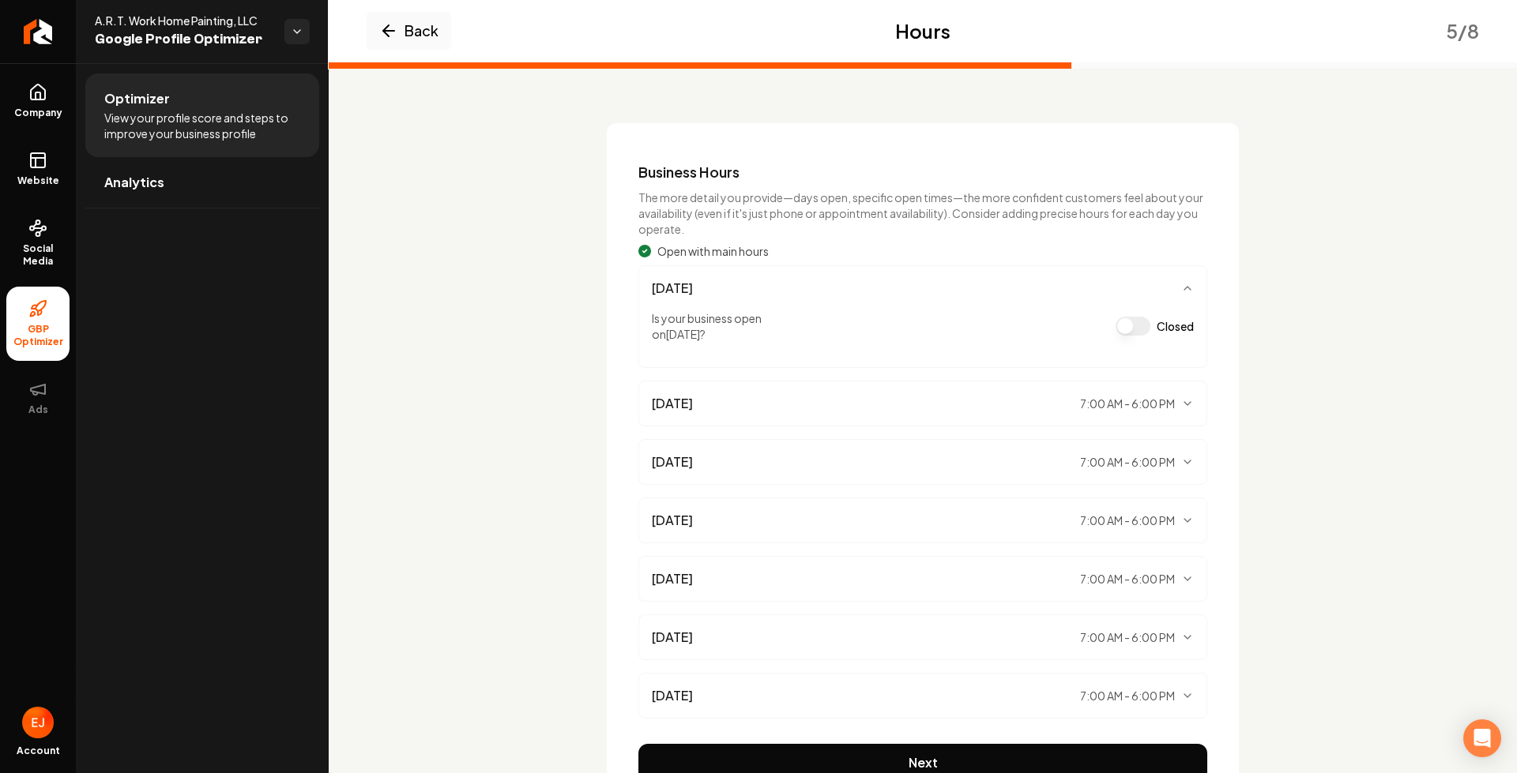
scroll to position [138, 0]
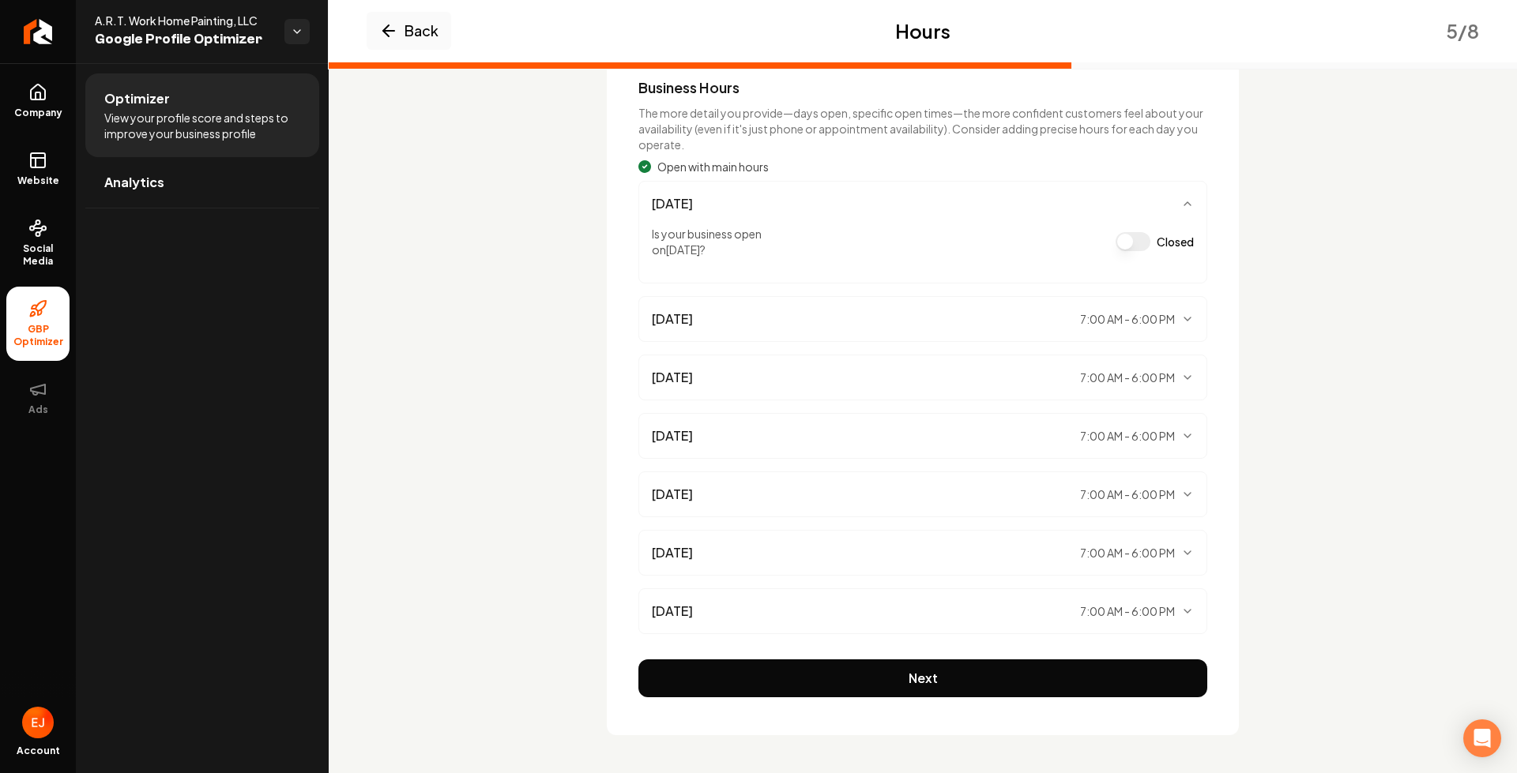
click at [822, 699] on div "Business Hours The more detail you provide—days open, specific open times—the m…" at bounding box center [923, 387] width 632 height 697
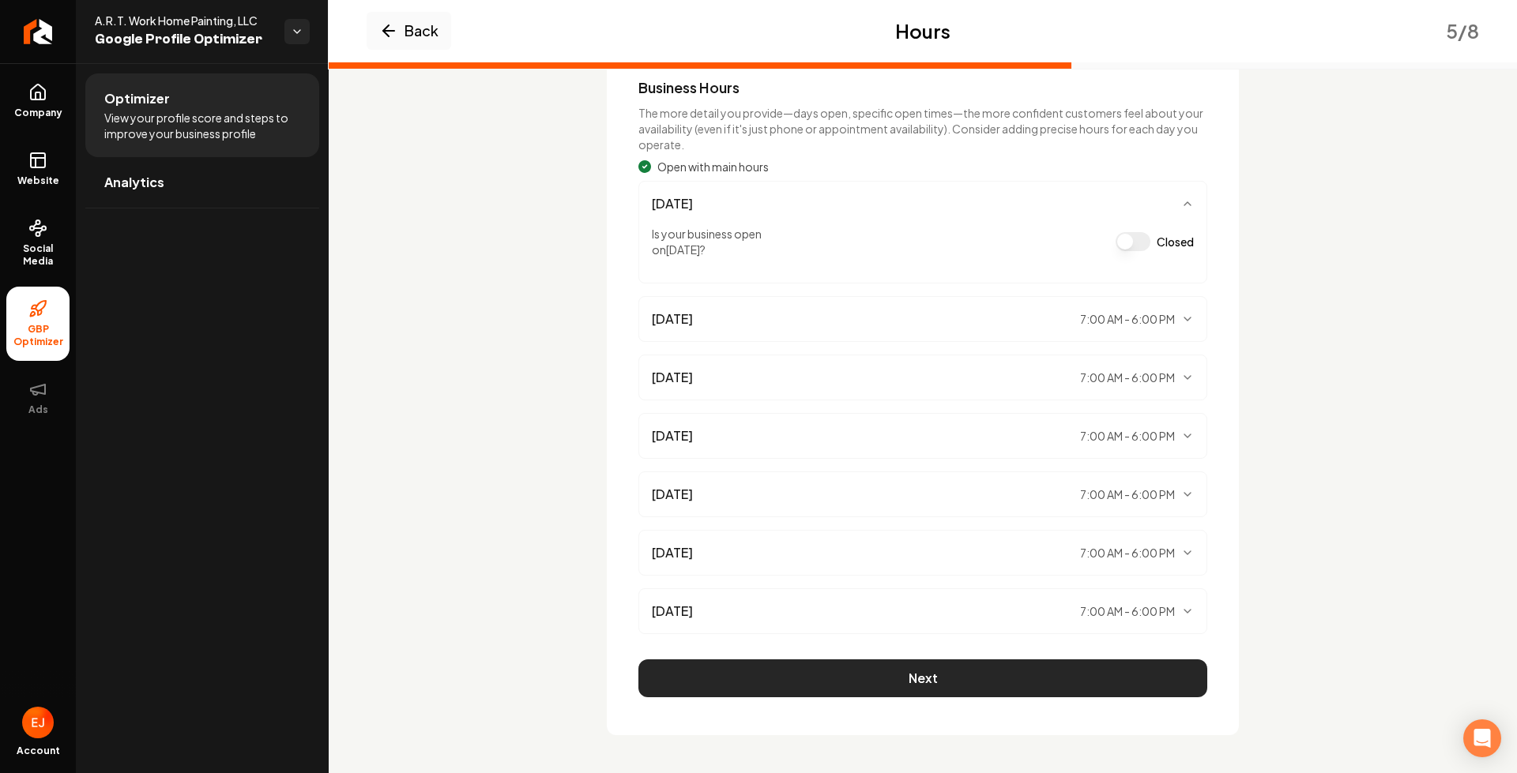
click at [827, 688] on button "Next" at bounding box center [922, 679] width 569 height 38
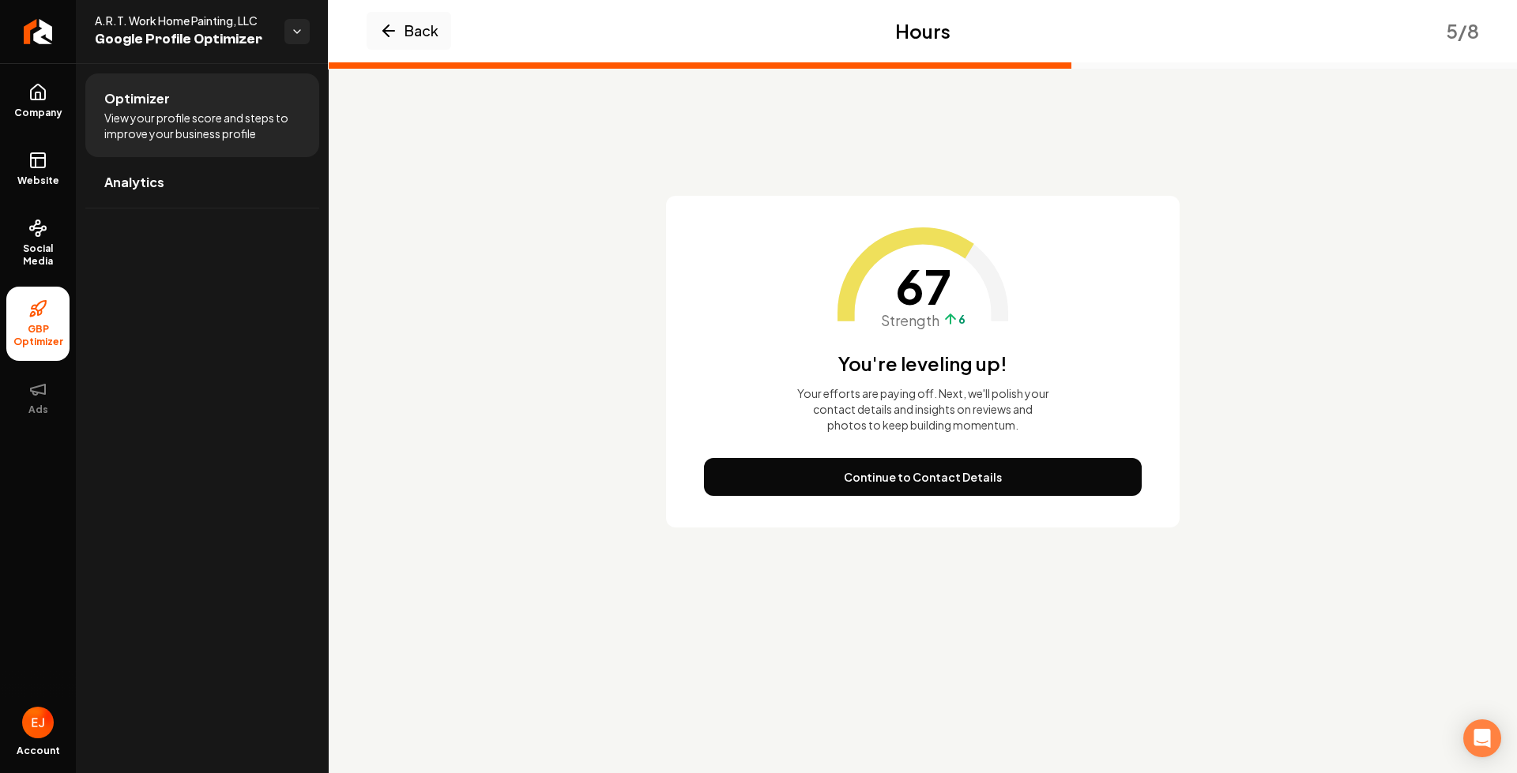
scroll to position [0, 0]
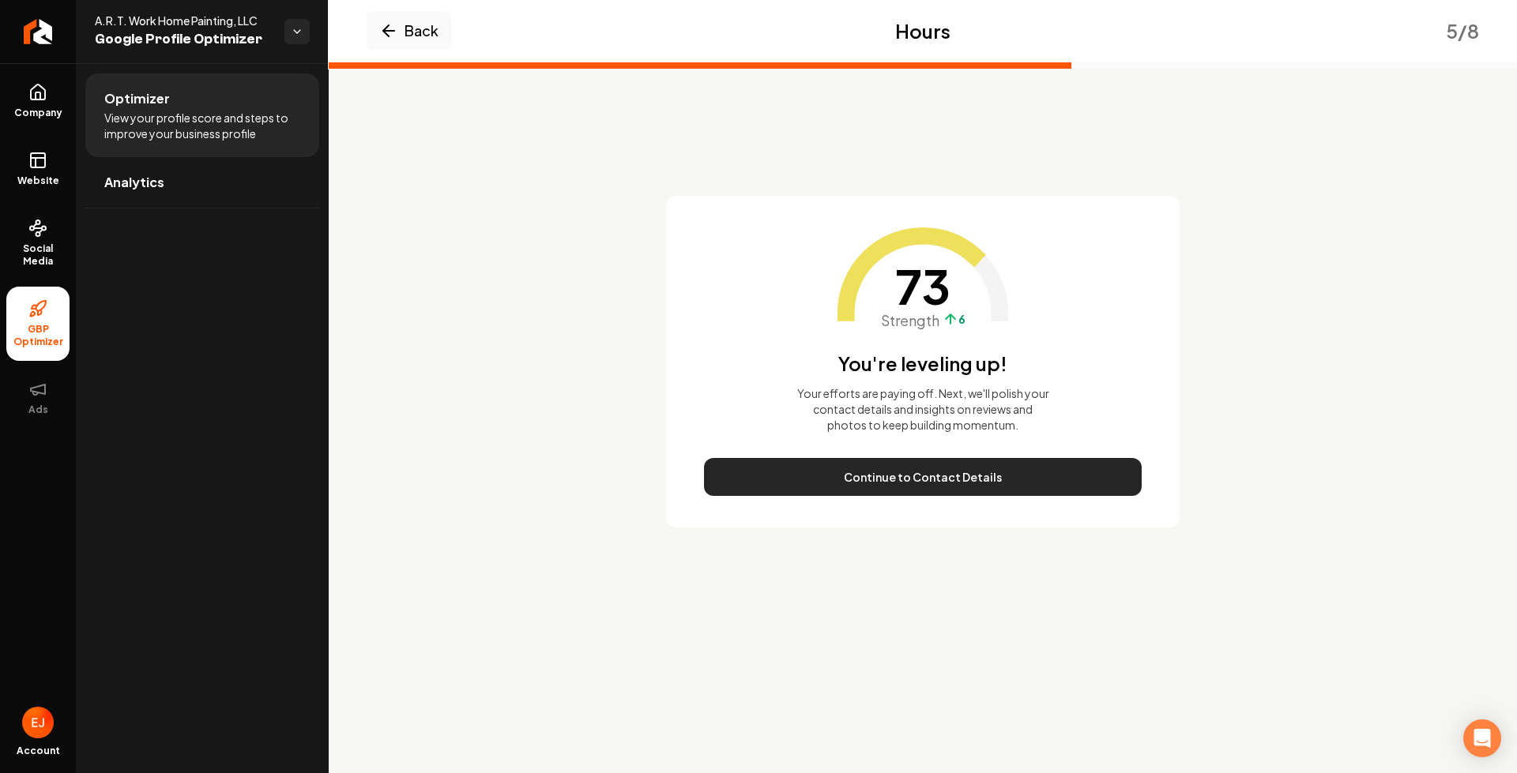
click at [901, 489] on button "Continue to Contact Details" at bounding box center [923, 477] width 438 height 38
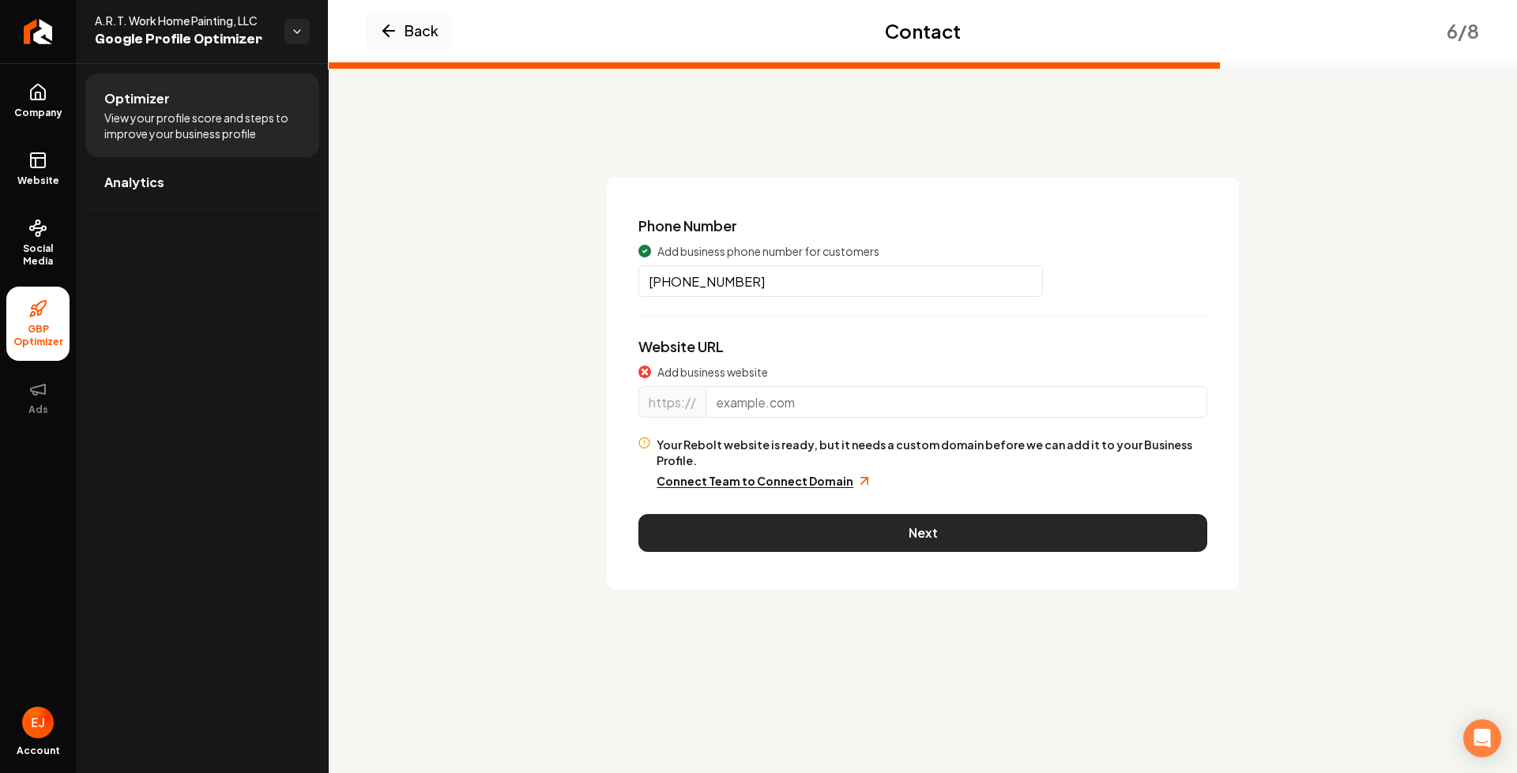
click at [896, 525] on button "Next" at bounding box center [922, 533] width 569 height 38
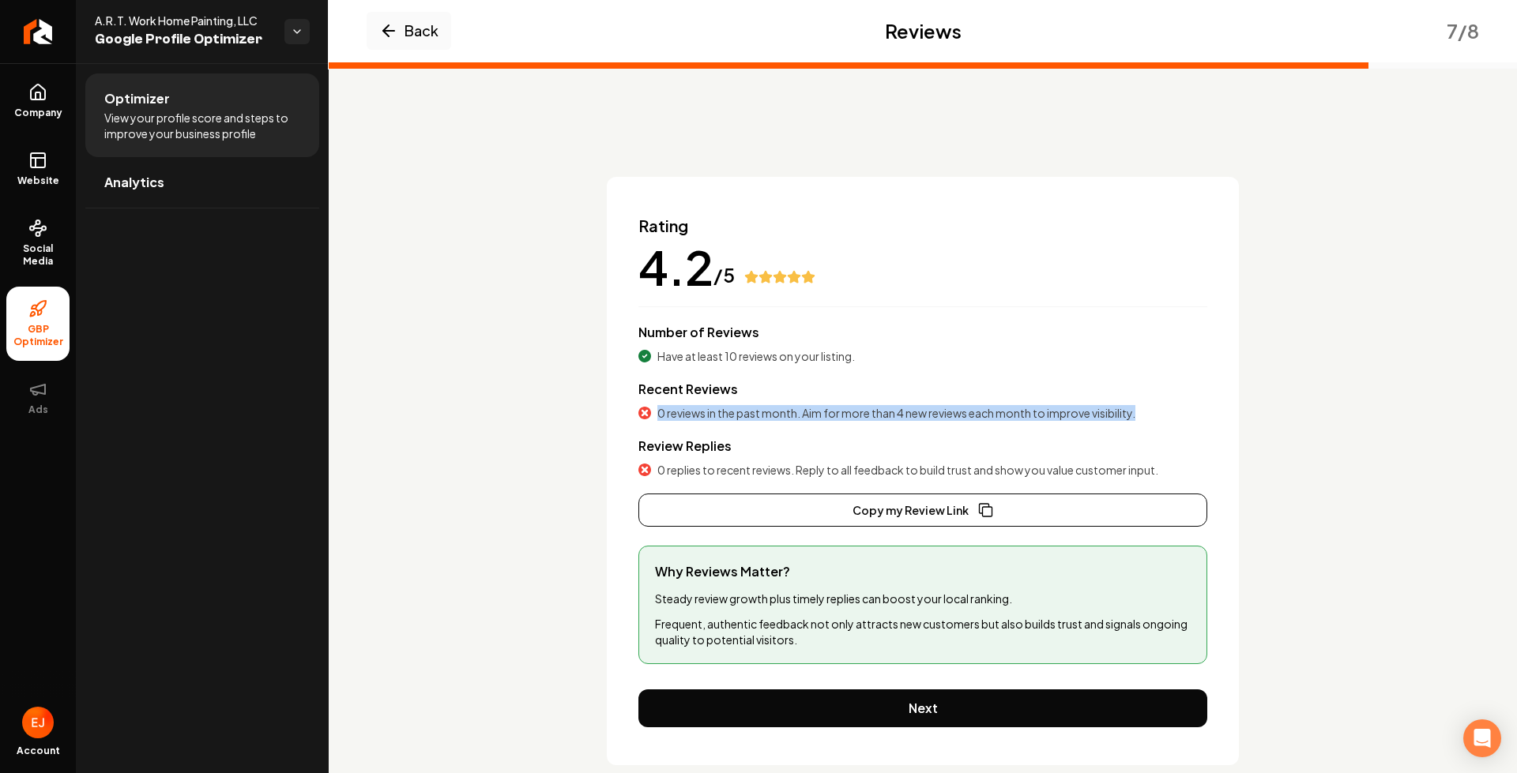
drag, startPoint x: 666, startPoint y: 416, endPoint x: 1143, endPoint y: 419, distance: 477.2
click at [1143, 419] on div "0 reviews in the past month. Aim for more than 4 new reviews each month to impr…" at bounding box center [922, 413] width 569 height 16
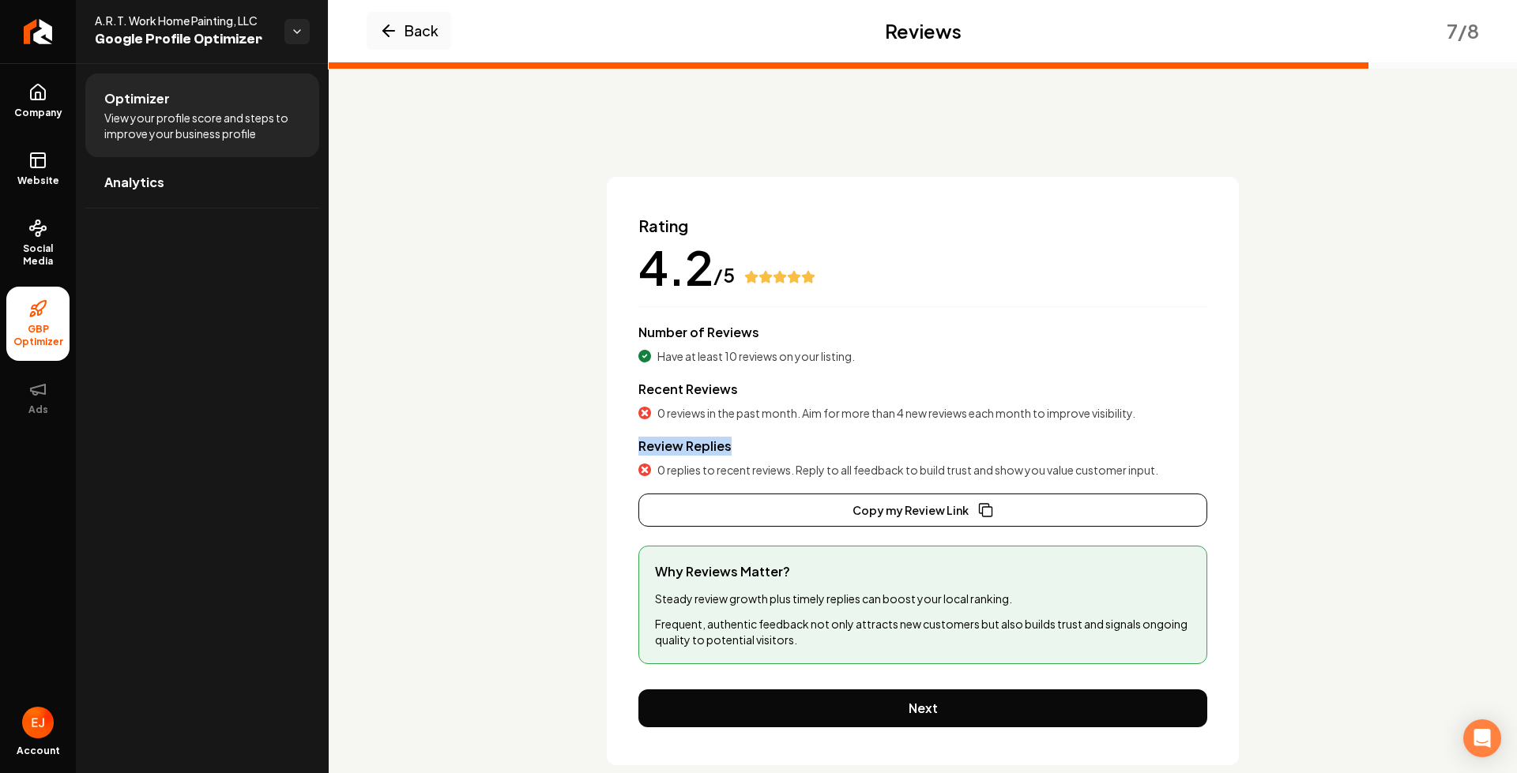
drag, startPoint x: 629, startPoint y: 448, endPoint x: 727, endPoint y: 453, distance: 98.1
click at [727, 453] on div "Rating 4.2 /5 Number of Reviews Have at least 10 reviews on your listing. Recen…" at bounding box center [923, 471] width 632 height 589
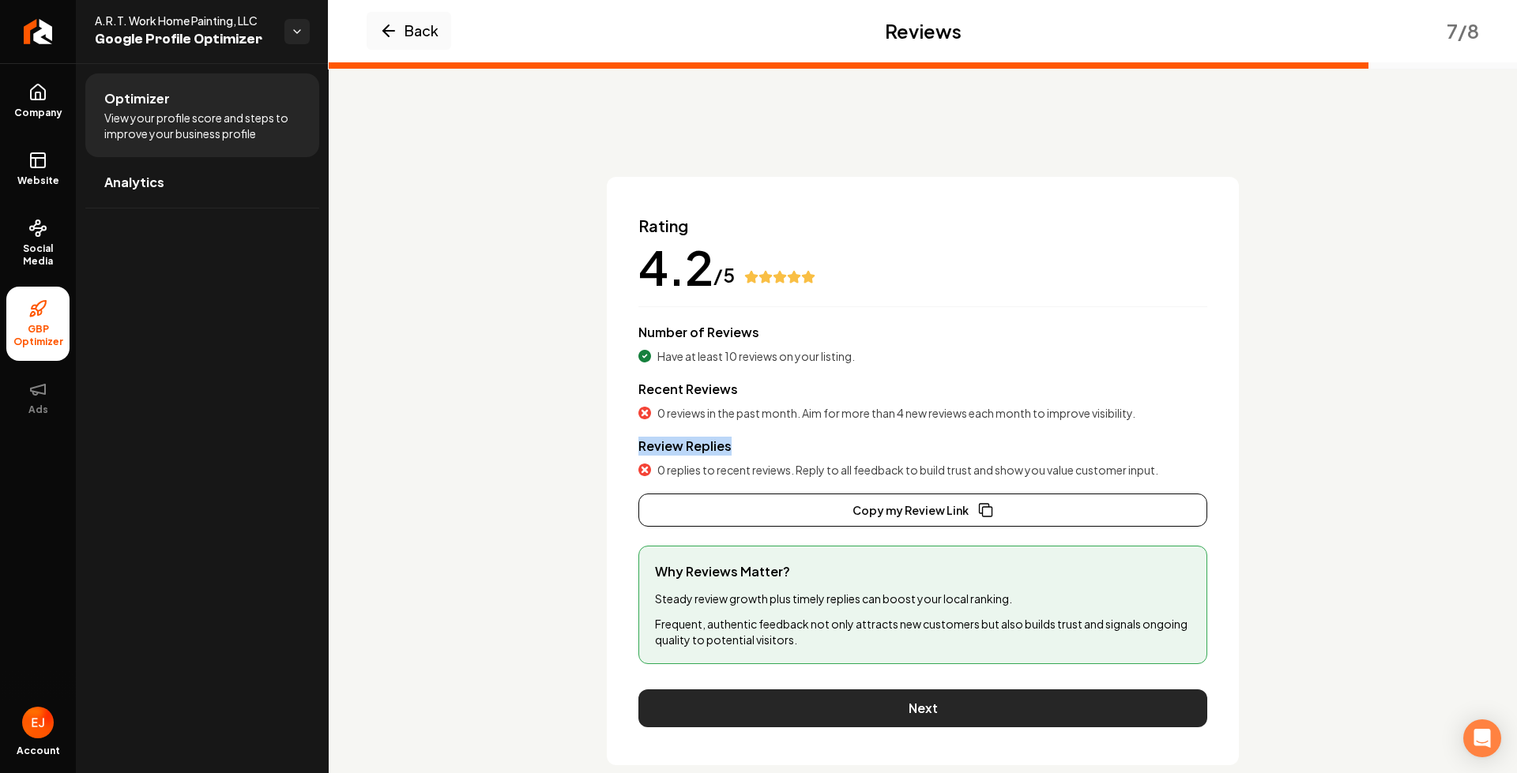
click at [805, 714] on button "Next" at bounding box center [922, 709] width 569 height 38
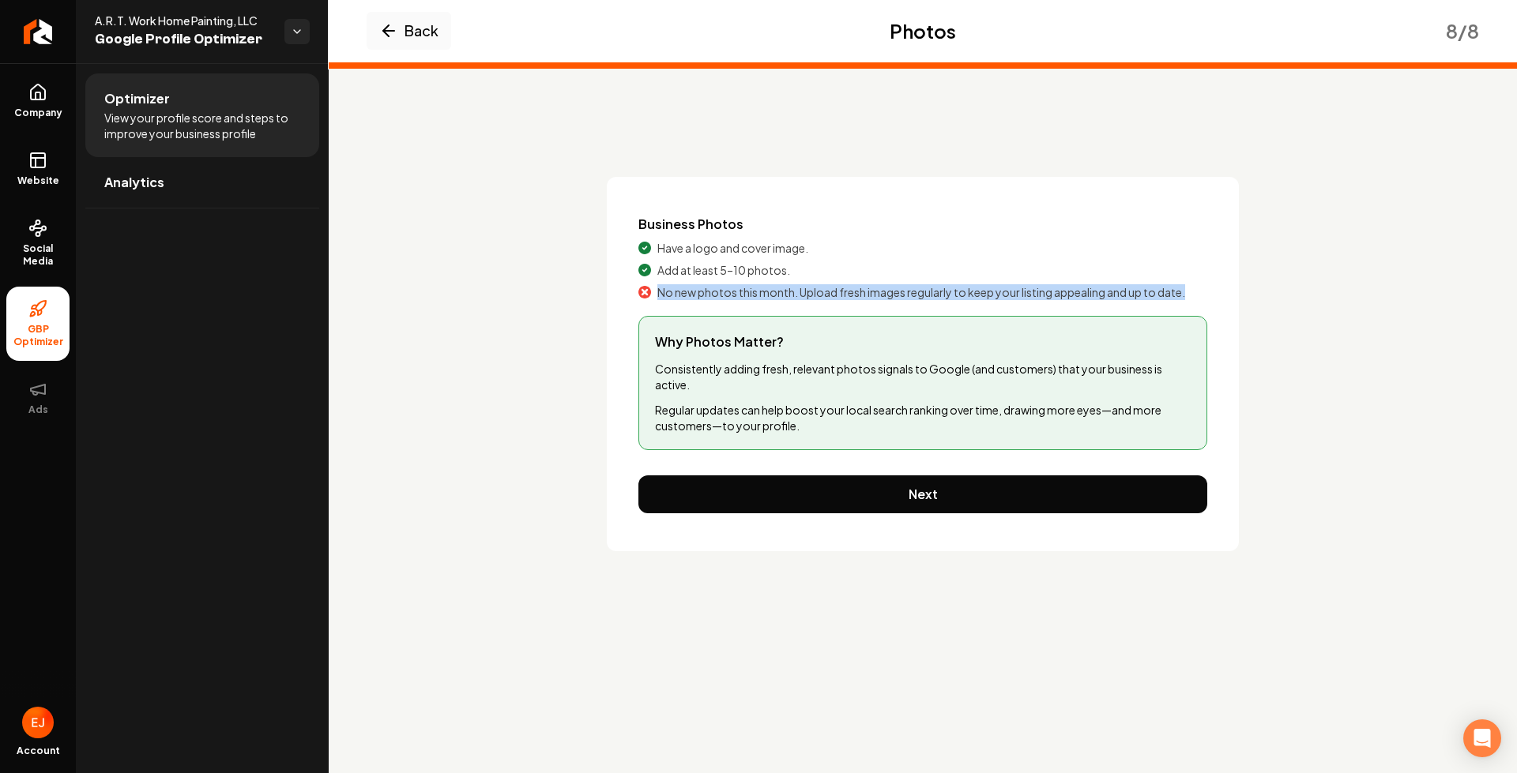
drag, startPoint x: 656, startPoint y: 296, endPoint x: 1213, endPoint y: 289, distance: 557.0
click at [1213, 289] on div "Business Photos Have a logo and cover image. Add at least 5–10 photos. No new p…" at bounding box center [923, 364] width 632 height 374
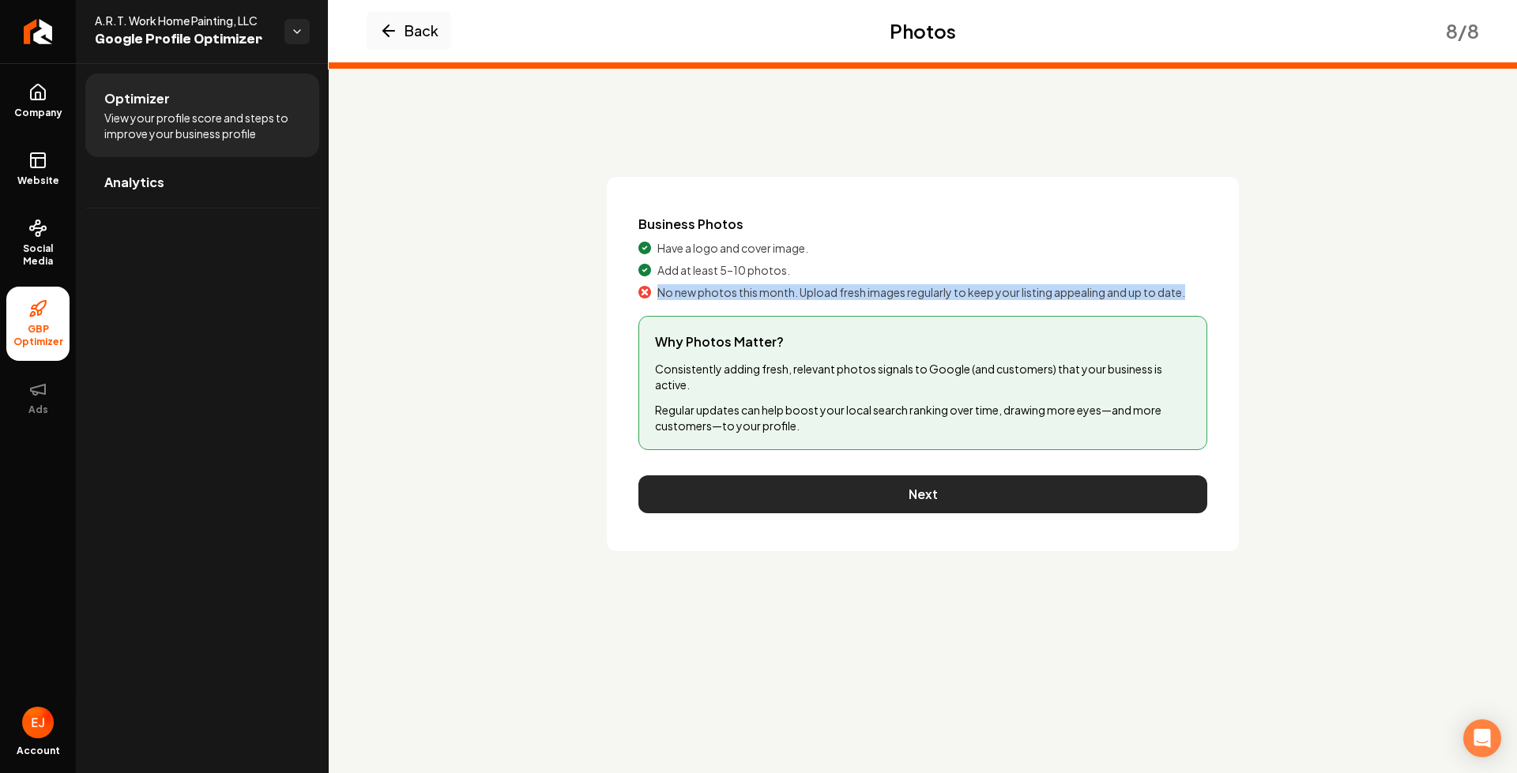
click at [970, 503] on button "Next" at bounding box center [922, 495] width 569 height 38
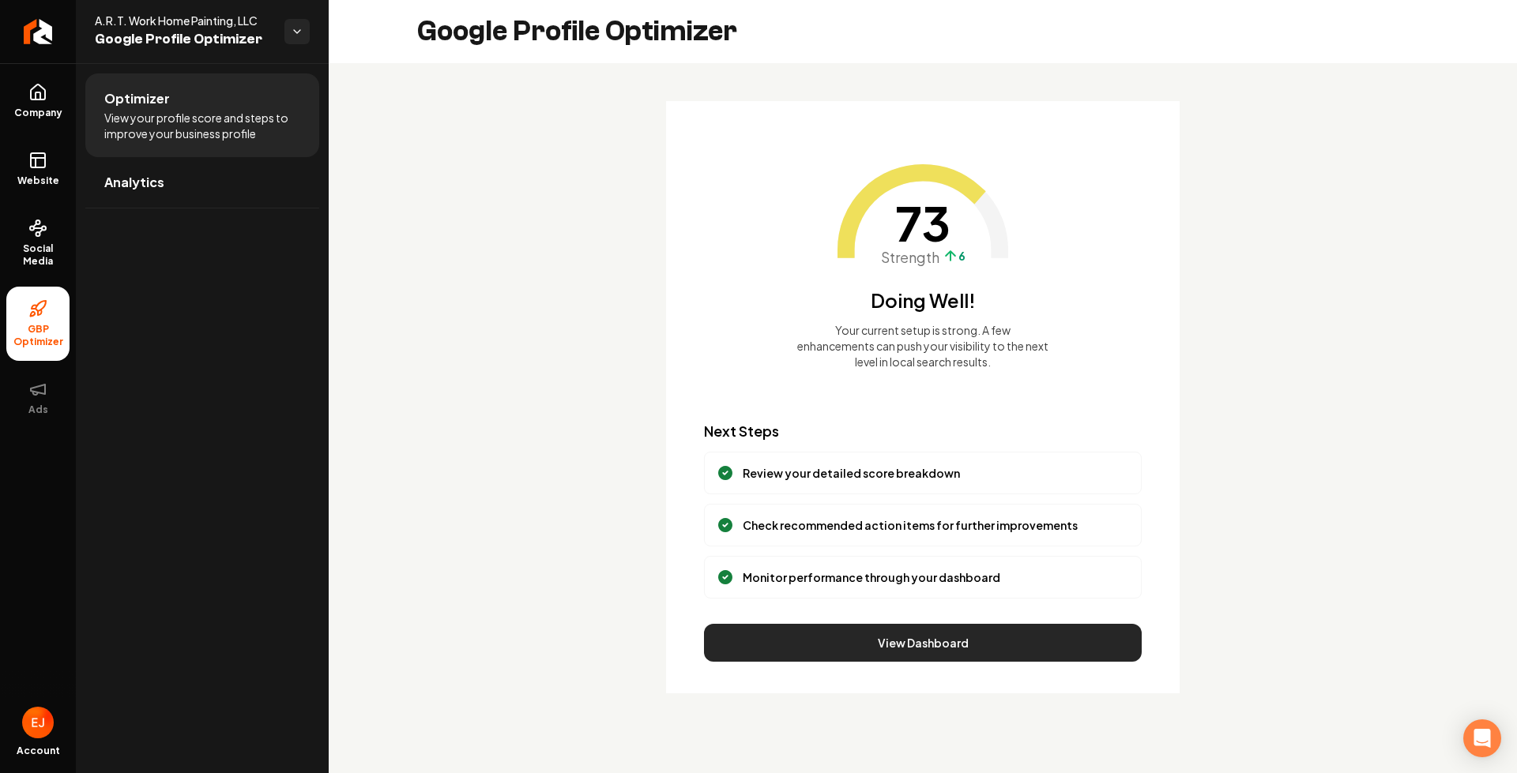
click at [957, 649] on button "View Dashboard" at bounding box center [923, 643] width 438 height 38
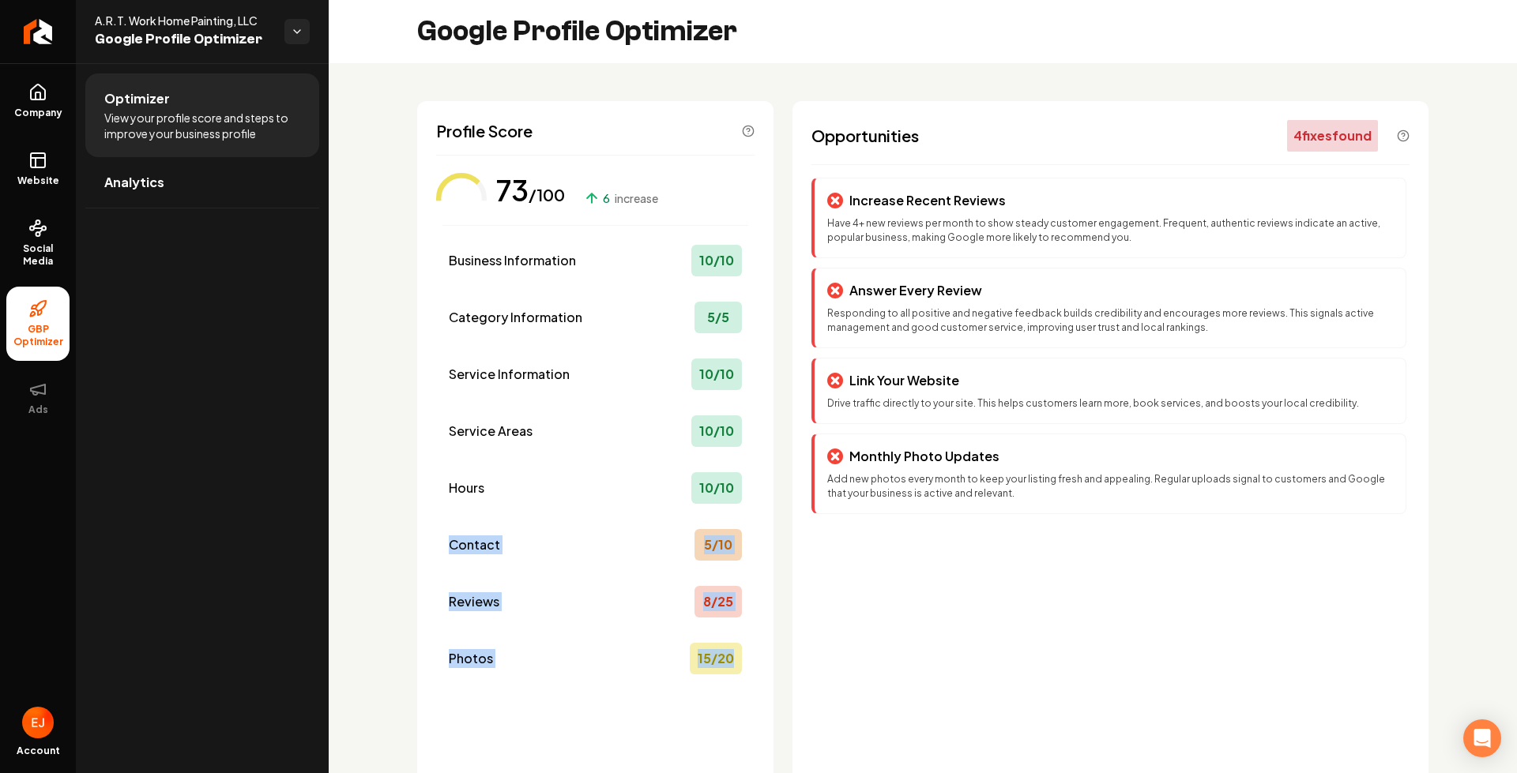
drag, startPoint x: 453, startPoint y: 541, endPoint x: 813, endPoint y: 661, distance: 379.7
click at [748, 676] on div "Business Information 10 / 10 Category Information 5 / 5 Service Information 10 …" at bounding box center [595, 443] width 318 height 475
click at [179, 393] on div "Optimizer View your profile score and steps to improve your business profile An…" at bounding box center [202, 418] width 253 height 710
drag, startPoint x: 443, startPoint y: 543, endPoint x: 682, endPoint y: 550, distance: 238.7
click at [682, 550] on div "Contact 5 / 10" at bounding box center [595, 545] width 306 height 44
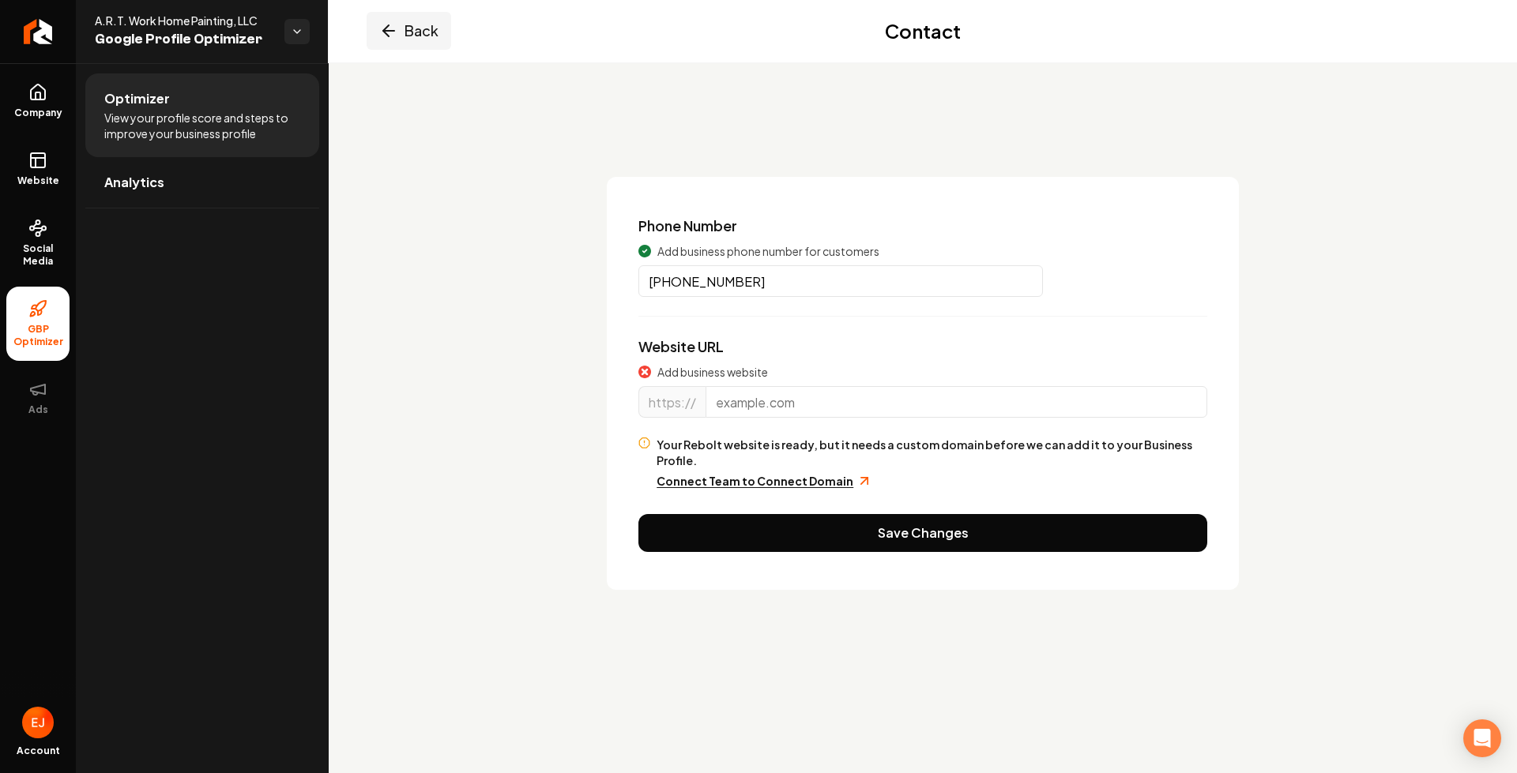
click at [388, 25] on icon "Main content area" at bounding box center [386, 30] width 6 height 11
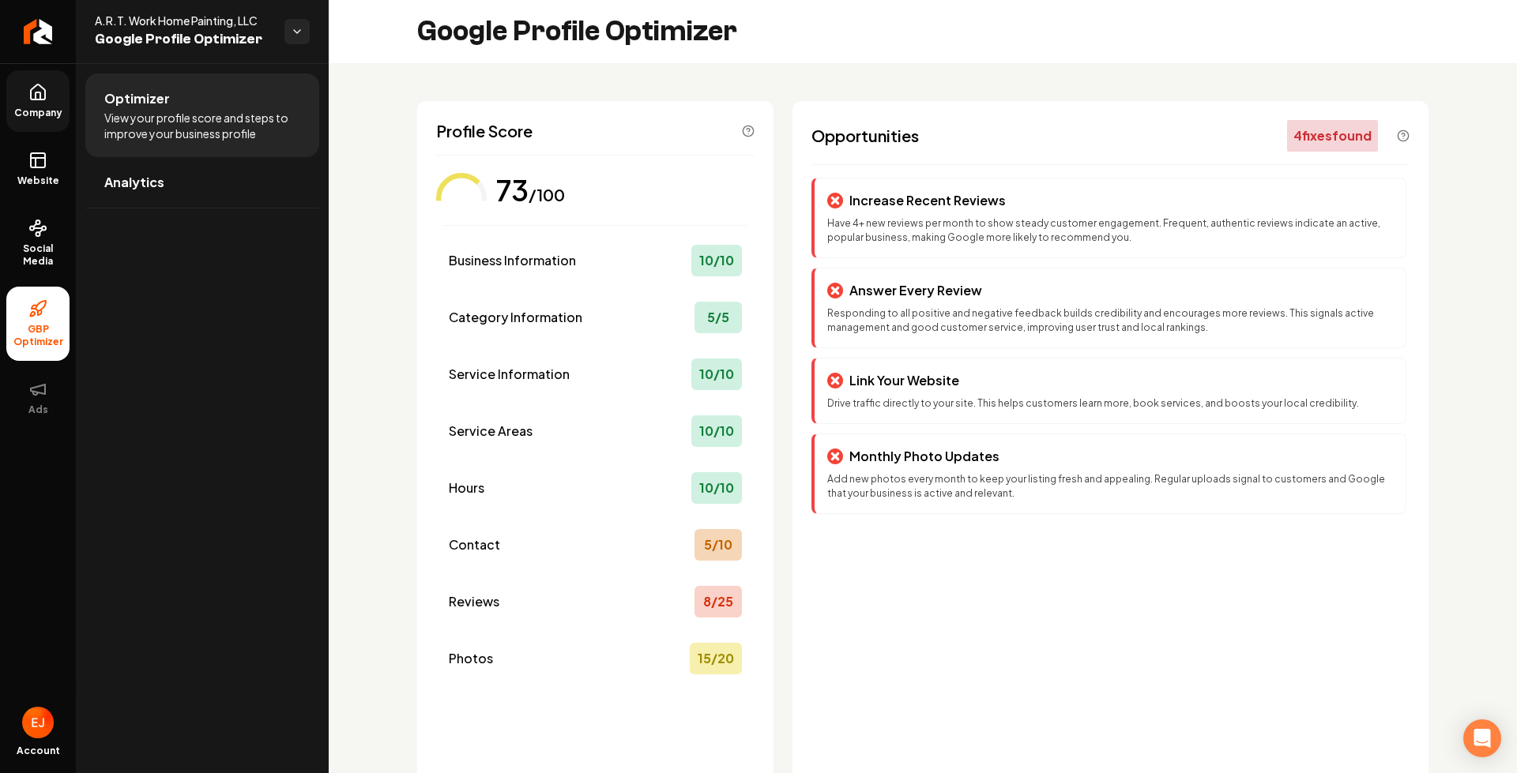
click at [49, 108] on span "Company" at bounding box center [38, 113] width 61 height 13
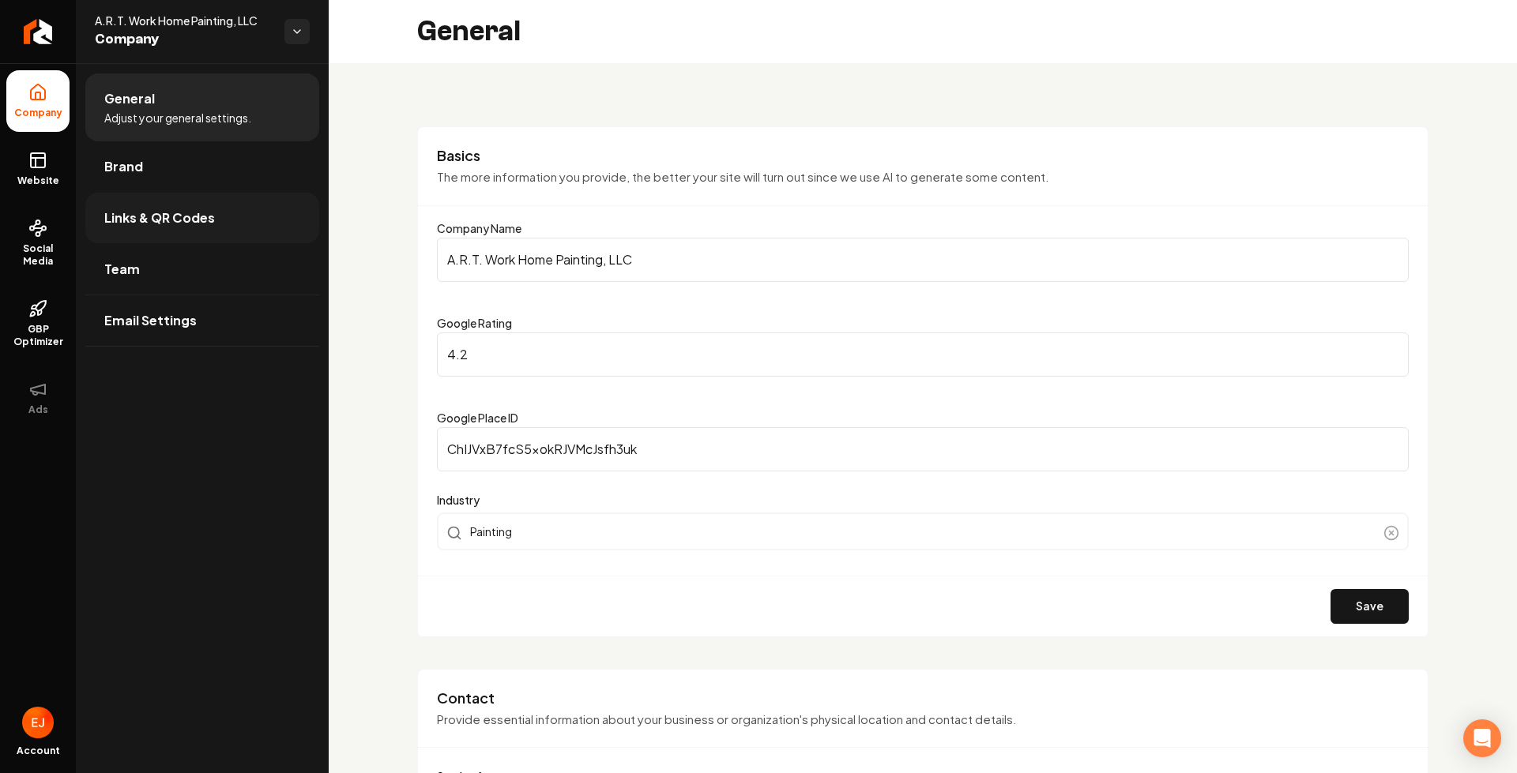
click at [175, 226] on span "Links & QR Codes" at bounding box center [159, 218] width 111 height 19
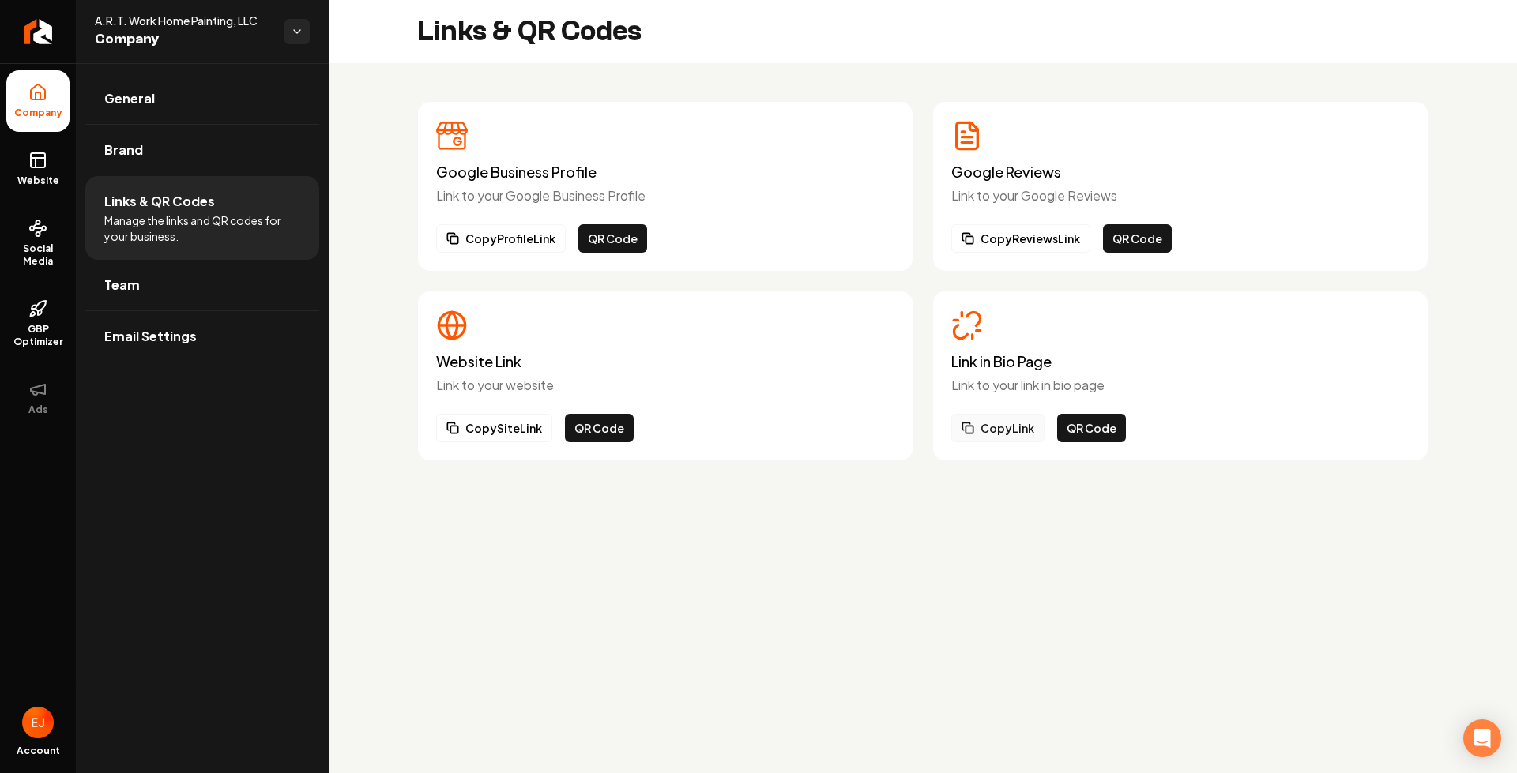
click at [1000, 426] on button "Copy Link" at bounding box center [997, 428] width 93 height 28
click at [33, 177] on span "Website" at bounding box center [38, 181] width 55 height 13
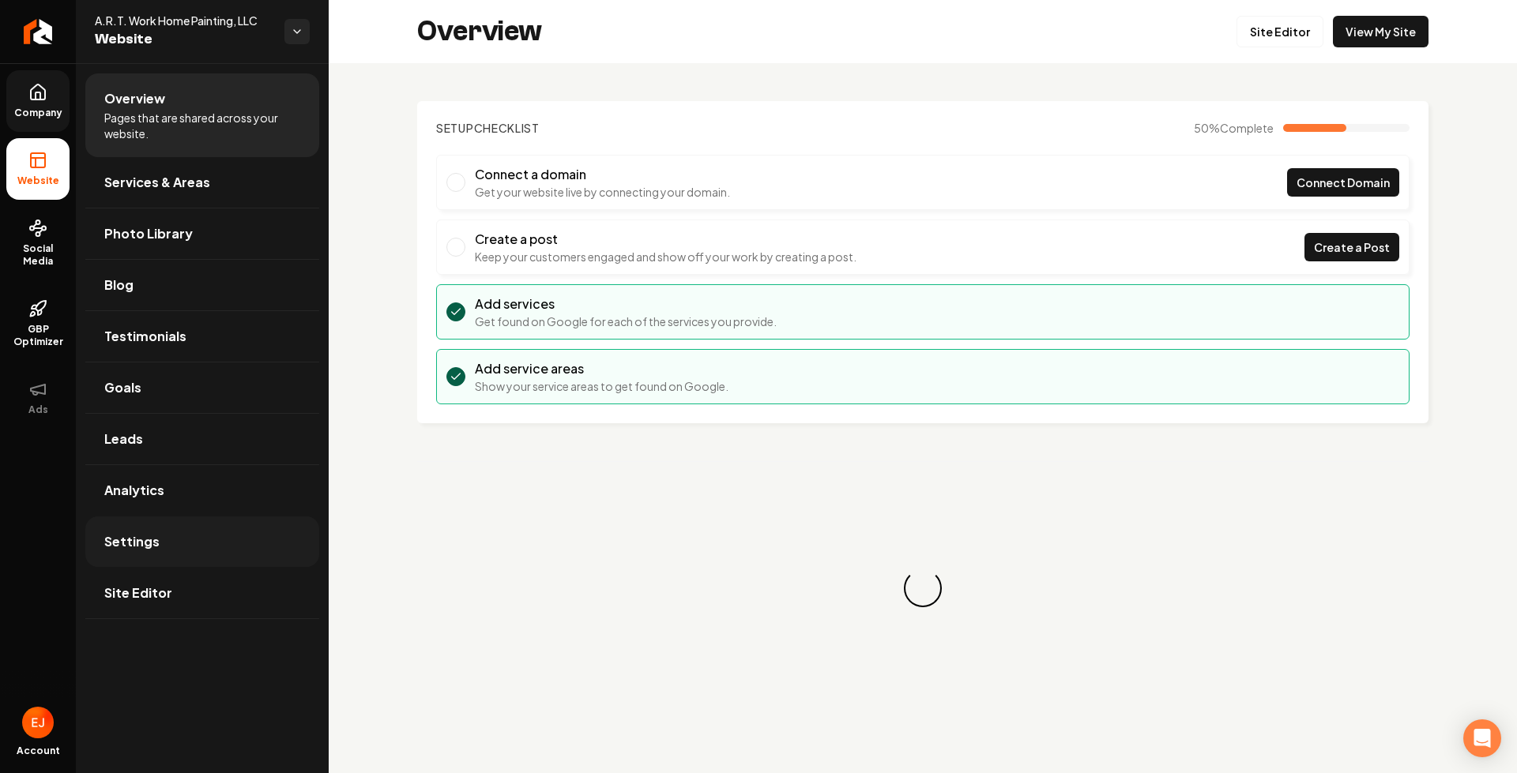
click at [150, 548] on span "Settings" at bounding box center [131, 541] width 55 height 19
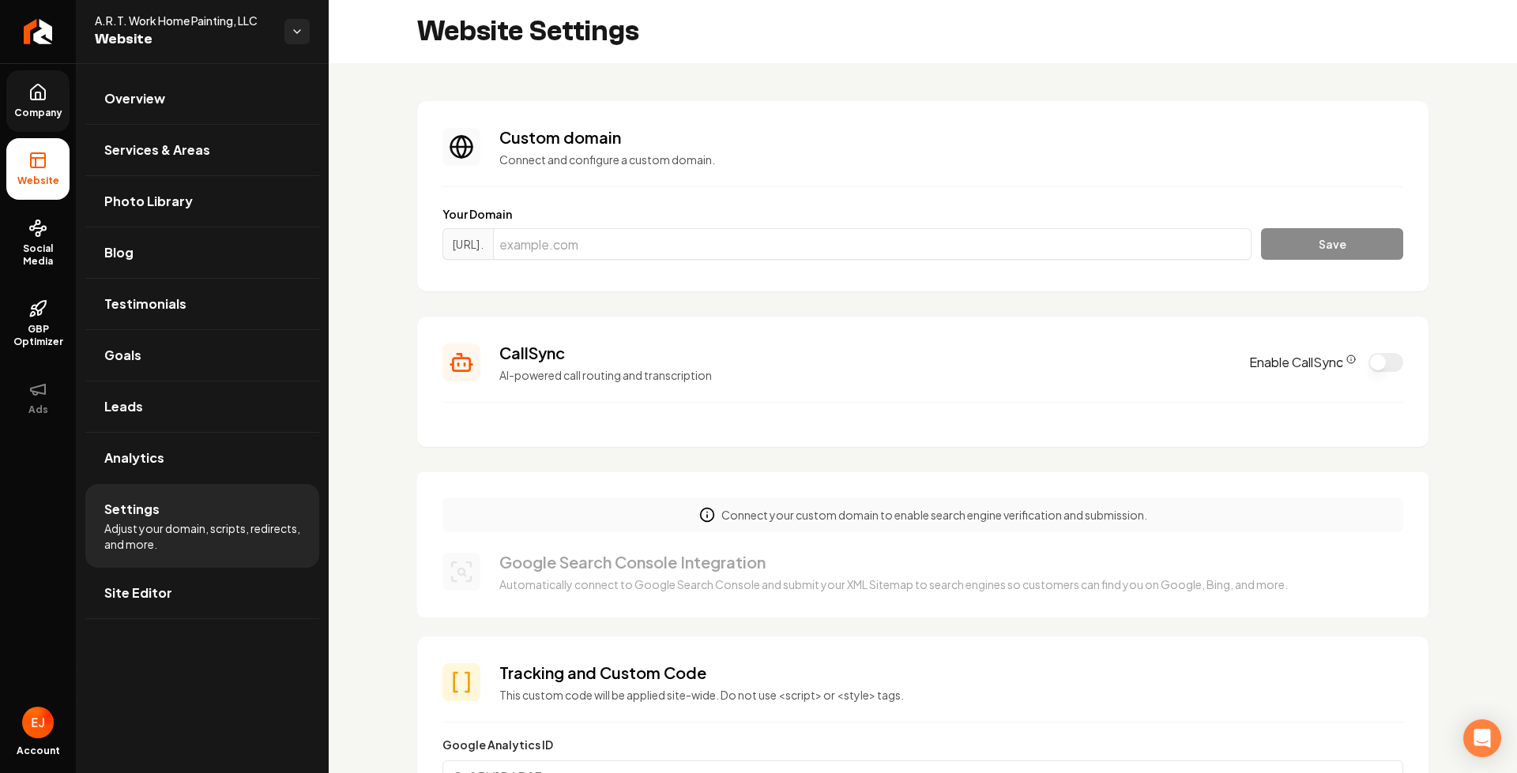
click at [1346, 359] on icon "CallSync Info" at bounding box center [1350, 359] width 9 height 9
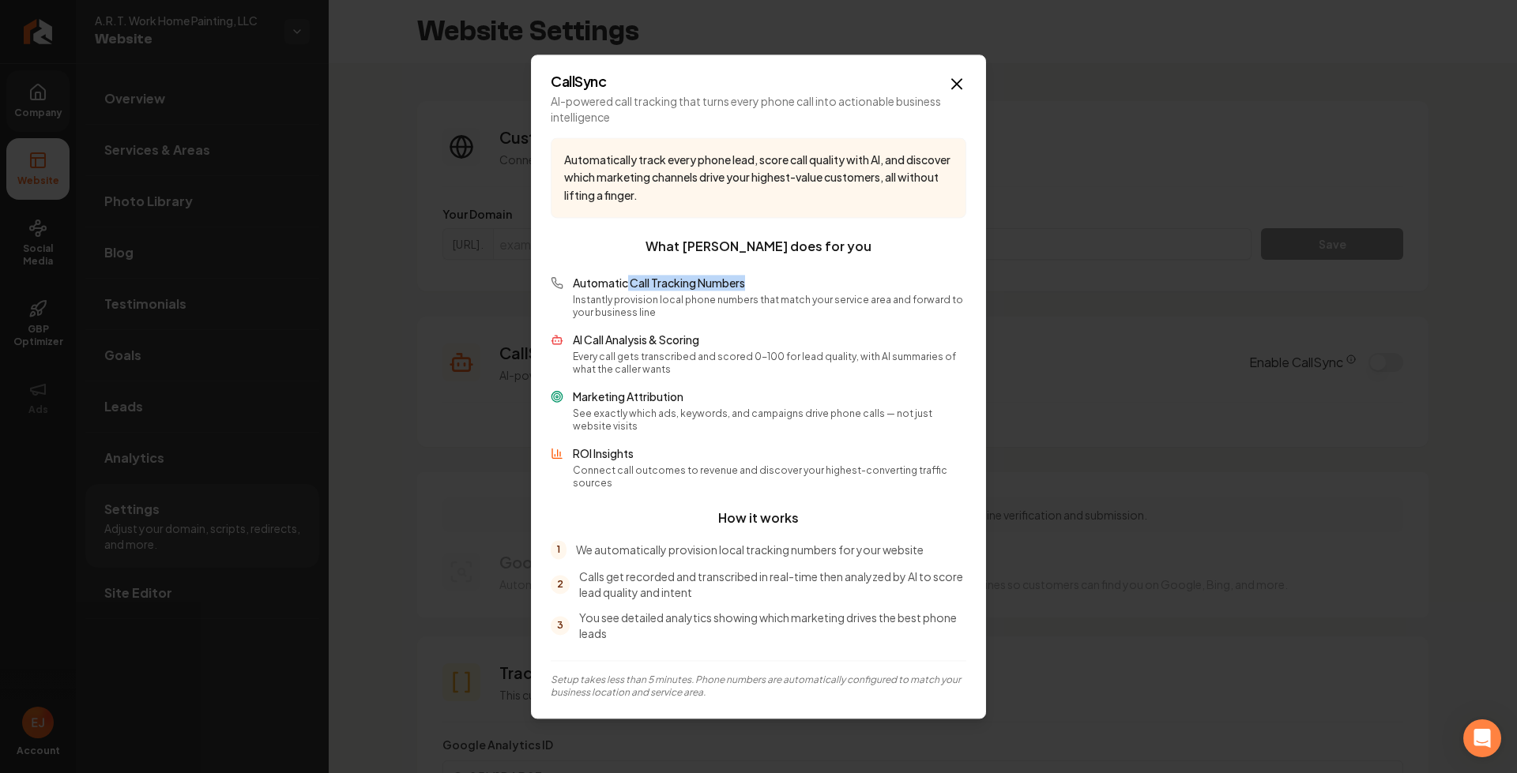
drag, startPoint x: 626, startPoint y: 278, endPoint x: 796, endPoint y: 289, distance: 169.4
click at [796, 290] on div "What CallSync does for you Automatic Call Tracking Numbers Instantly provision …" at bounding box center [759, 363] width 416 height 253
drag, startPoint x: 660, startPoint y: 337, endPoint x: 572, endPoint y: 337, distance: 87.7
click at [572, 337] on div "Automatic Call Tracking Numbers Instantly provision local phone numbers that ma…" at bounding box center [759, 382] width 416 height 215
drag, startPoint x: 698, startPoint y: 404, endPoint x: 610, endPoint y: 441, distance: 94.9
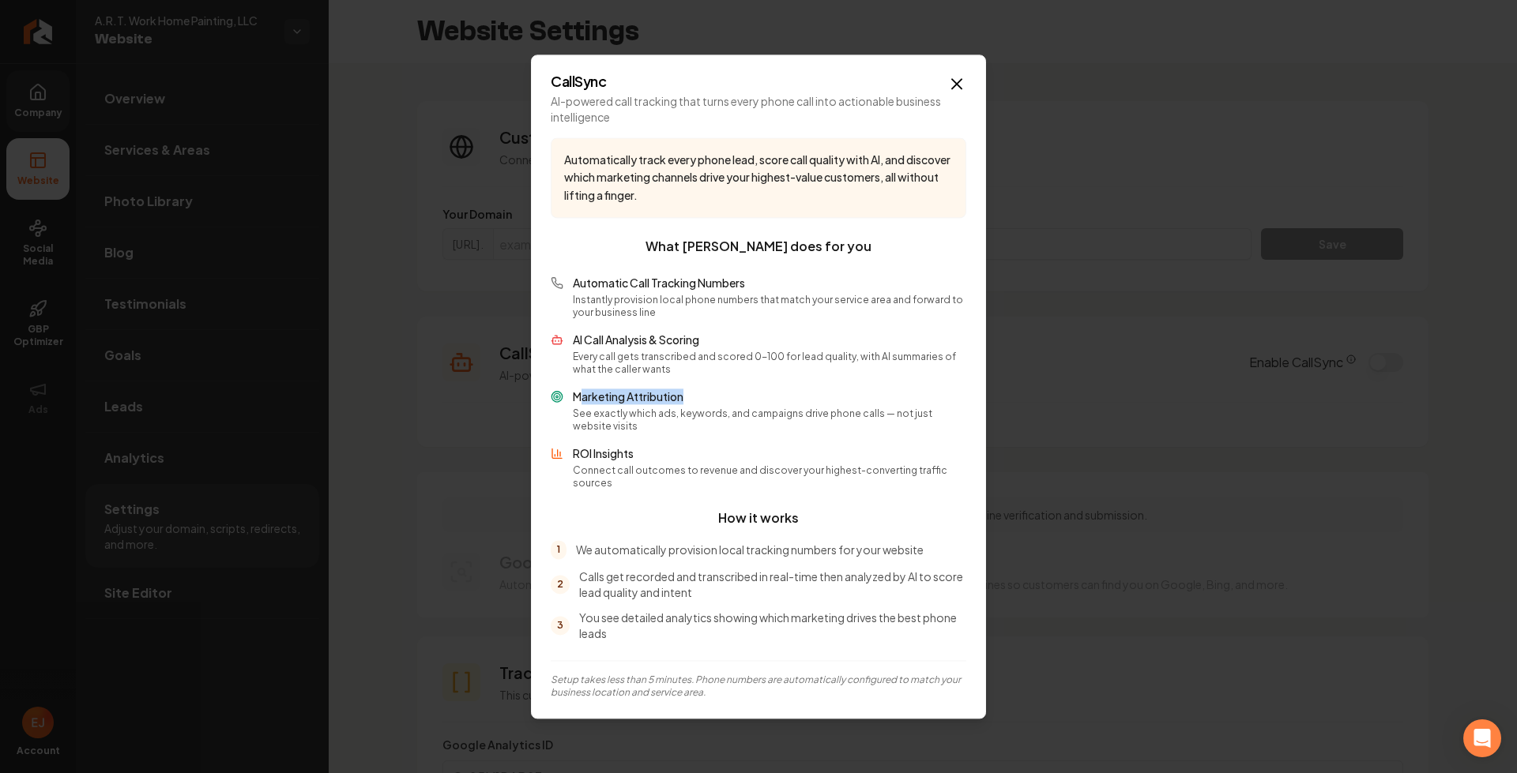
click at [577, 404] on p "Marketing Attribution" at bounding box center [769, 397] width 393 height 16
drag, startPoint x: 643, startPoint y: 462, endPoint x: 570, endPoint y: 467, distance: 72.8
click at [570, 467] on div "ROI Insights Connect call outcomes to revenue and discover your highest-convert…" at bounding box center [759, 468] width 416 height 44
click at [832, 598] on div "1 We automatically provision local tracking numbers for your website 2 Calls ge…" at bounding box center [759, 590] width 416 height 101
click at [954, 93] on icon "button" at bounding box center [956, 83] width 19 height 19
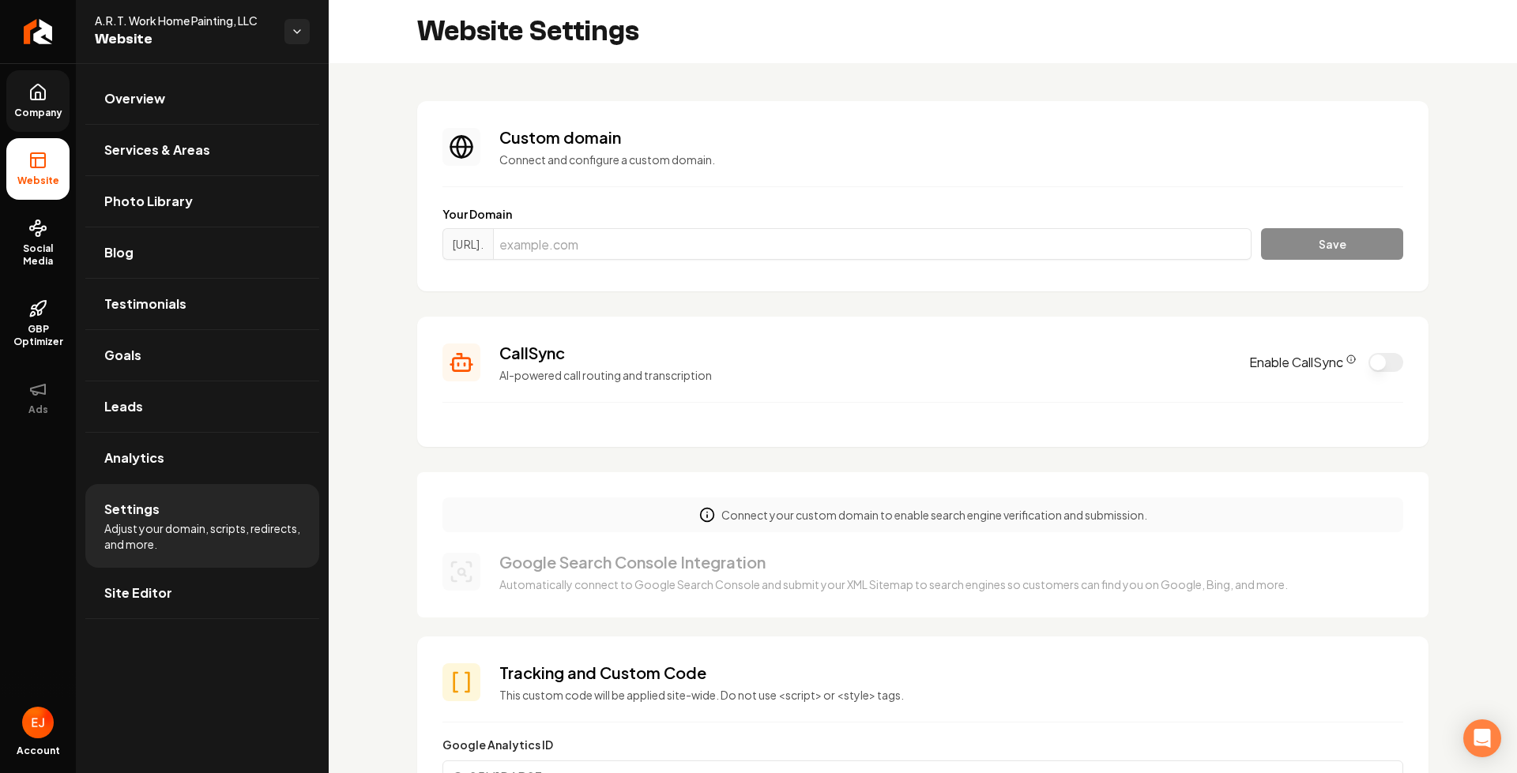
click at [1373, 367] on button "Enable CallSync" at bounding box center [1385, 362] width 35 height 19
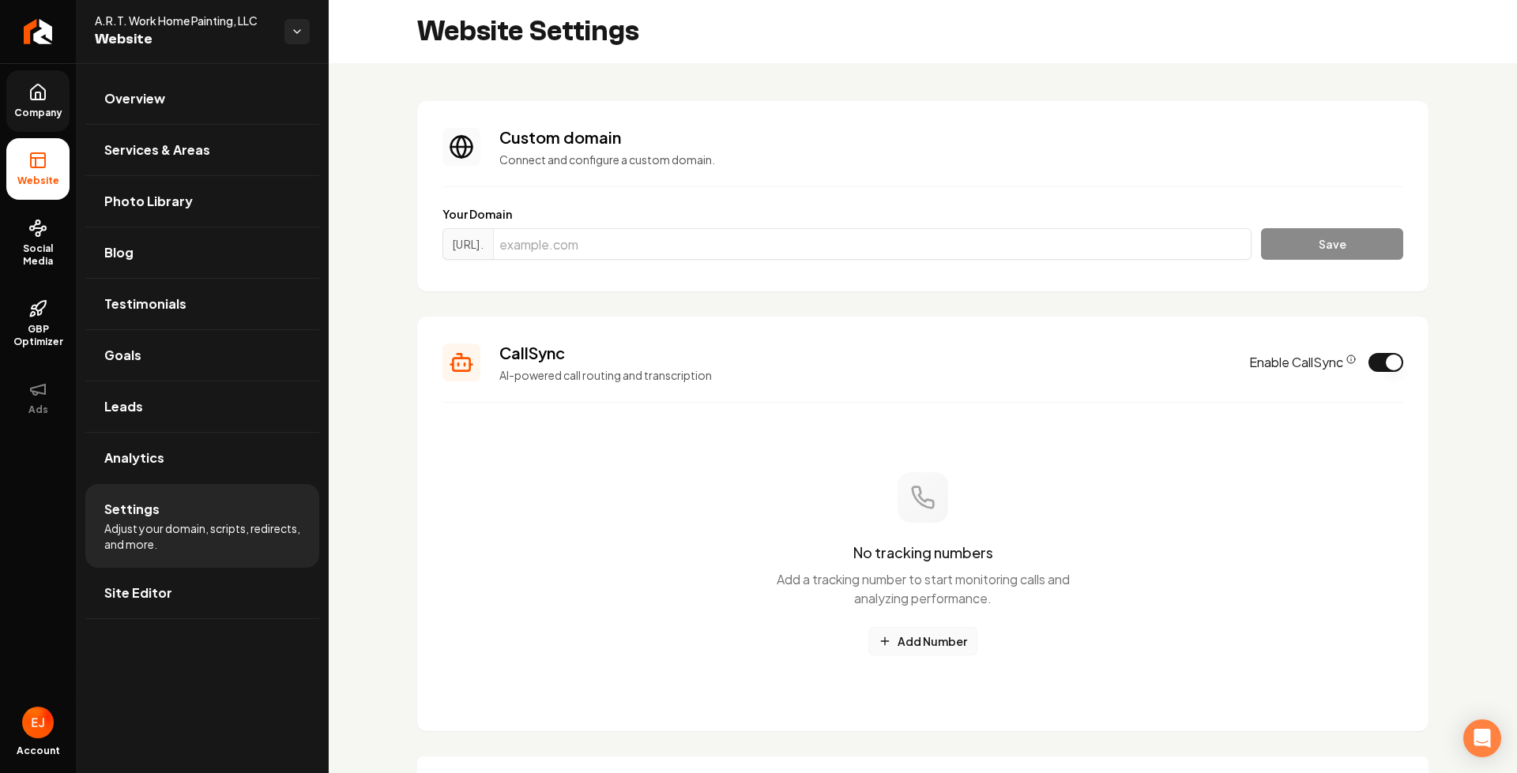
click at [929, 653] on button "Add Number" at bounding box center [922, 641] width 109 height 28
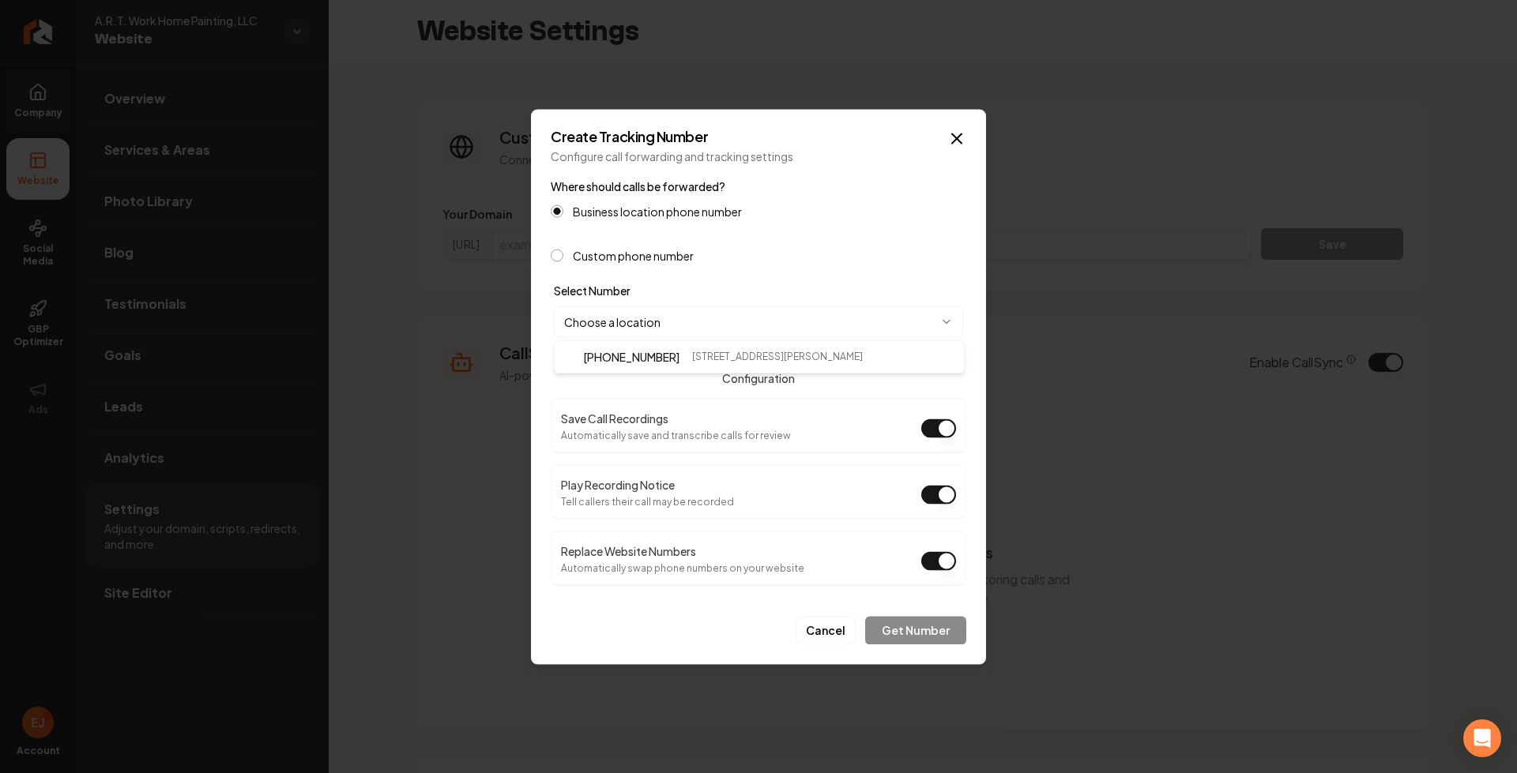
click at [680, 322] on body "Company Website Social Media GBP Optimizer Ads Account A.R.T. Work Home Paintin…" at bounding box center [758, 386] width 1517 height 773
select select "**********"
click at [920, 629] on button "Get Number" at bounding box center [915, 630] width 101 height 28
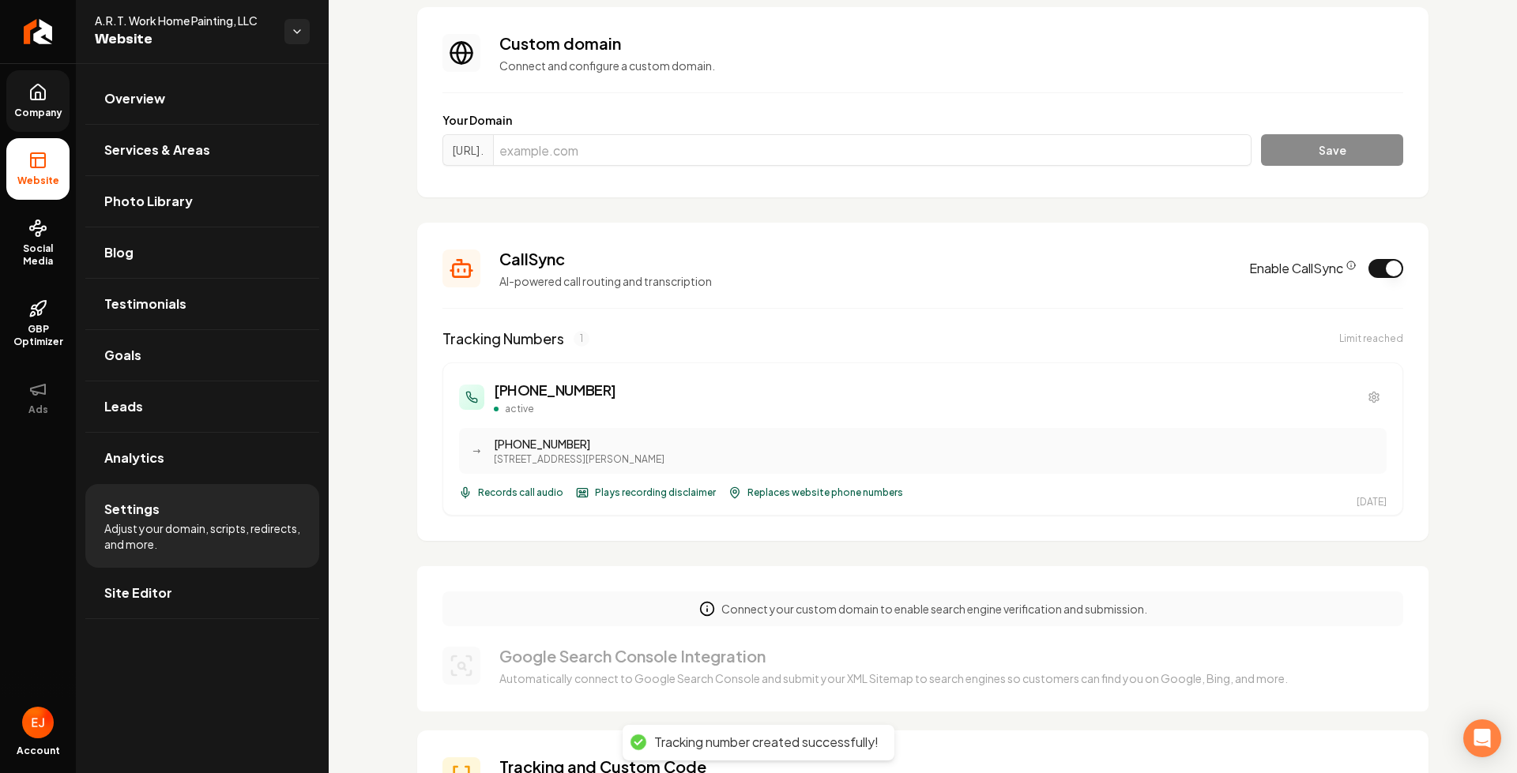
scroll to position [158, 0]
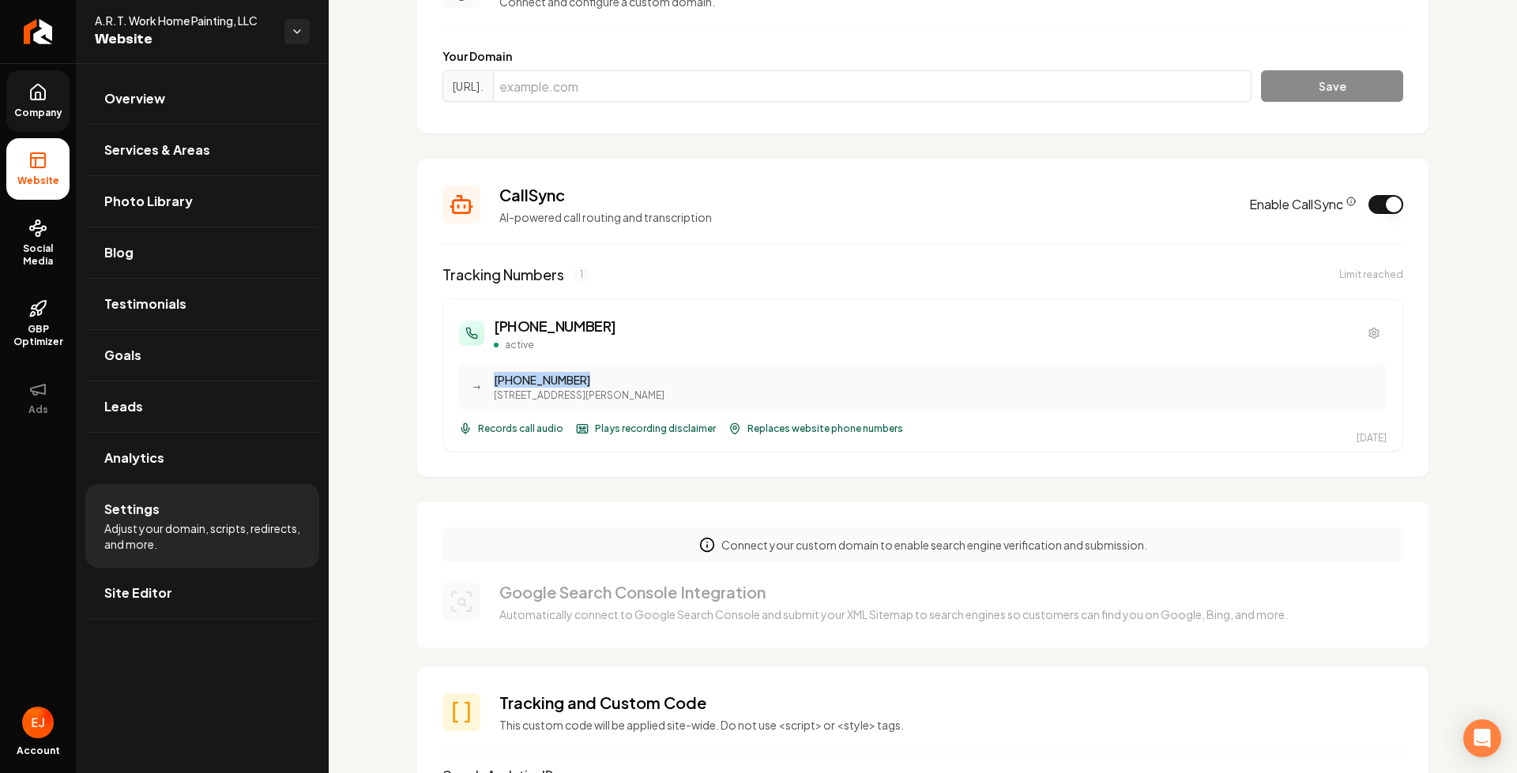
drag, startPoint x: 491, startPoint y: 378, endPoint x: 590, endPoint y: 372, distance: 99.7
click at [590, 372] on div "→ (267) 607-9069 135 W Sharpnack St, Philadelphia, PA 19119" at bounding box center [922, 387] width 927 height 46
drag, startPoint x: 613, startPoint y: 325, endPoint x: 491, endPoint y: 324, distance: 121.7
click at [491, 324] on div "(267) 462-0193 active" at bounding box center [922, 333] width 927 height 36
drag, startPoint x: 526, startPoint y: 368, endPoint x: 491, endPoint y: 367, distance: 35.6
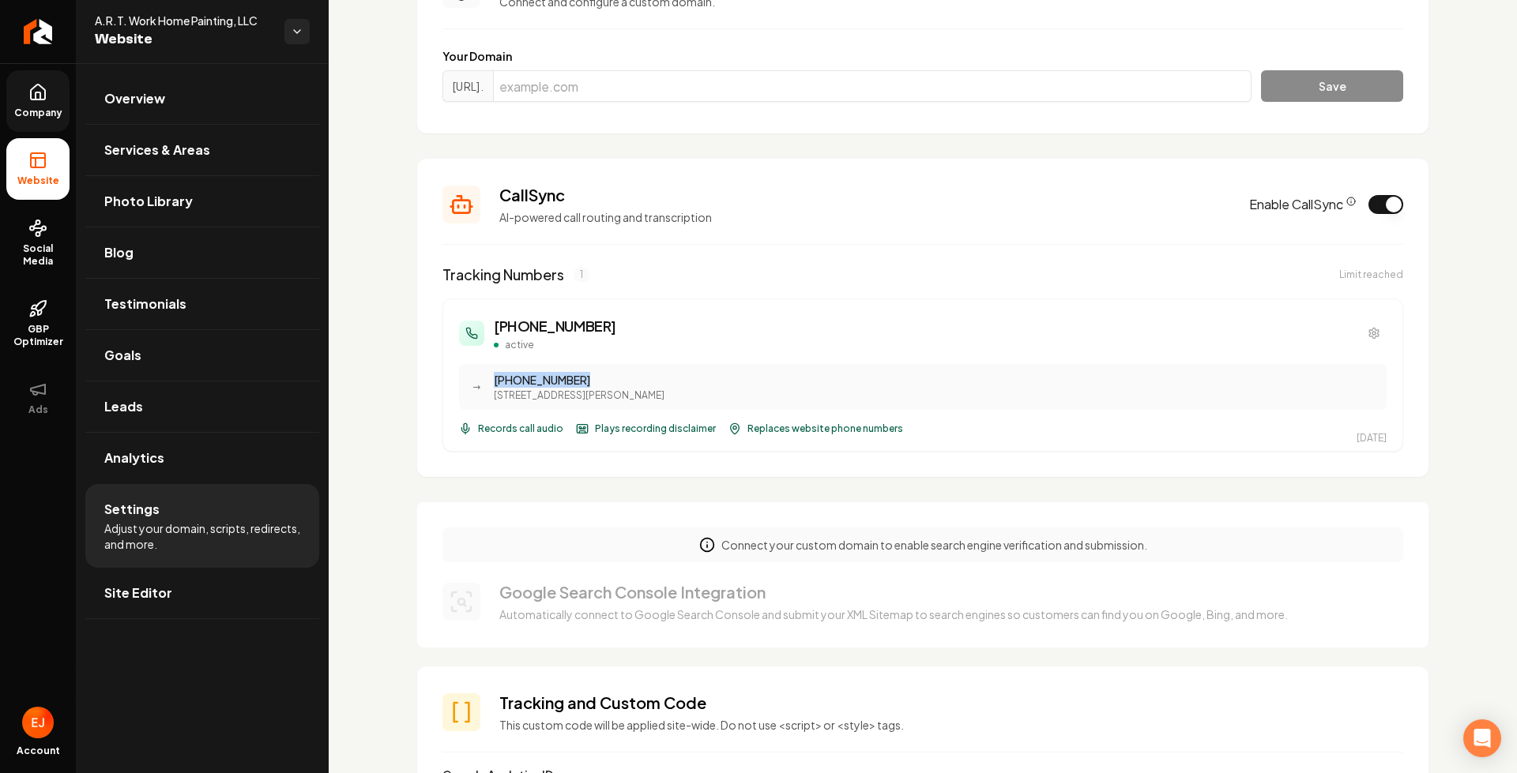
click at [491, 367] on div "→ (267) 607-9069 135 W Sharpnack St, Philadelphia, PA 19119" at bounding box center [922, 387] width 927 height 46
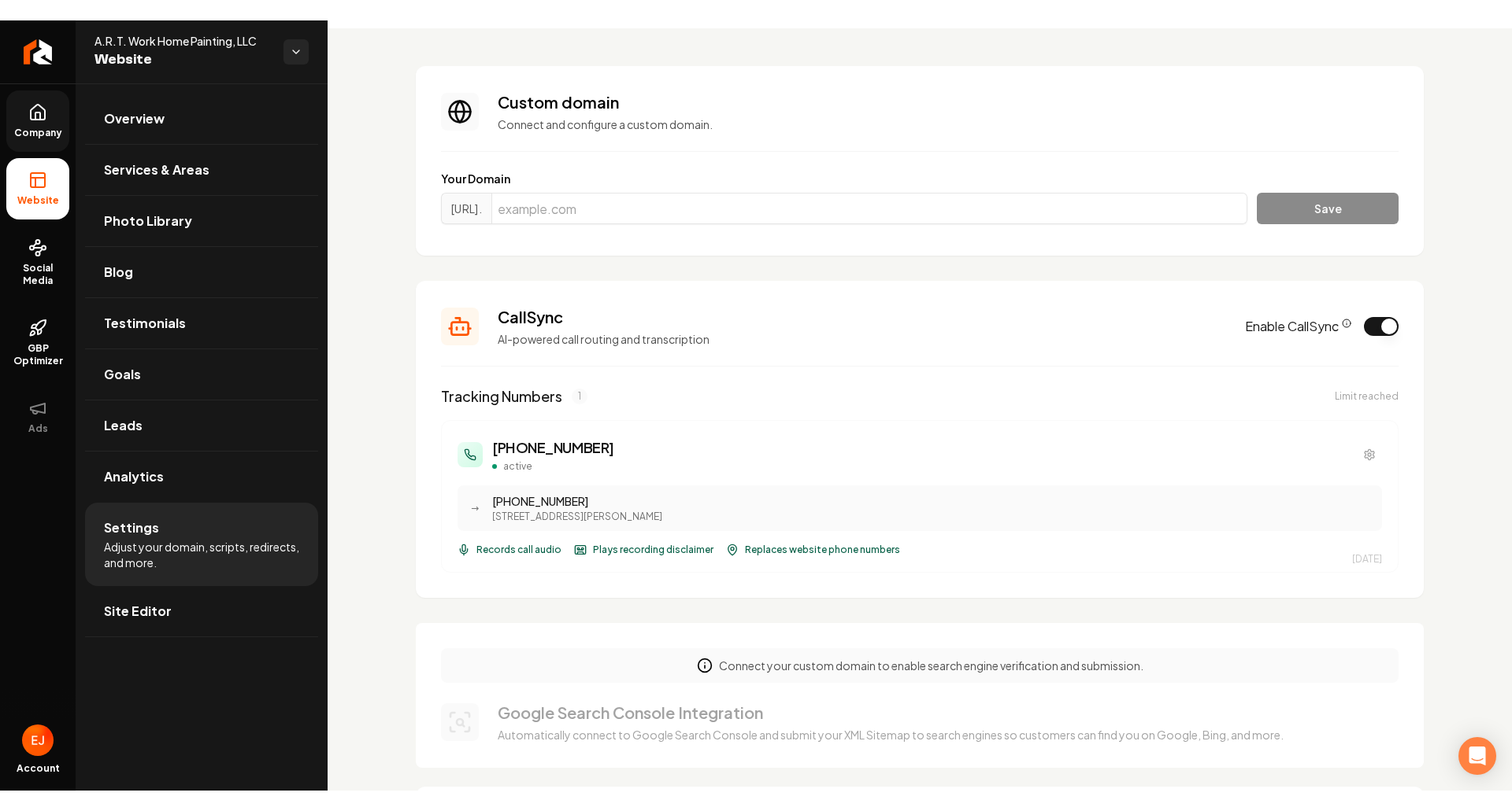
scroll to position [0, 0]
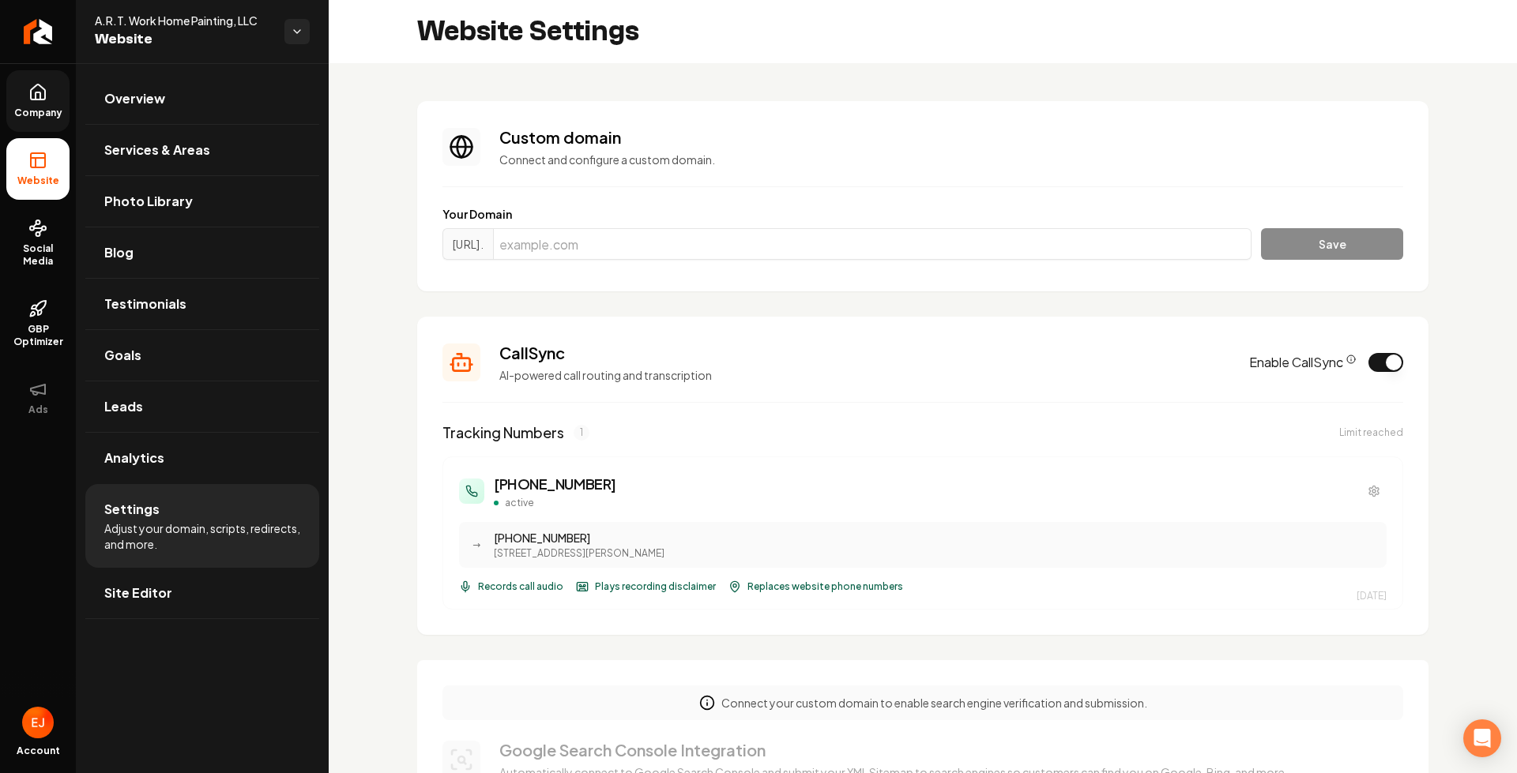
click at [49, 98] on link "Company" at bounding box center [37, 101] width 63 height 62
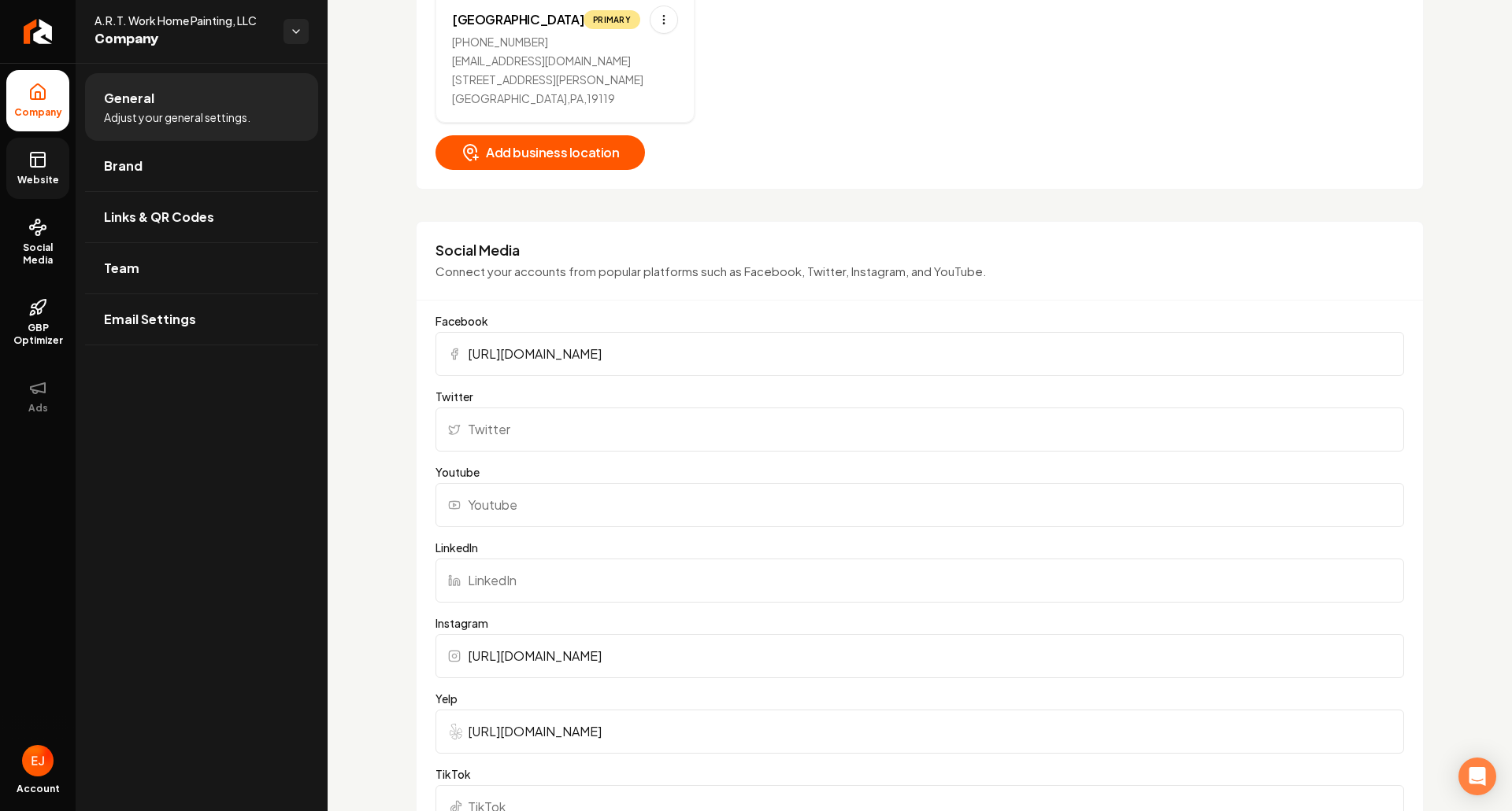
scroll to position [1023, 0]
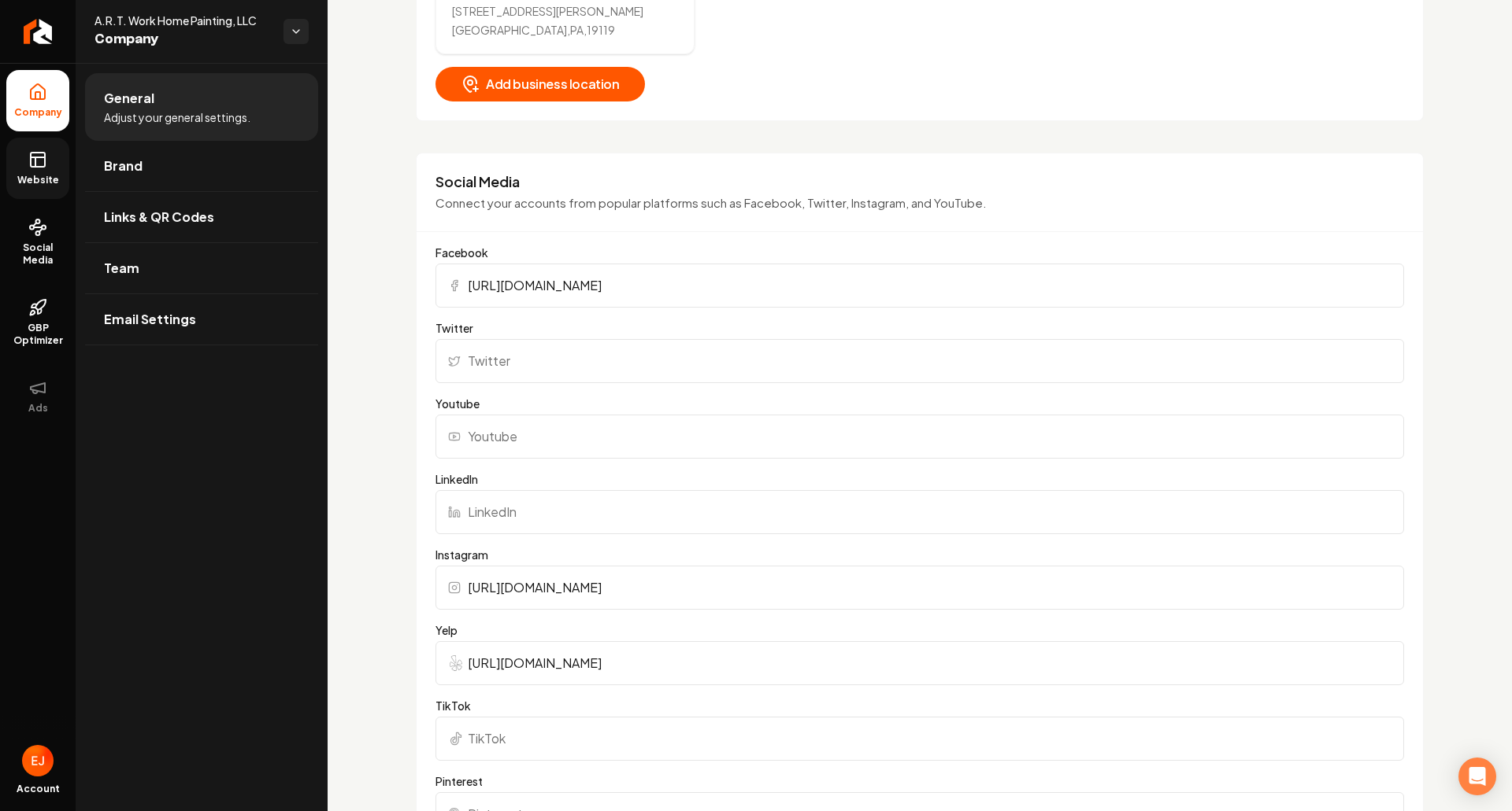
drag, startPoint x: 913, startPoint y: 652, endPoint x: 423, endPoint y: 639, distance: 490.2
click at [427, 640] on div "Social Media Connect your accounts from popular platforms such as Facebook, Twi…" at bounding box center [919, 620] width 1008 height 935
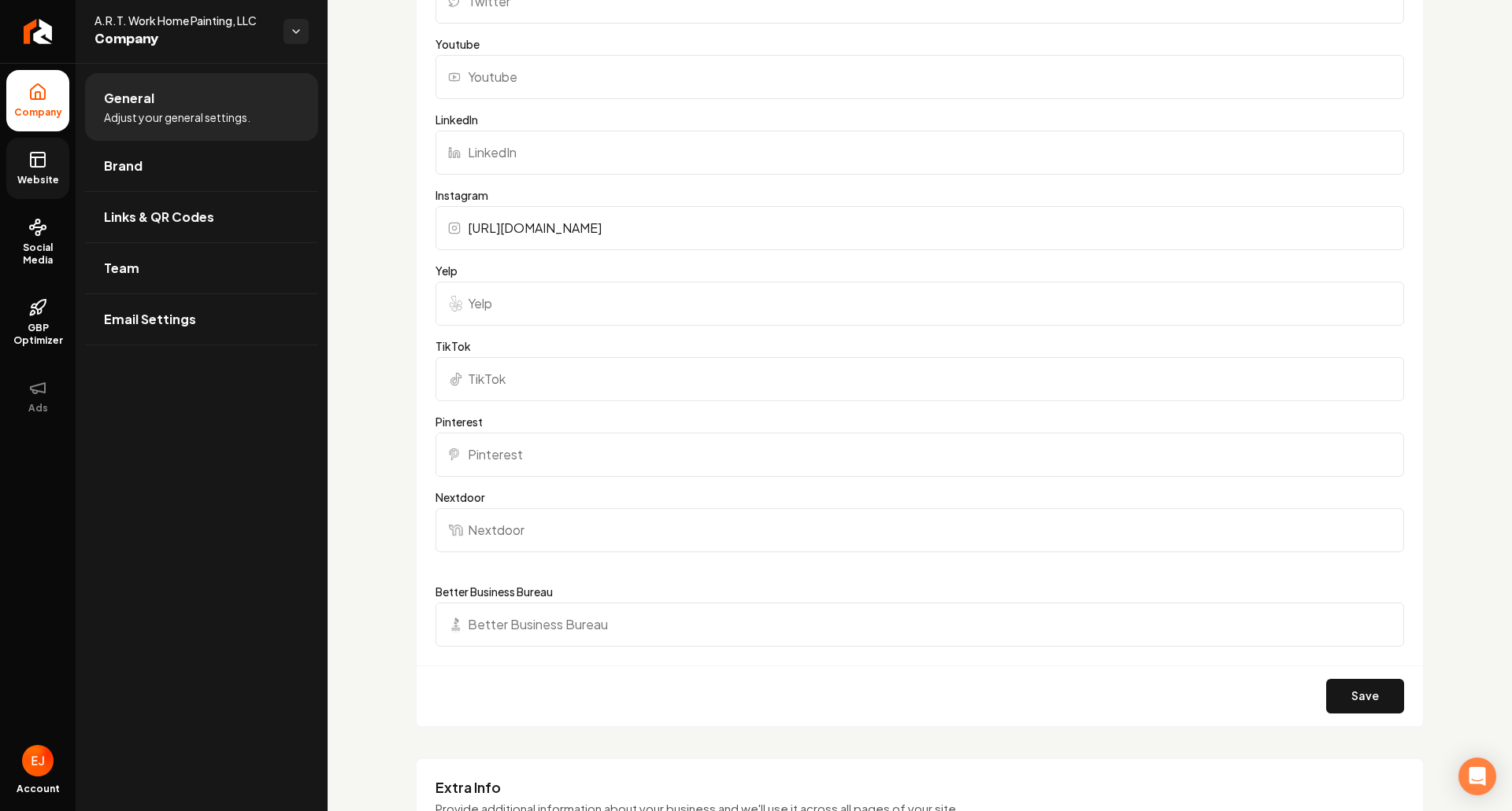
scroll to position [1417, 0]
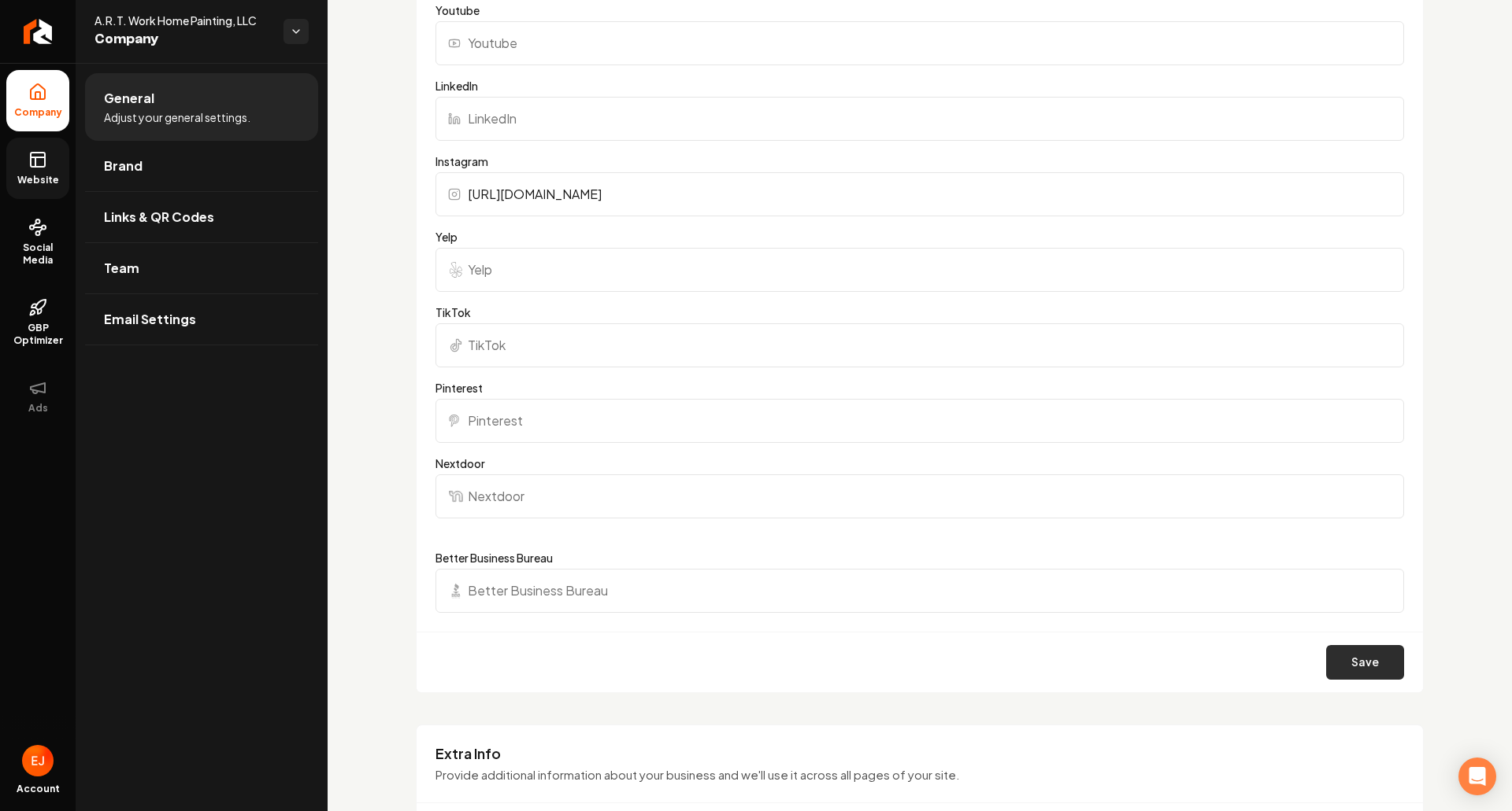
click at [1356, 661] on button "Save" at bounding box center [1364, 663] width 78 height 35
click at [185, 229] on link "Links & QR Codes" at bounding box center [201, 217] width 233 height 51
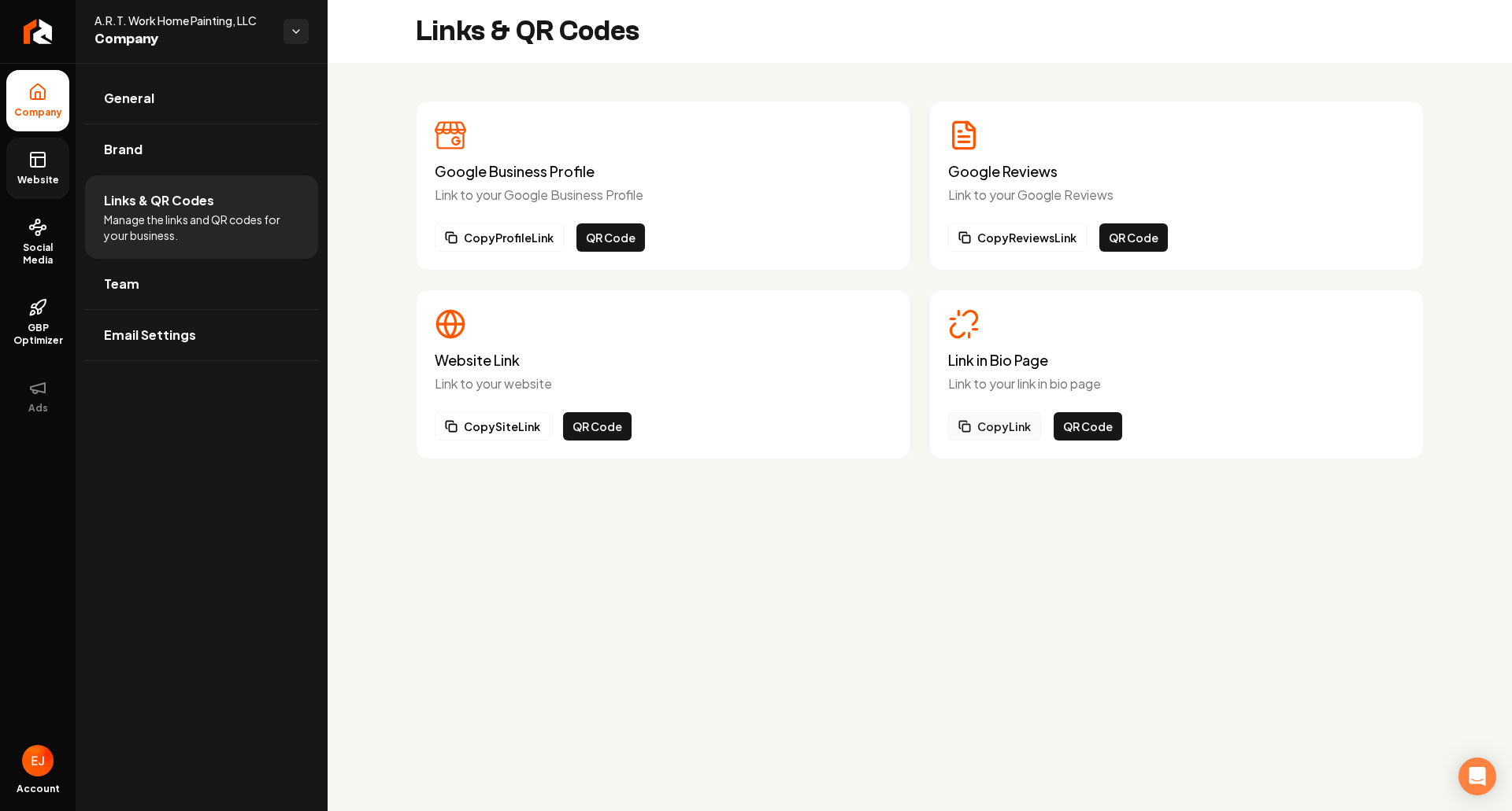
click at [987, 430] on button "Copy Link" at bounding box center [994, 426] width 93 height 28
click at [37, 181] on span "Website" at bounding box center [38, 180] width 55 height 13
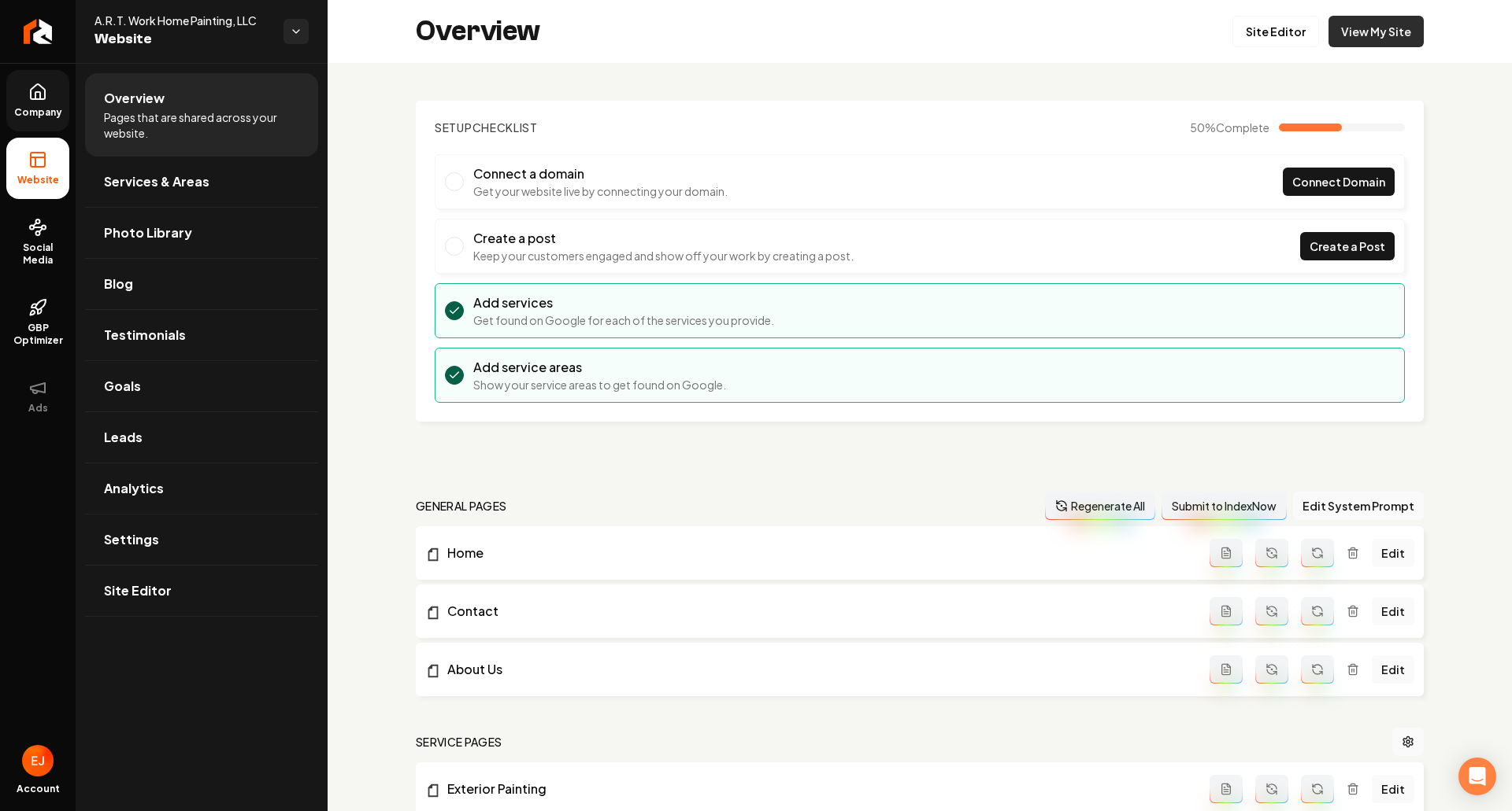
click at [1385, 42] on link "View My Site" at bounding box center [1376, 32] width 96 height 32
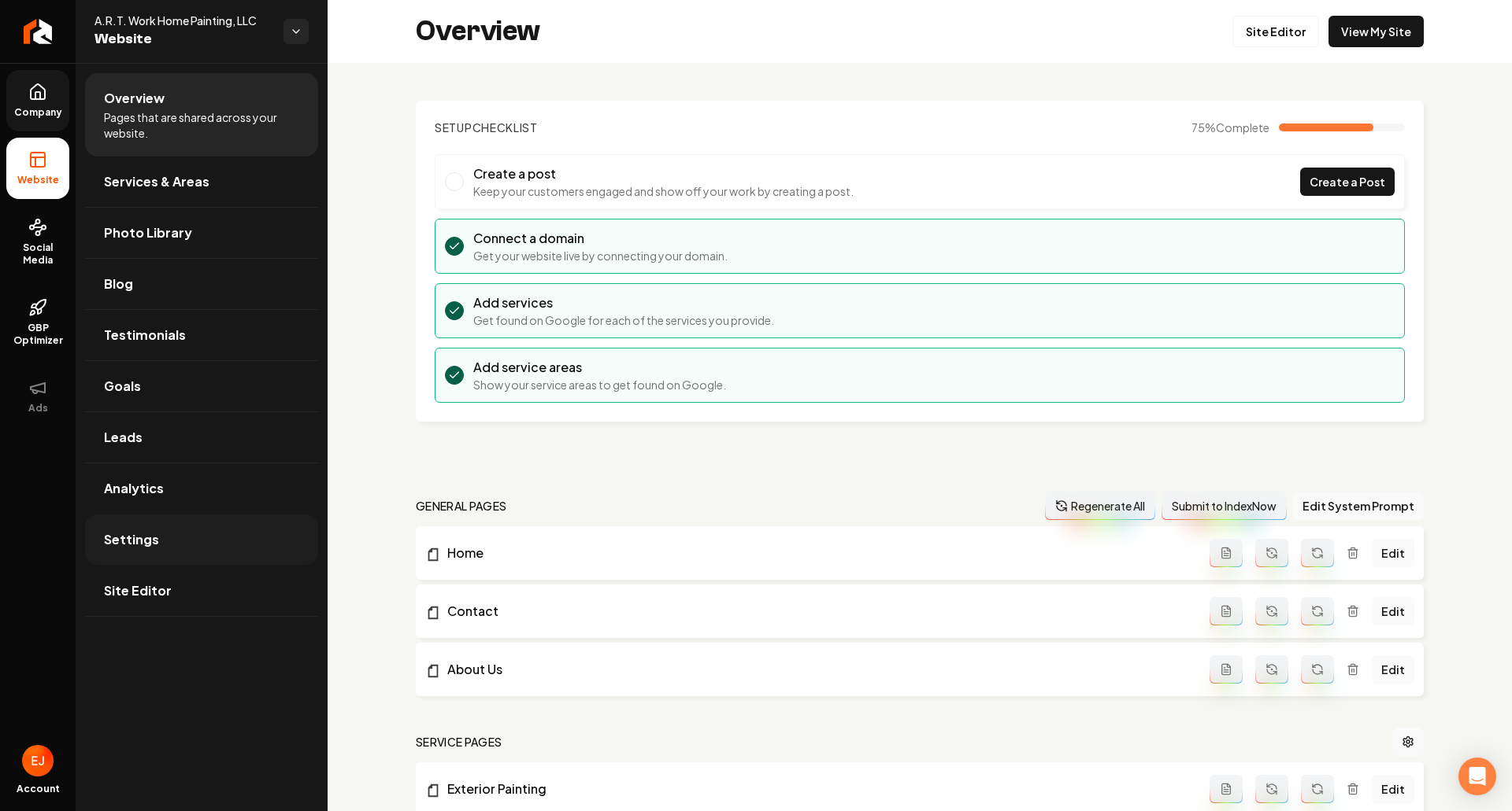
click at [170, 530] on link "Settings" at bounding box center [201, 540] width 233 height 51
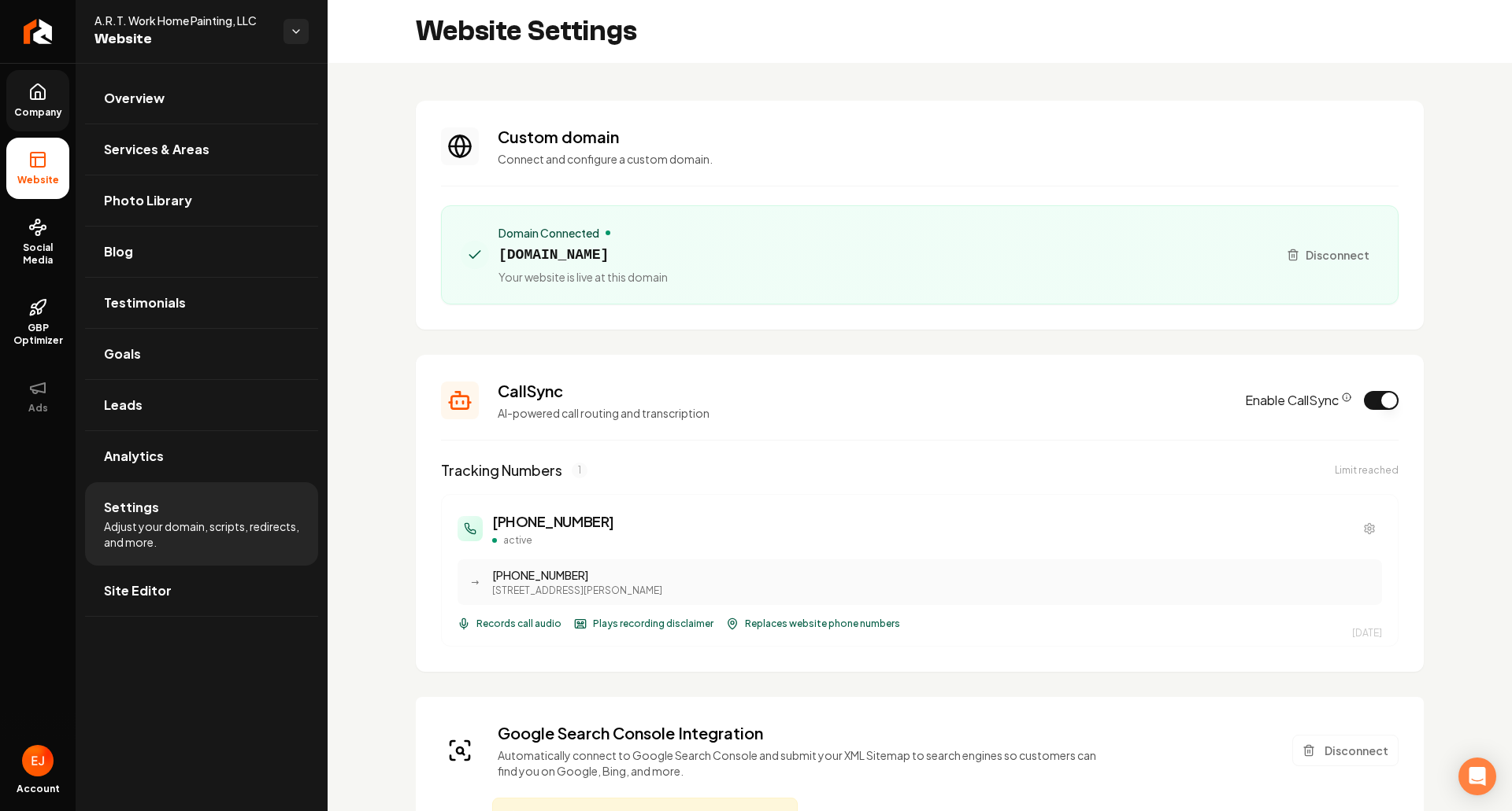
drag, startPoint x: 694, startPoint y: 257, endPoint x: 500, endPoint y: 257, distance: 194.0
click at [500, 257] on div "Domain Connected artworkhomepainting.com Your website is live at this domain" at bounding box center [862, 255] width 804 height 60
copy span "artworkhomepainting.com"
